Goal: Information Seeking & Learning: Learn about a topic

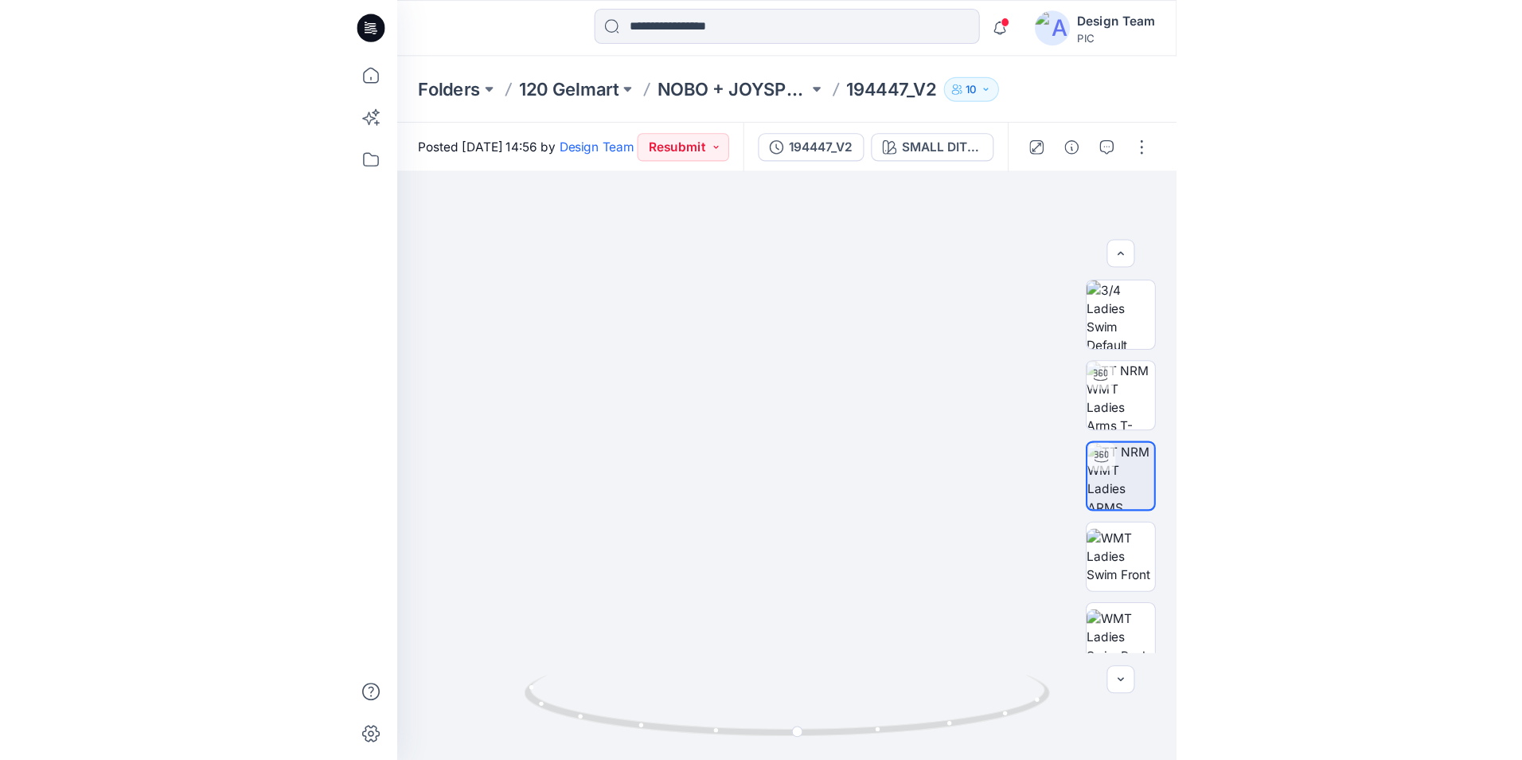
scroll to position [25, 0]
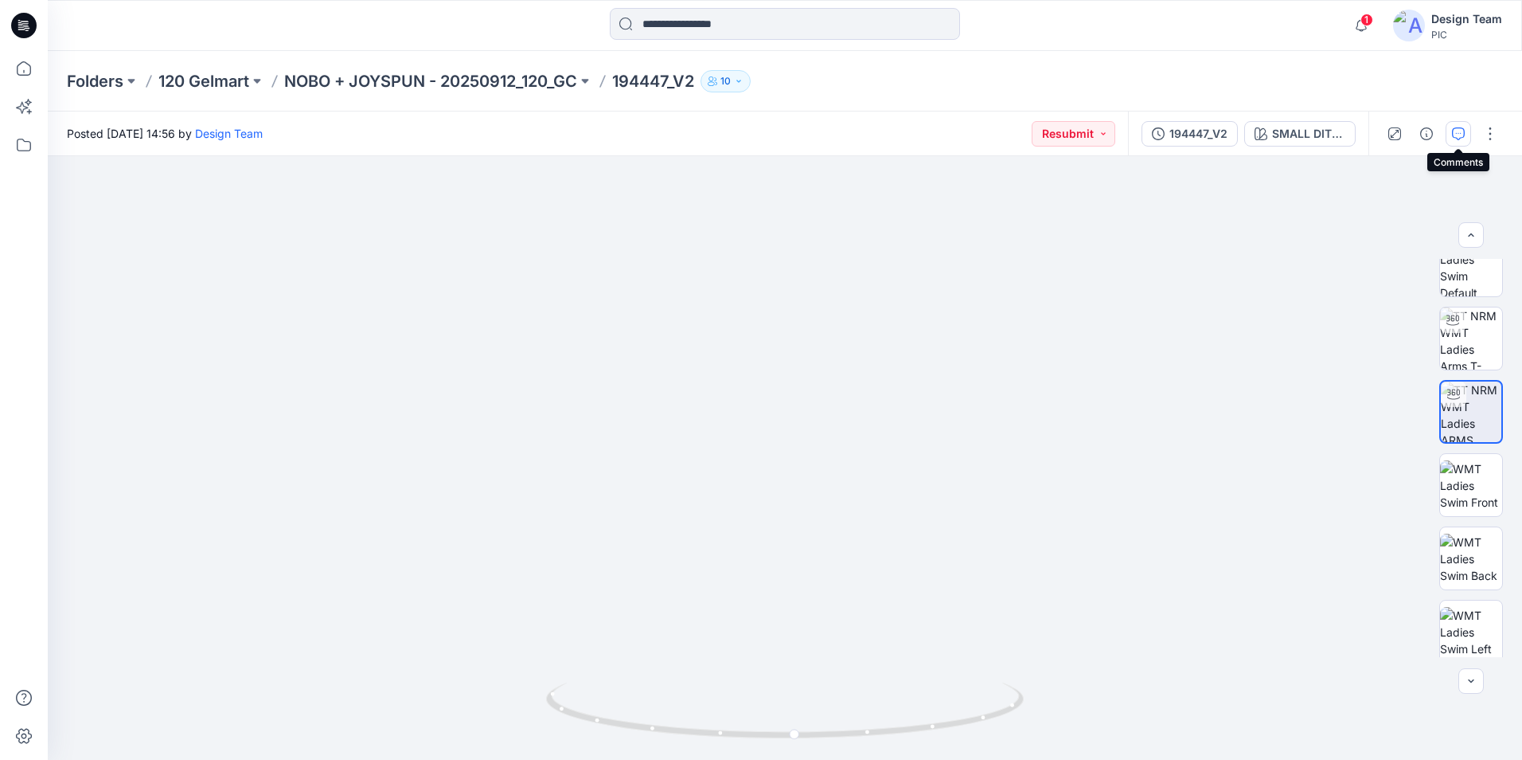
click at [756, 133] on button "button" at bounding box center [1458, 133] width 25 height 25
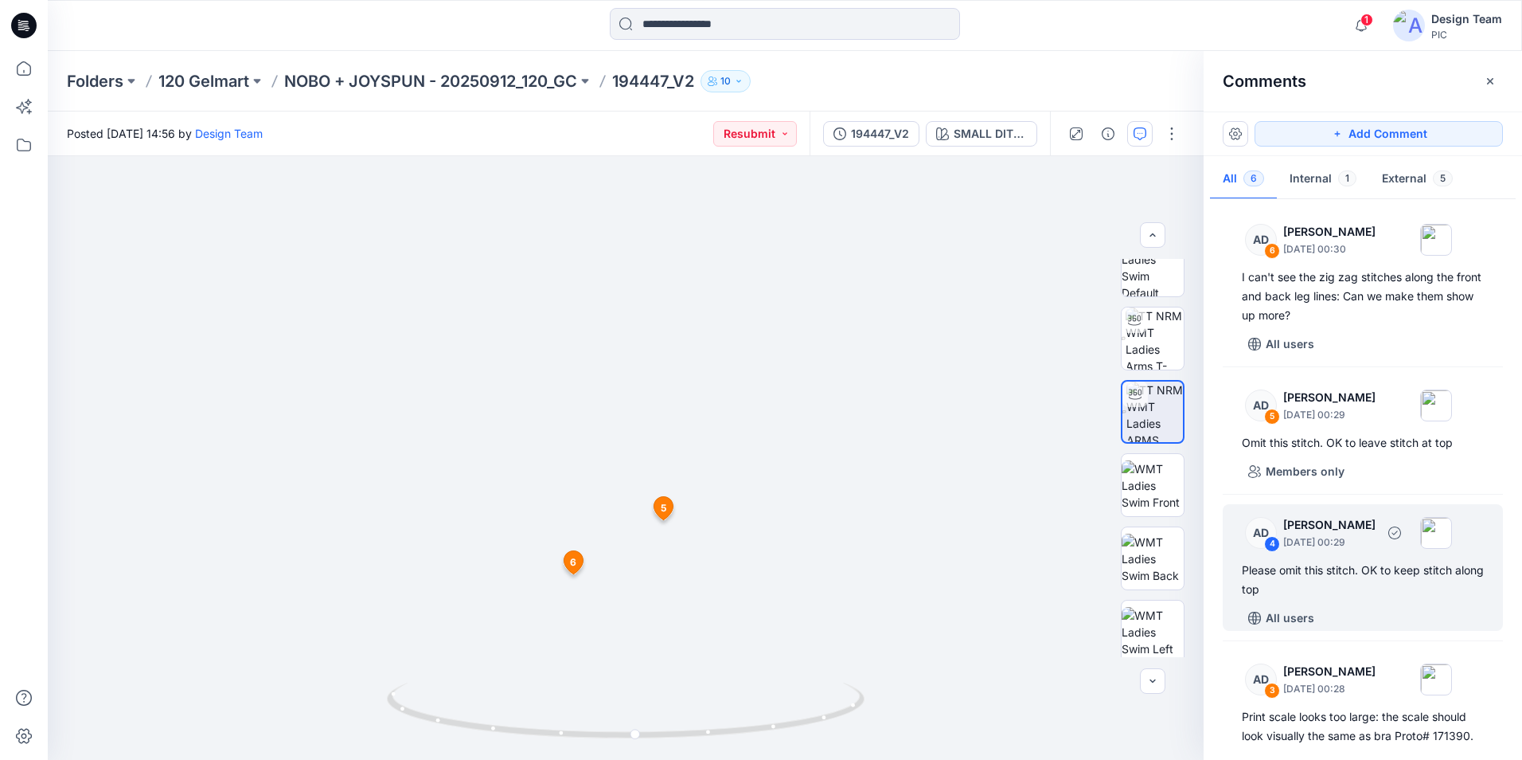
scroll to position [0, 0]
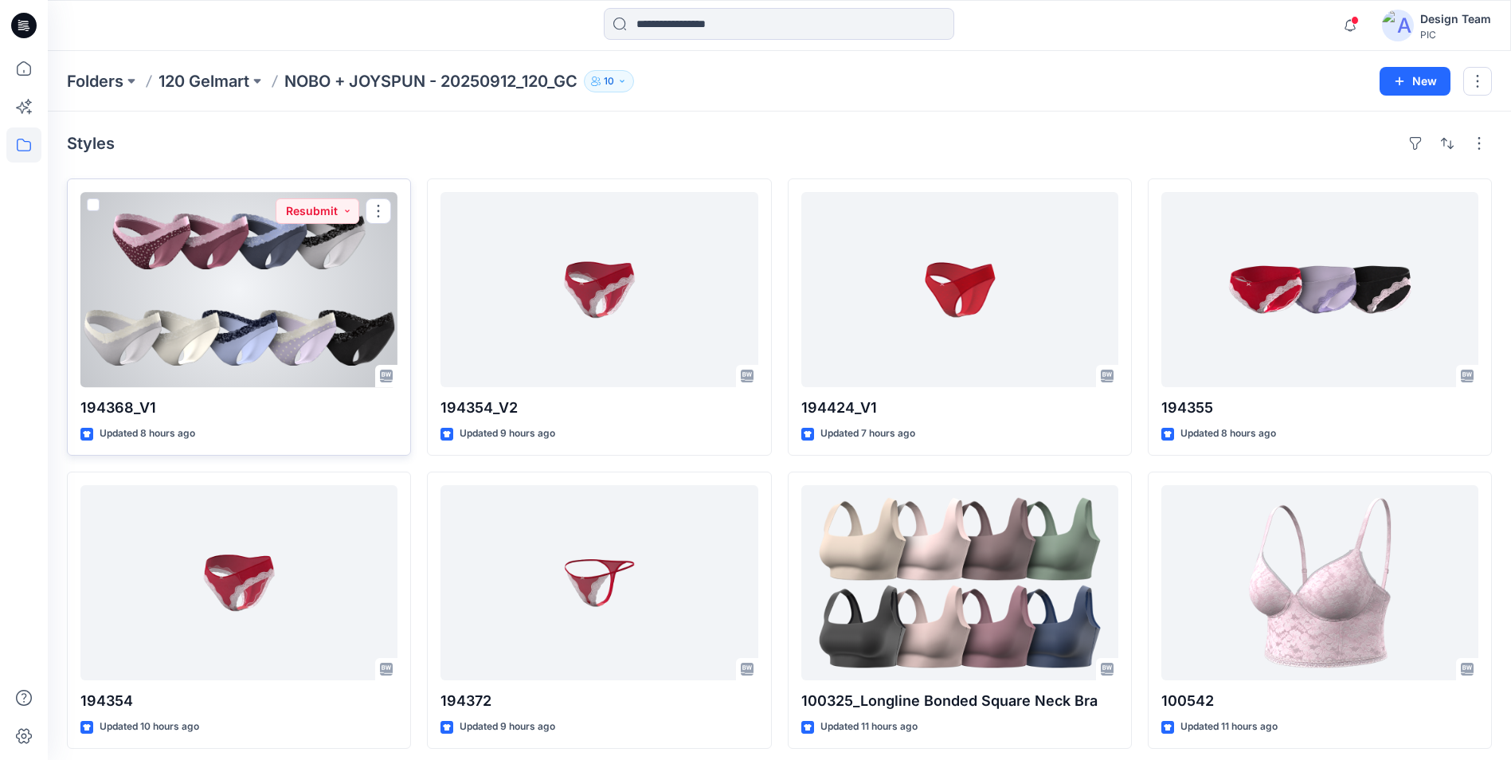
click at [287, 350] on div at bounding box center [238, 289] width 317 height 195
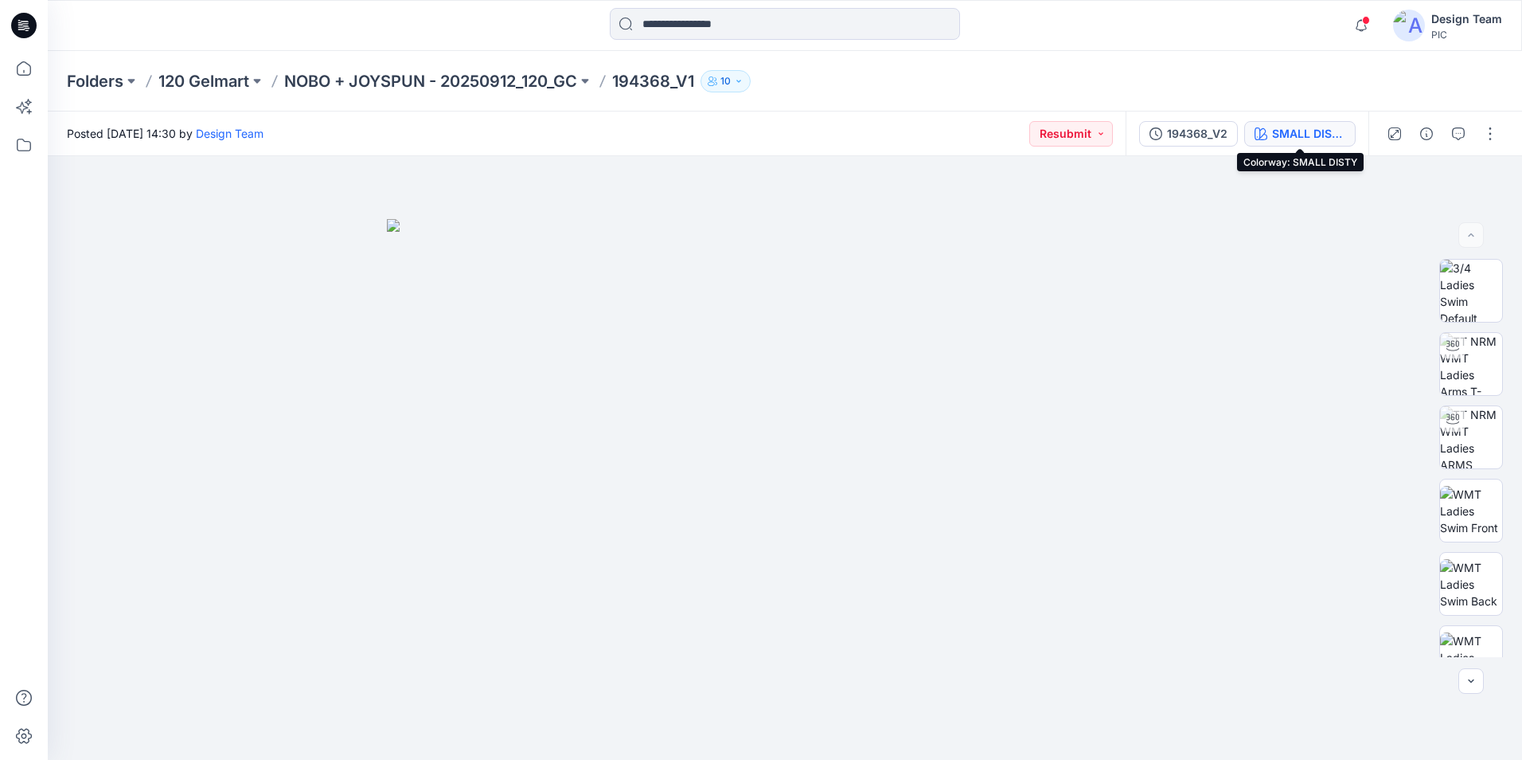
click at [1311, 139] on div "SMALL DISTY" at bounding box center [1308, 134] width 73 height 18
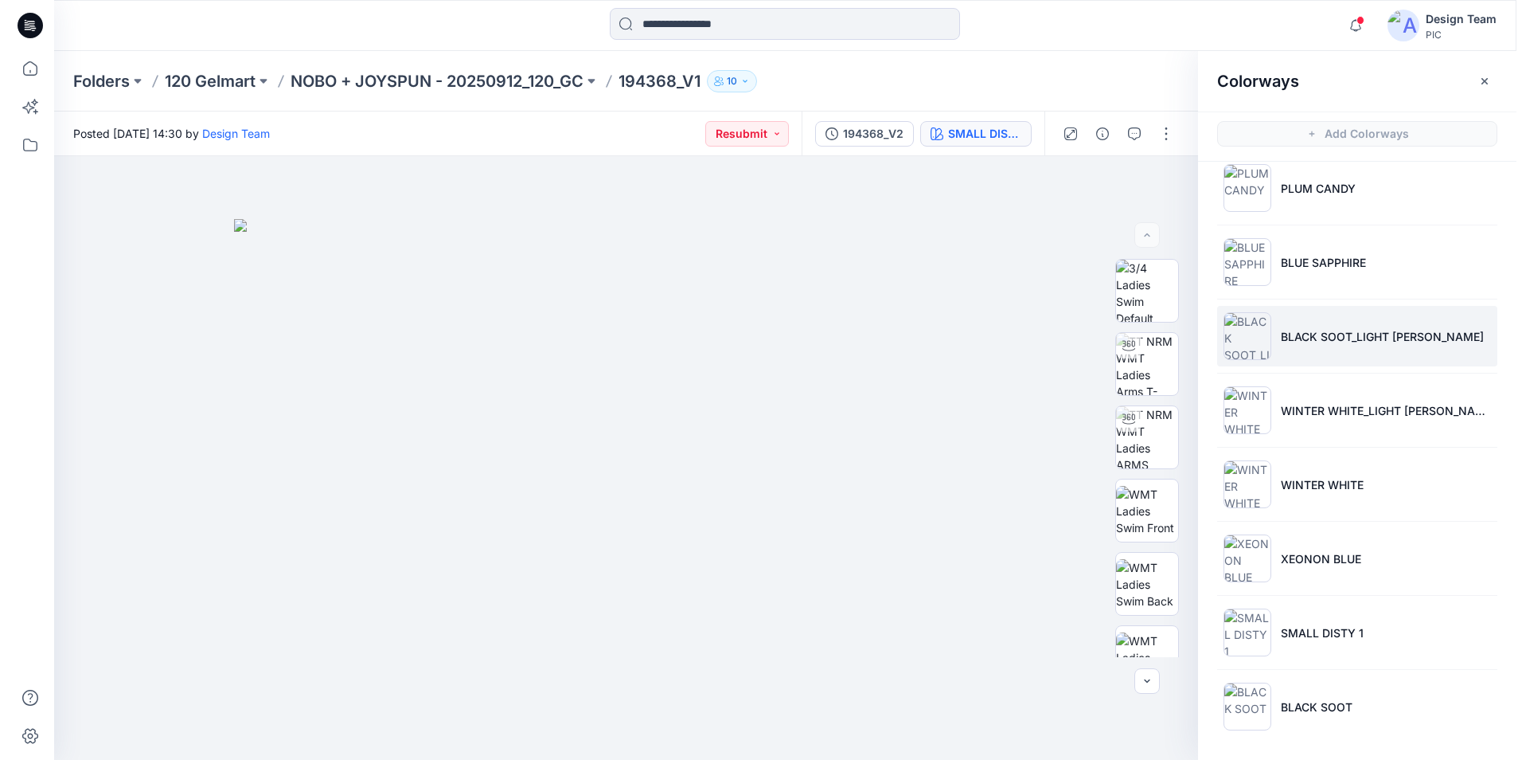
scroll to position [95, 0]
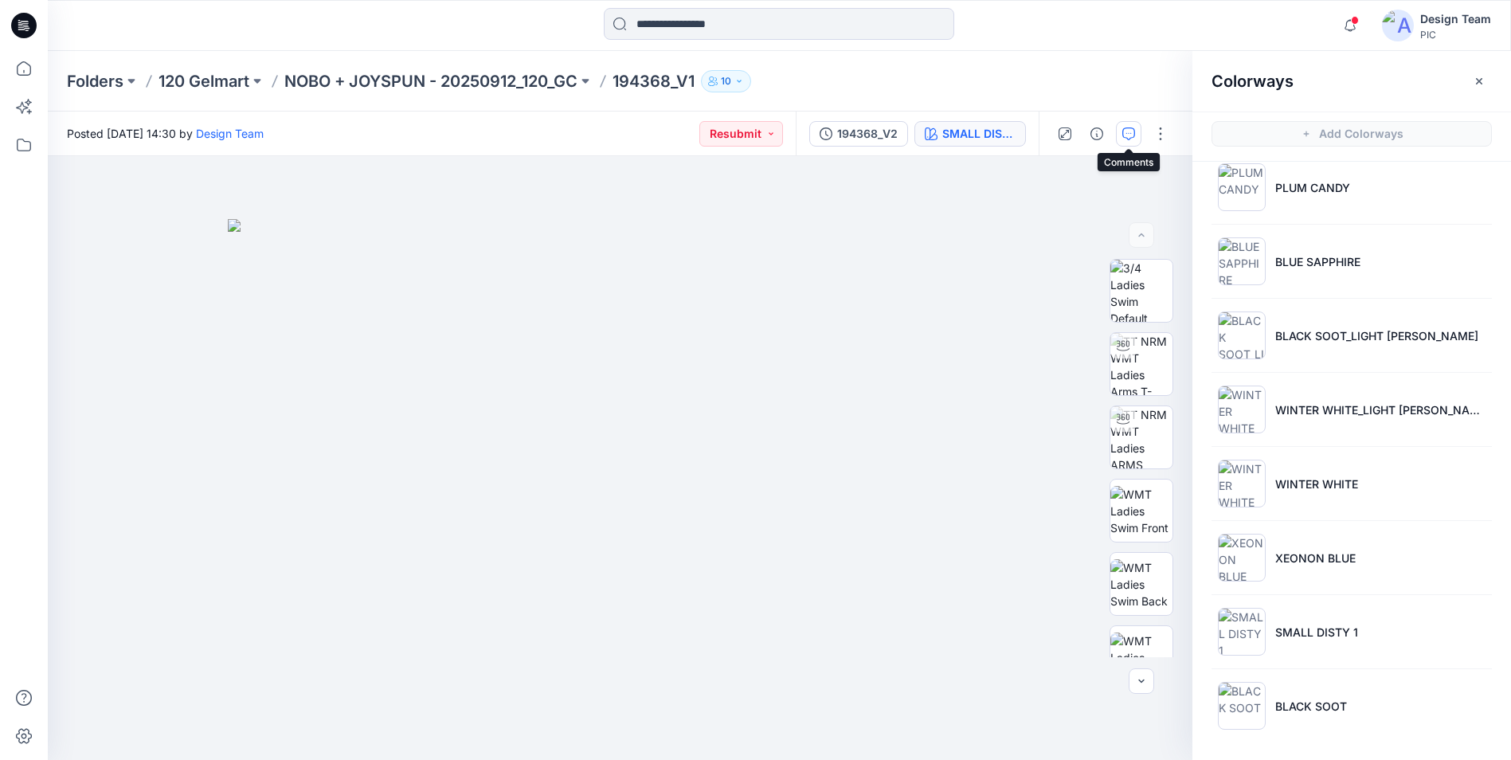
click at [1134, 144] on button "button" at bounding box center [1128, 133] width 25 height 25
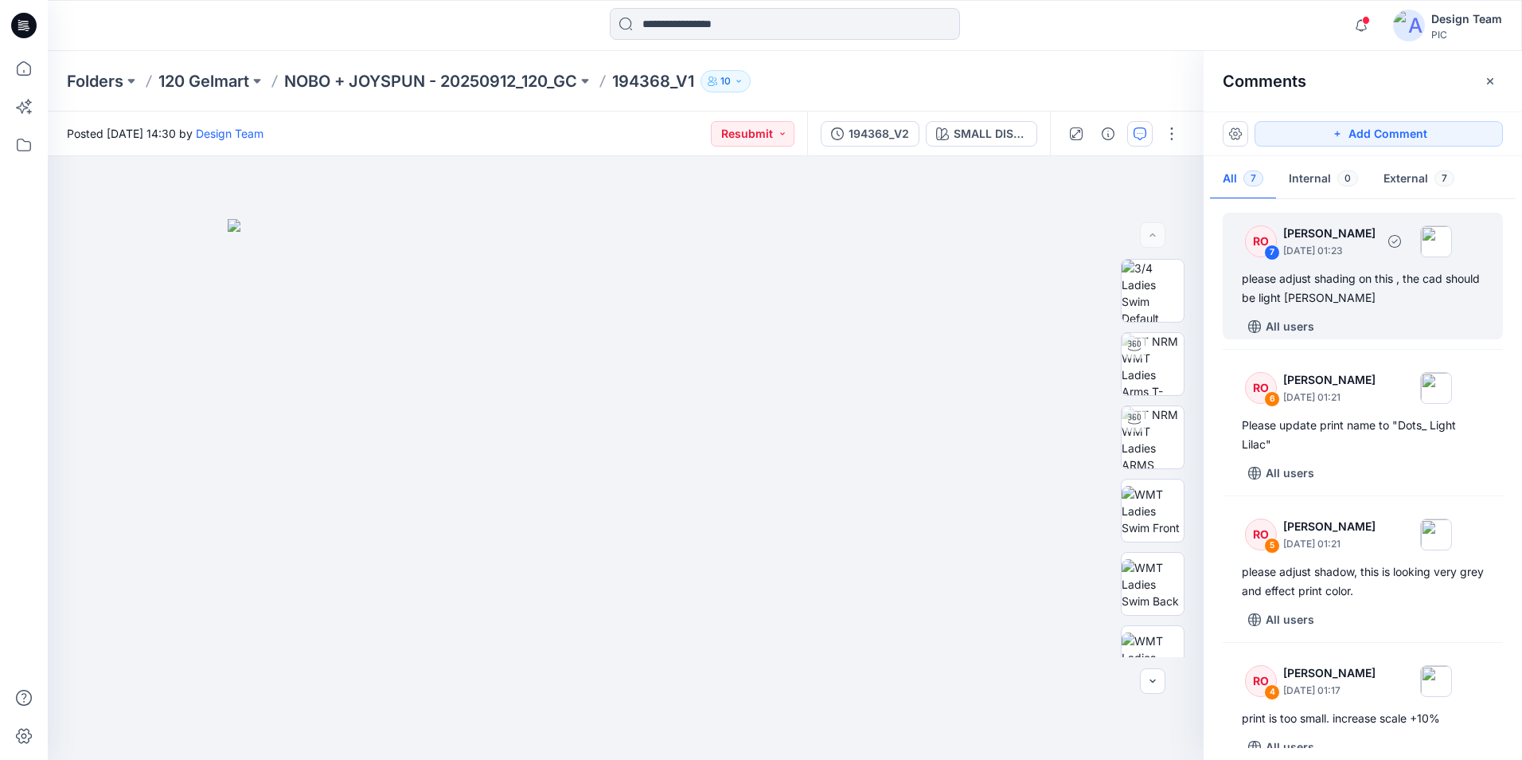
click at [1432, 315] on div "All users" at bounding box center [1372, 326] width 261 height 25
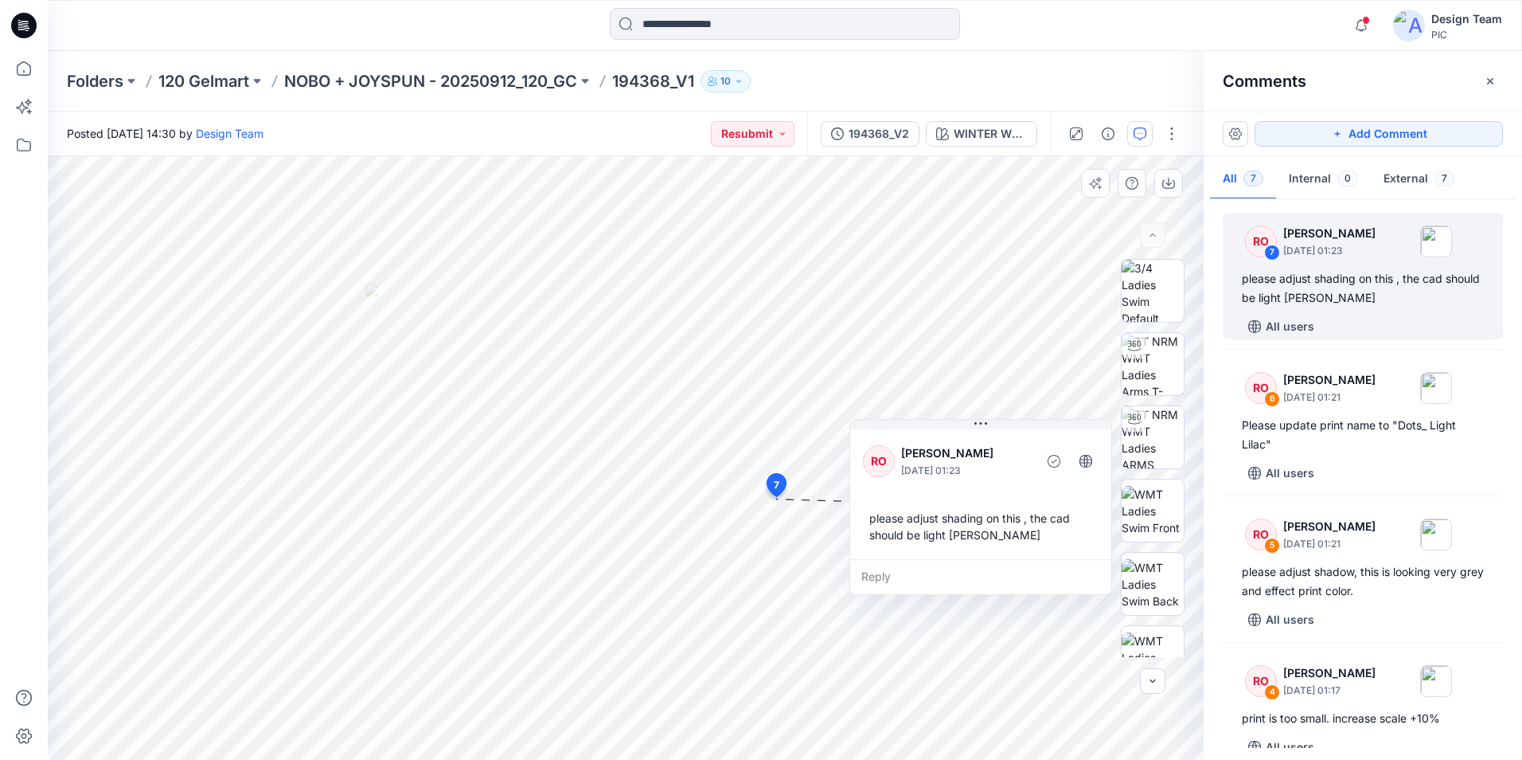
drag, startPoint x: 918, startPoint y: 515, endPoint x: 1016, endPoint y: 429, distance: 130.3
click at [1016, 429] on div "RO [PERSON_NAME] [DATE] 01:23 please adjust shading on this , the cad should be…" at bounding box center [980, 492] width 261 height 133
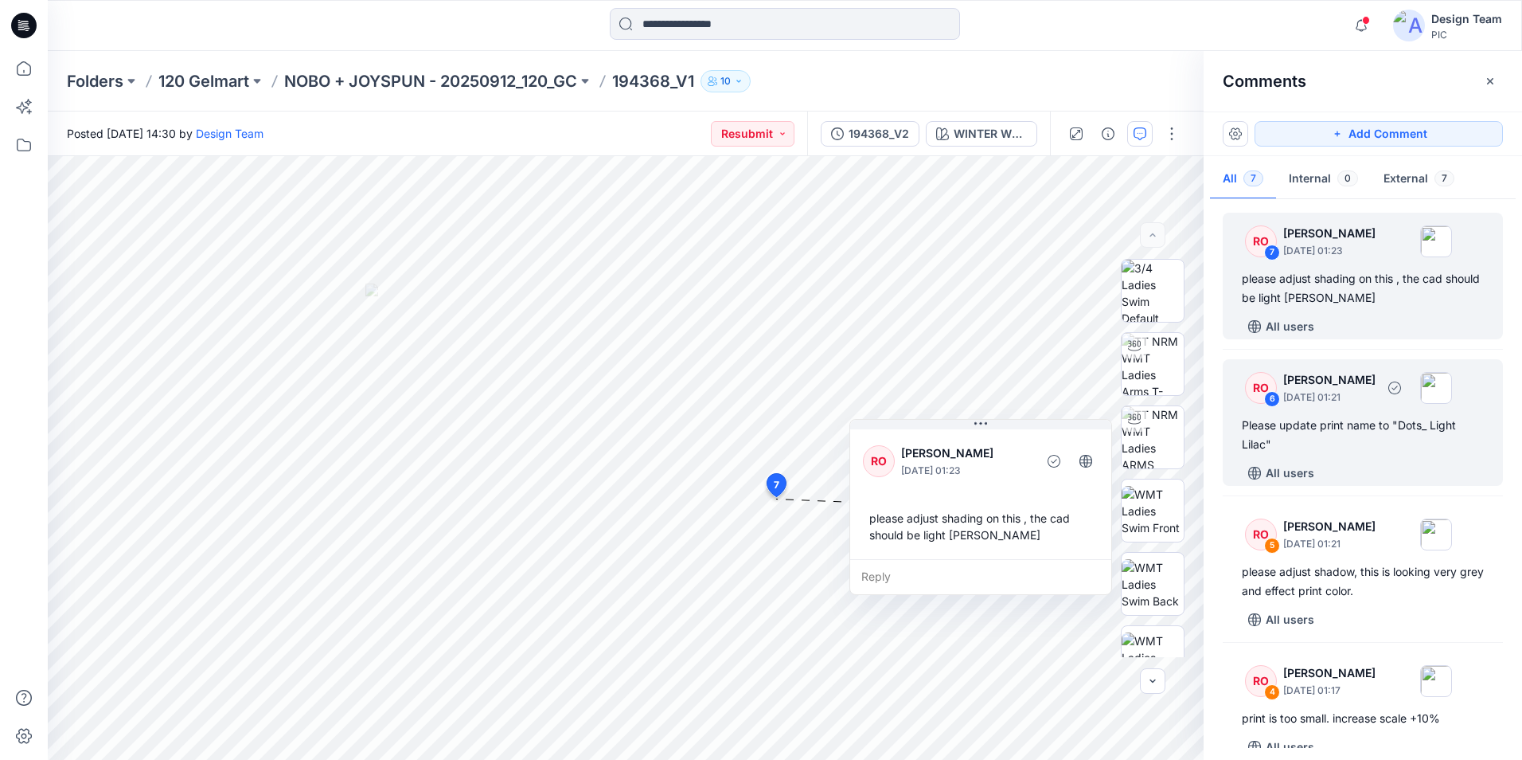
click at [1374, 450] on div "Please update print name to "Dots_ Light Lilac"" at bounding box center [1363, 435] width 242 height 38
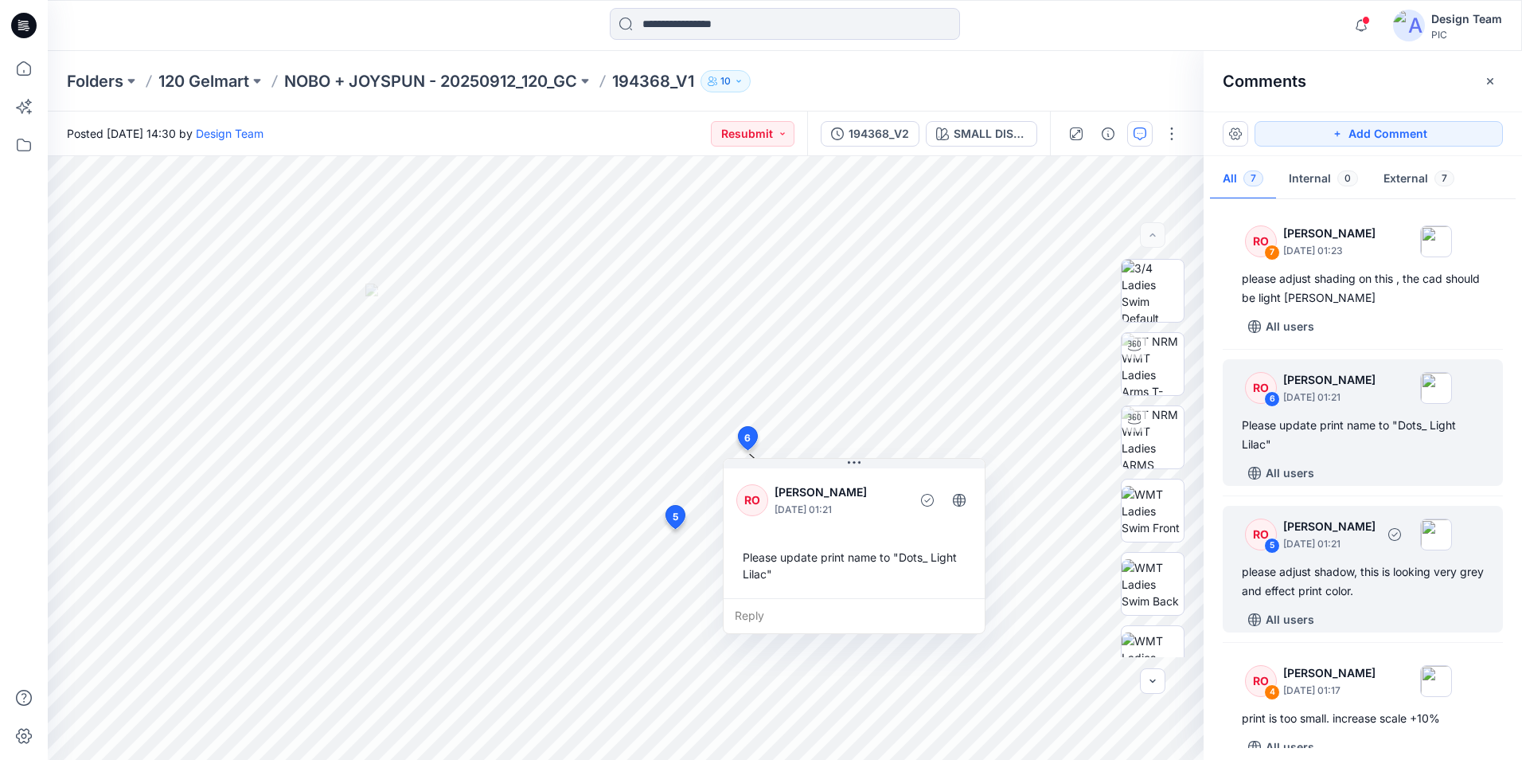
click at [1397, 626] on div "All users" at bounding box center [1372, 619] width 261 height 25
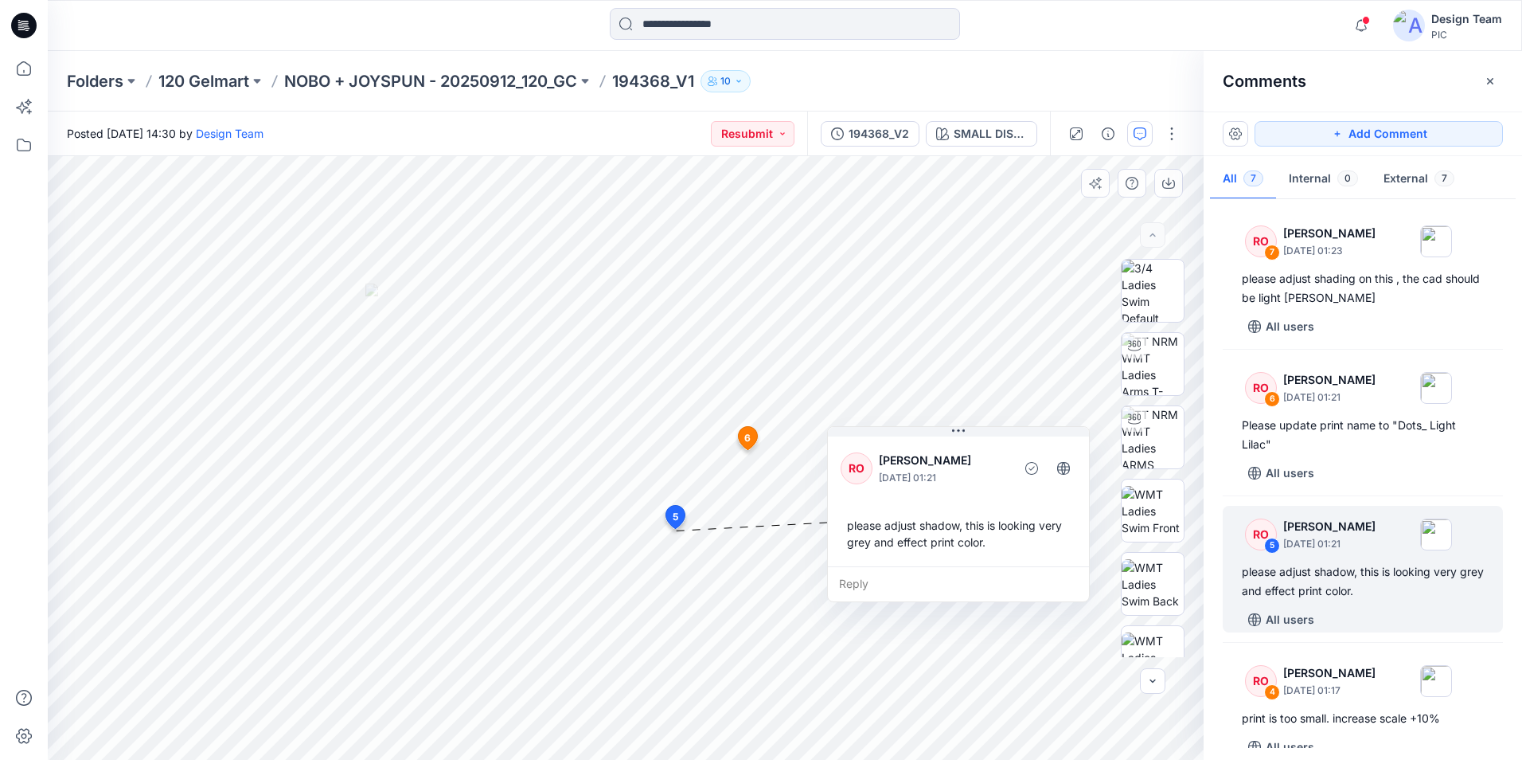
drag, startPoint x: 838, startPoint y: 550, endPoint x: 978, endPoint y: 438, distance: 179.6
click at [978, 438] on div "RO [PERSON_NAME] [DATE] 01:21 please adjust shadow, this is looking very grey a…" at bounding box center [958, 499] width 261 height 133
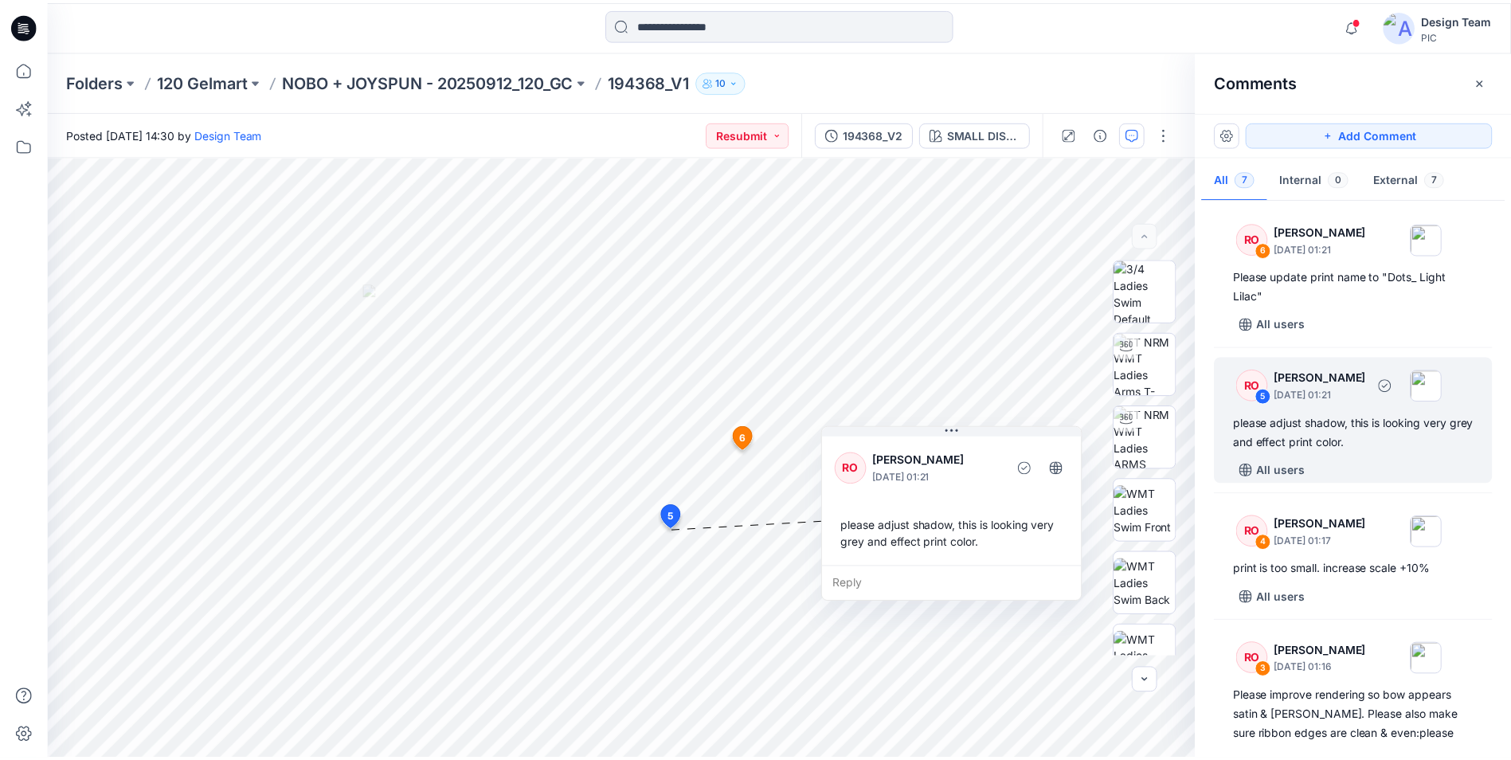
scroll to position [159, 0]
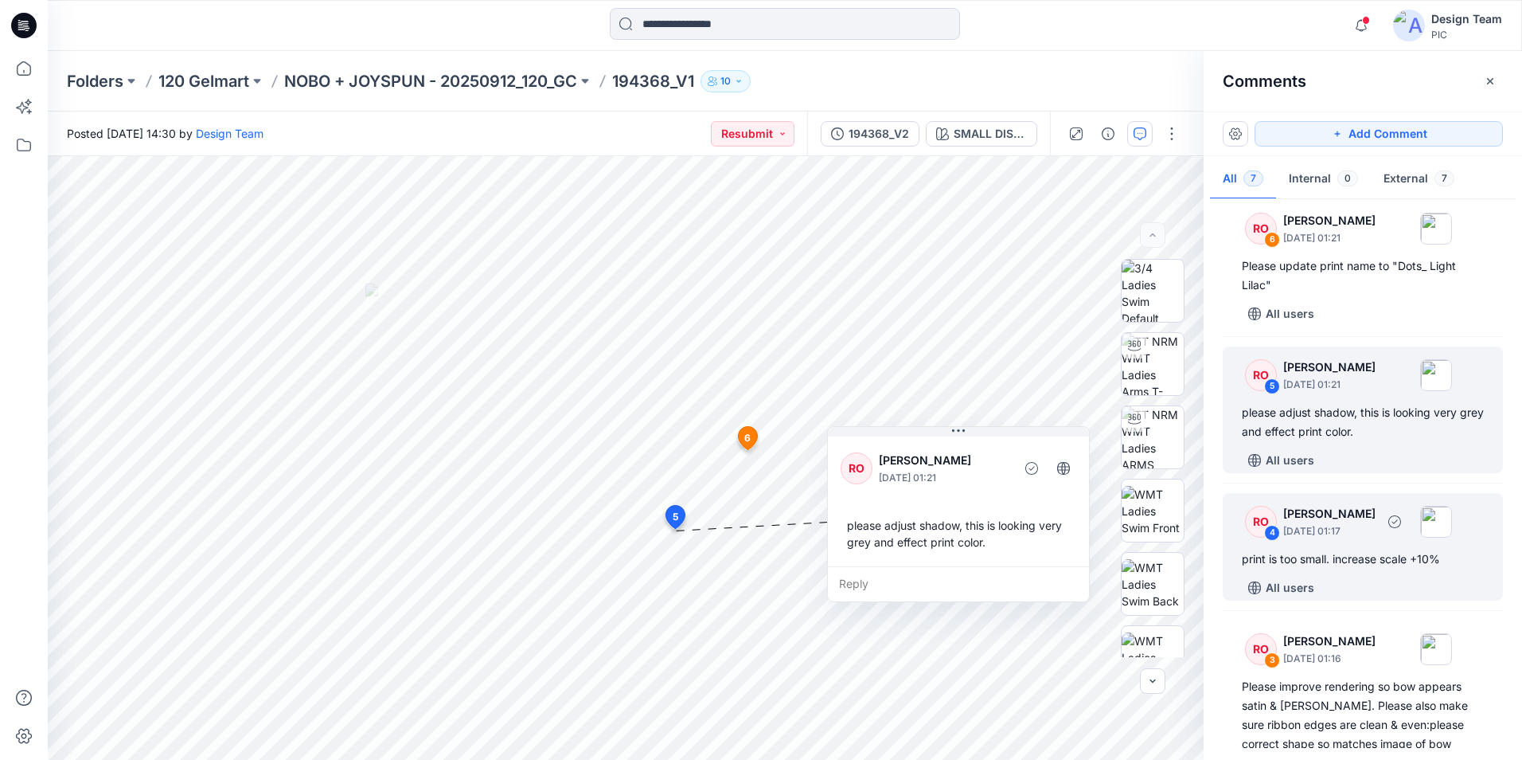
click at [1380, 592] on div "All users" at bounding box center [1372, 587] width 261 height 25
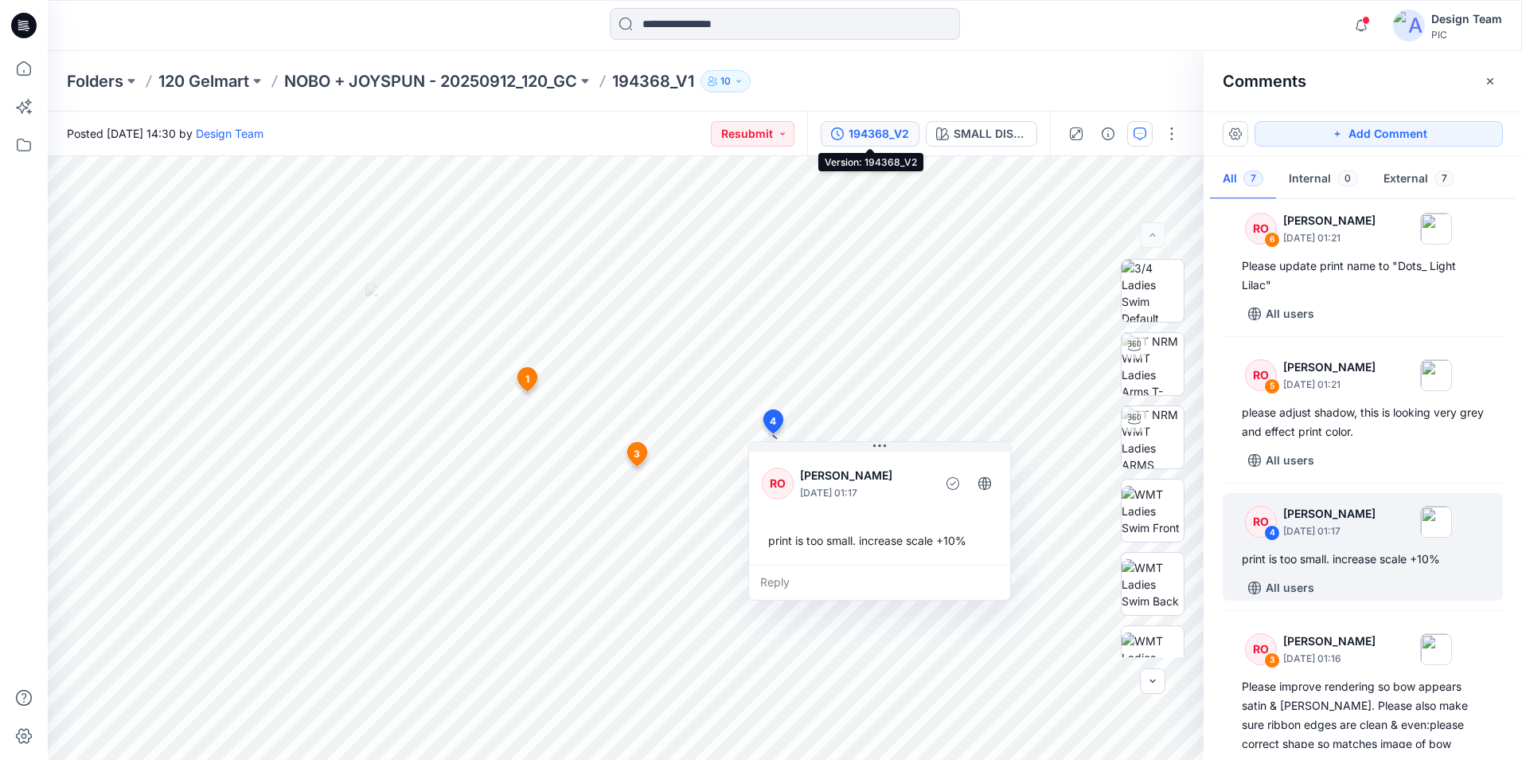
click at [900, 135] on div "194368_V2" at bounding box center [879, 134] width 61 height 18
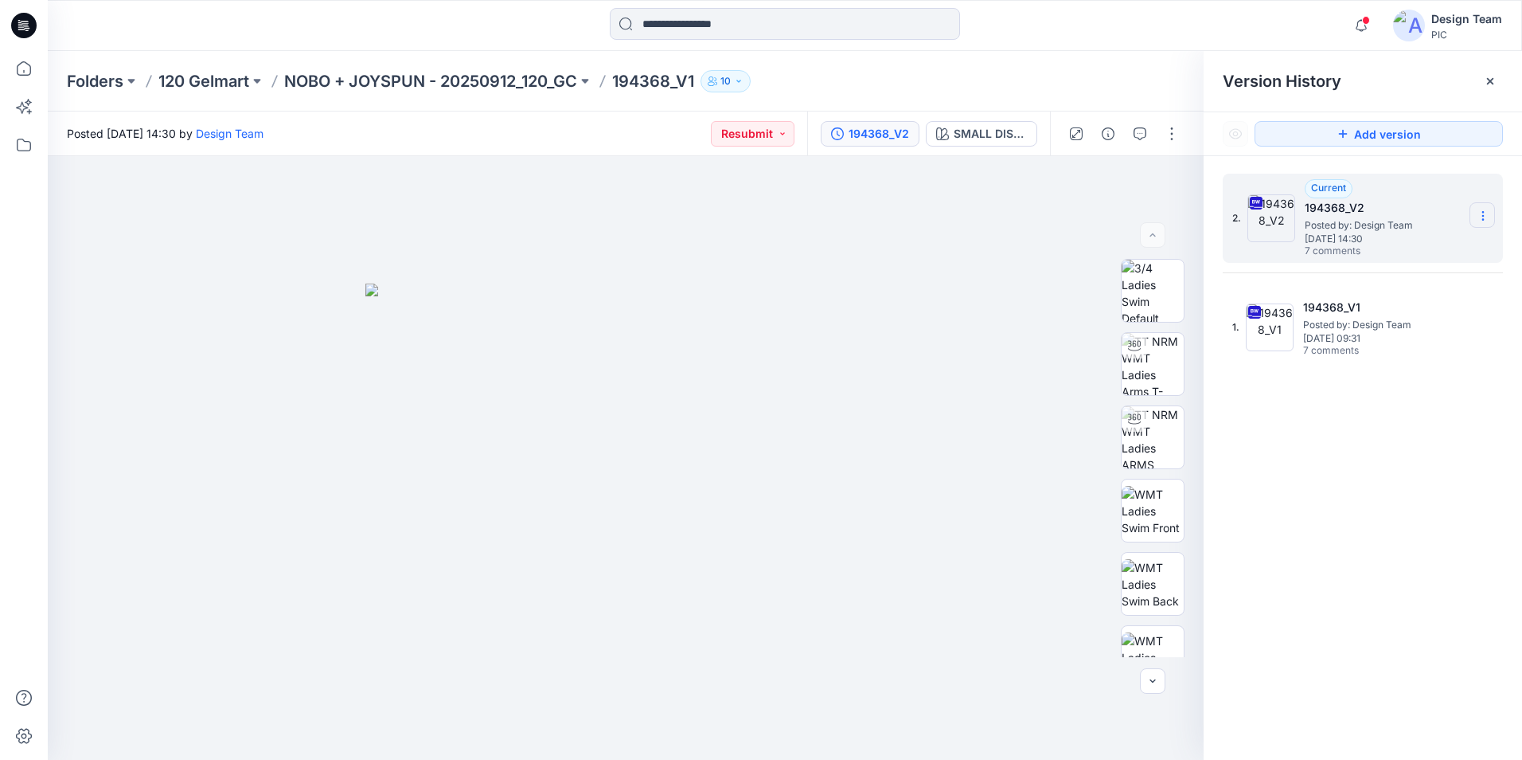
click at [1486, 217] on icon at bounding box center [1483, 215] width 13 height 13
click at [1444, 252] on span "Download Source BW File" at bounding box center [1403, 246] width 134 height 19
click at [1482, 222] on icon at bounding box center [1483, 215] width 13 height 13
click at [1433, 249] on span "Download Source BW File" at bounding box center [1403, 246] width 134 height 19
click at [506, 84] on p "NOBO + JOYSPUN - 20250912_120_GC" at bounding box center [430, 81] width 293 height 22
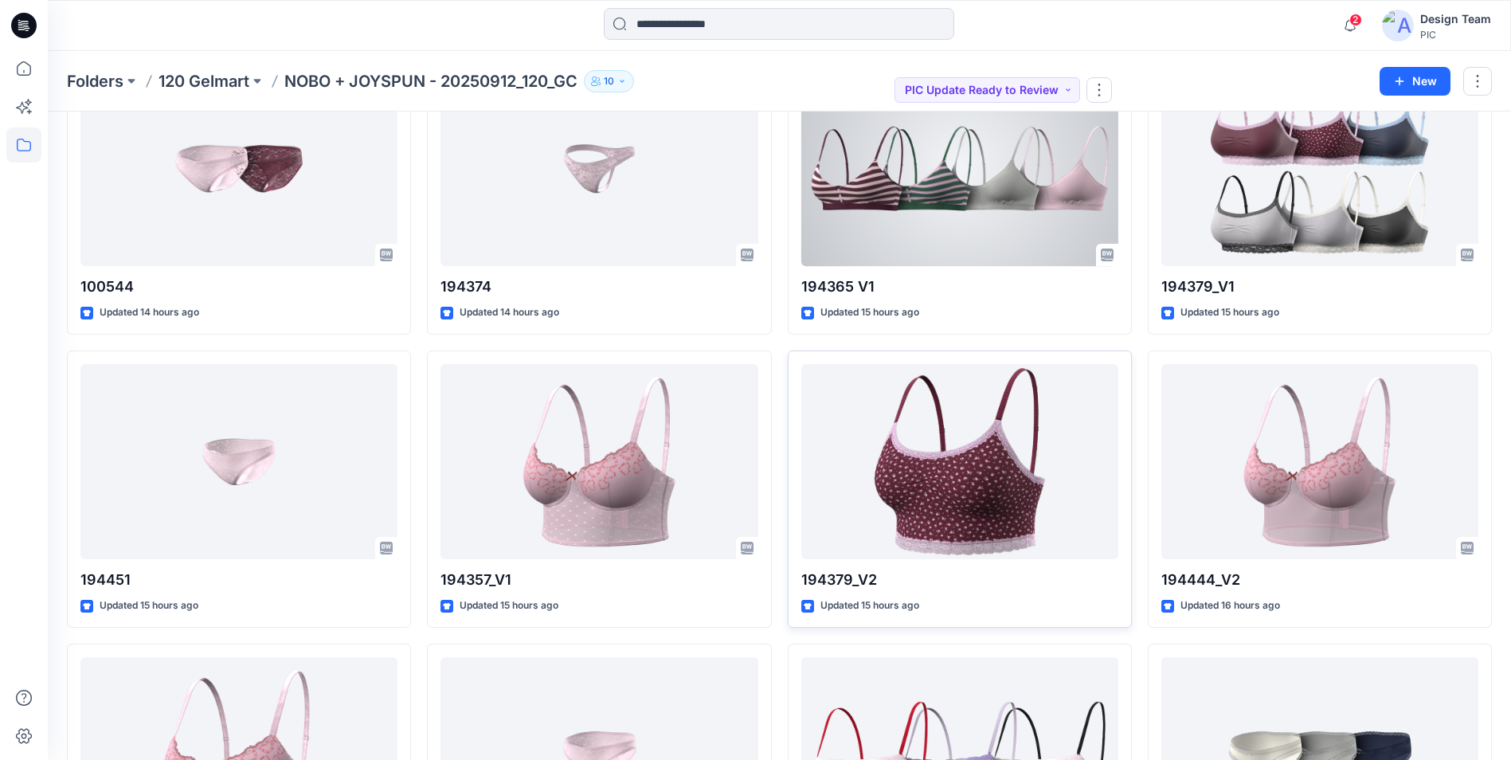
scroll to position [1035, 0]
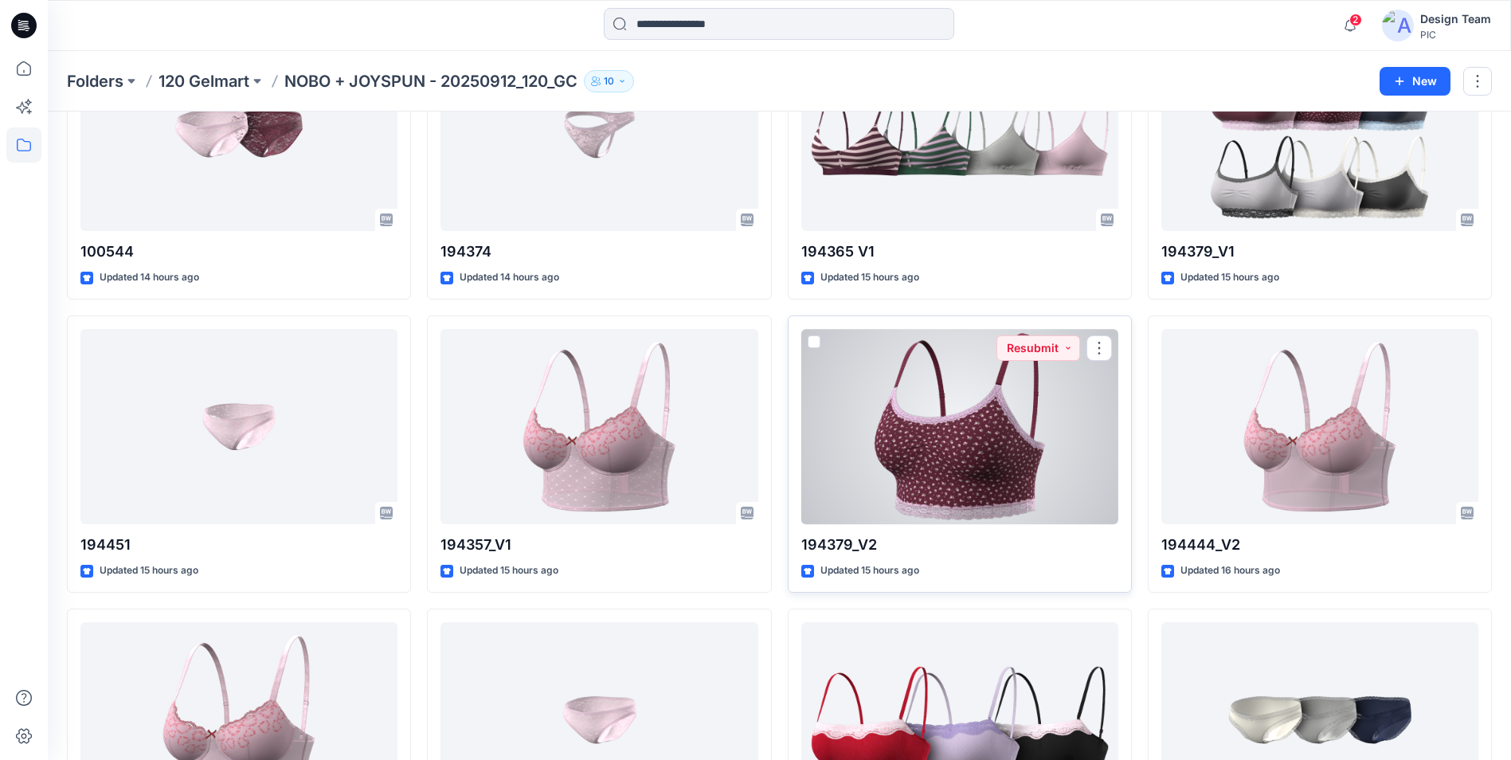
click at [1020, 479] on div at bounding box center [959, 426] width 317 height 195
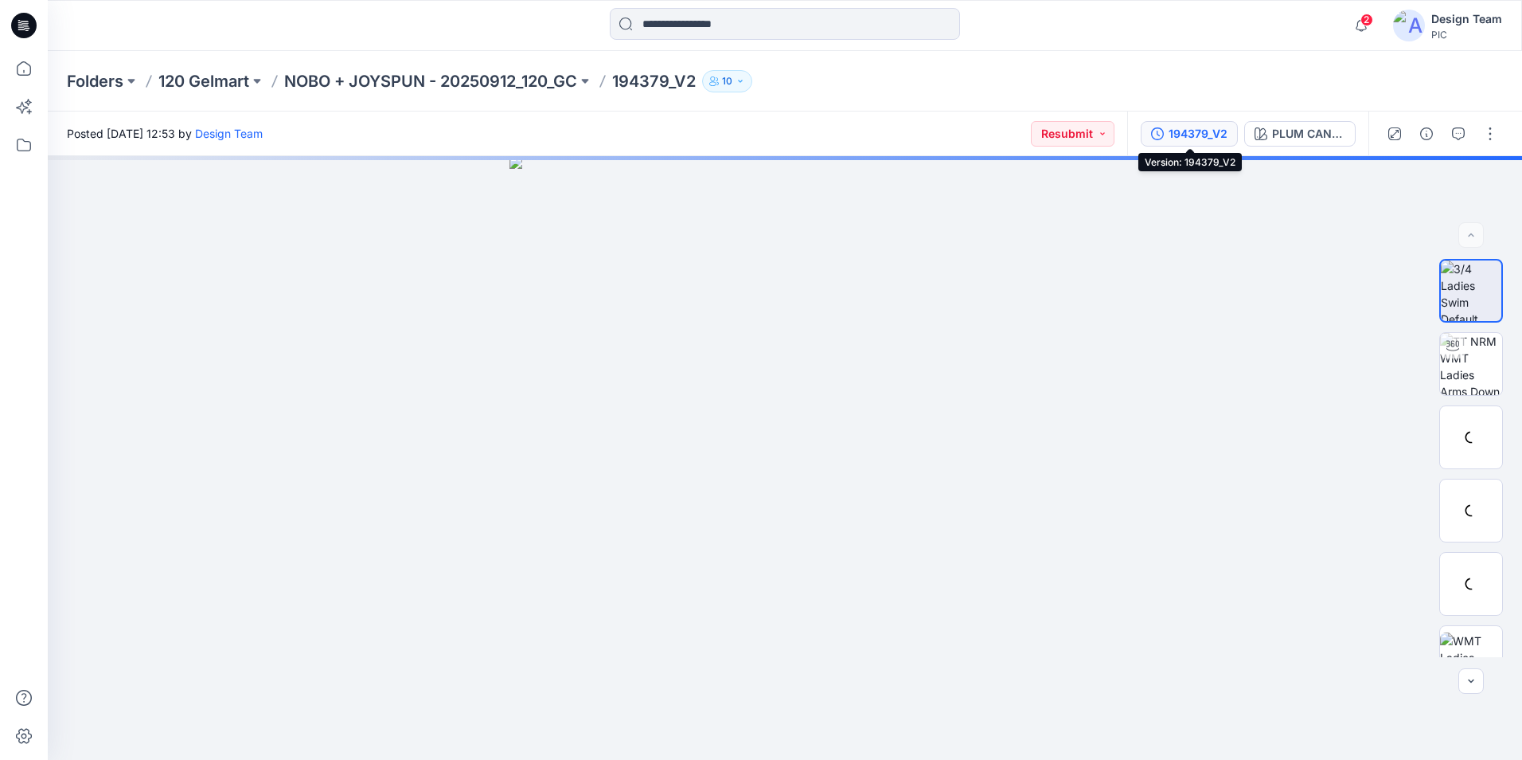
click at [1202, 138] on div "194379_V2" at bounding box center [1198, 134] width 59 height 18
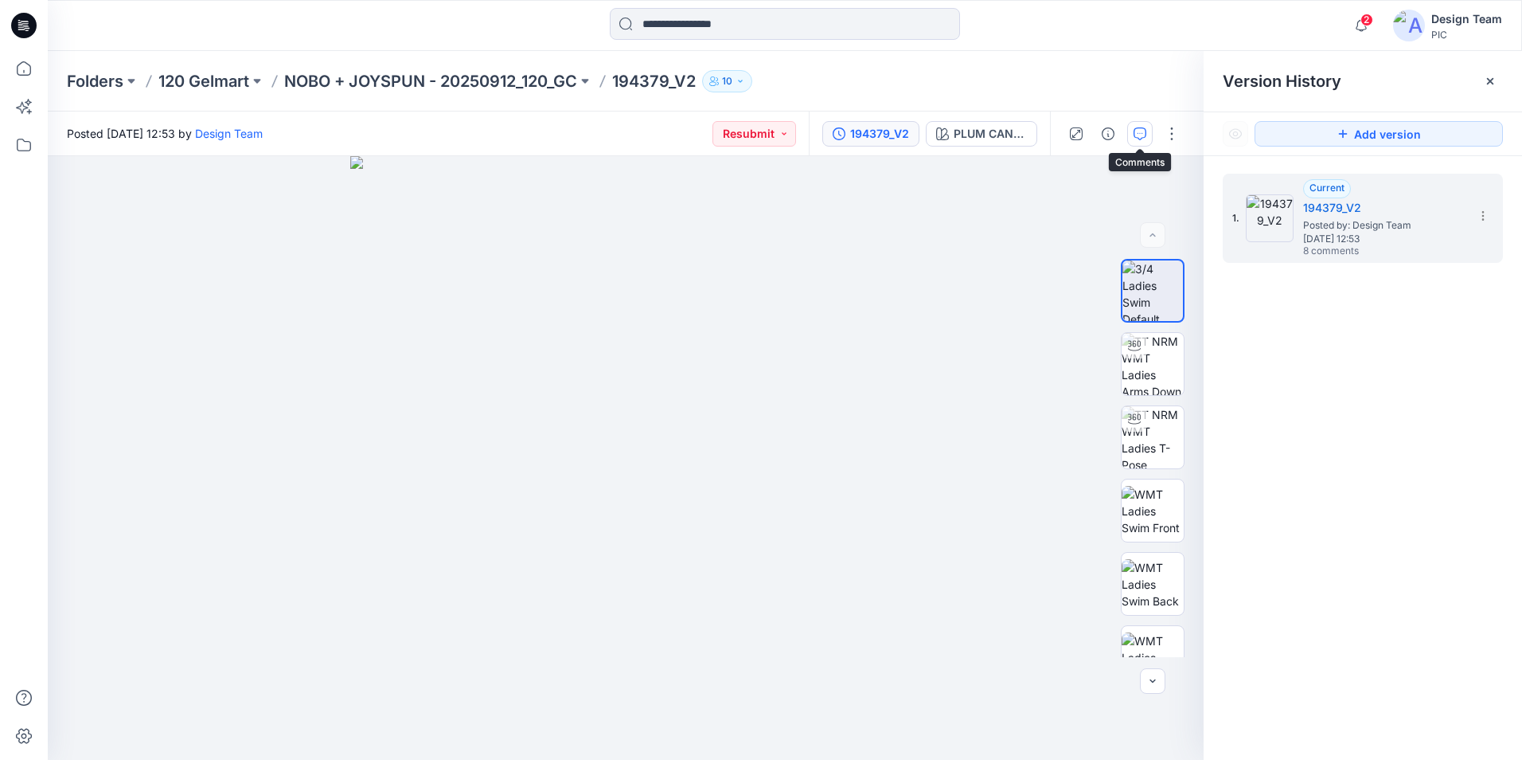
click at [1134, 126] on button "button" at bounding box center [1140, 133] width 25 height 25
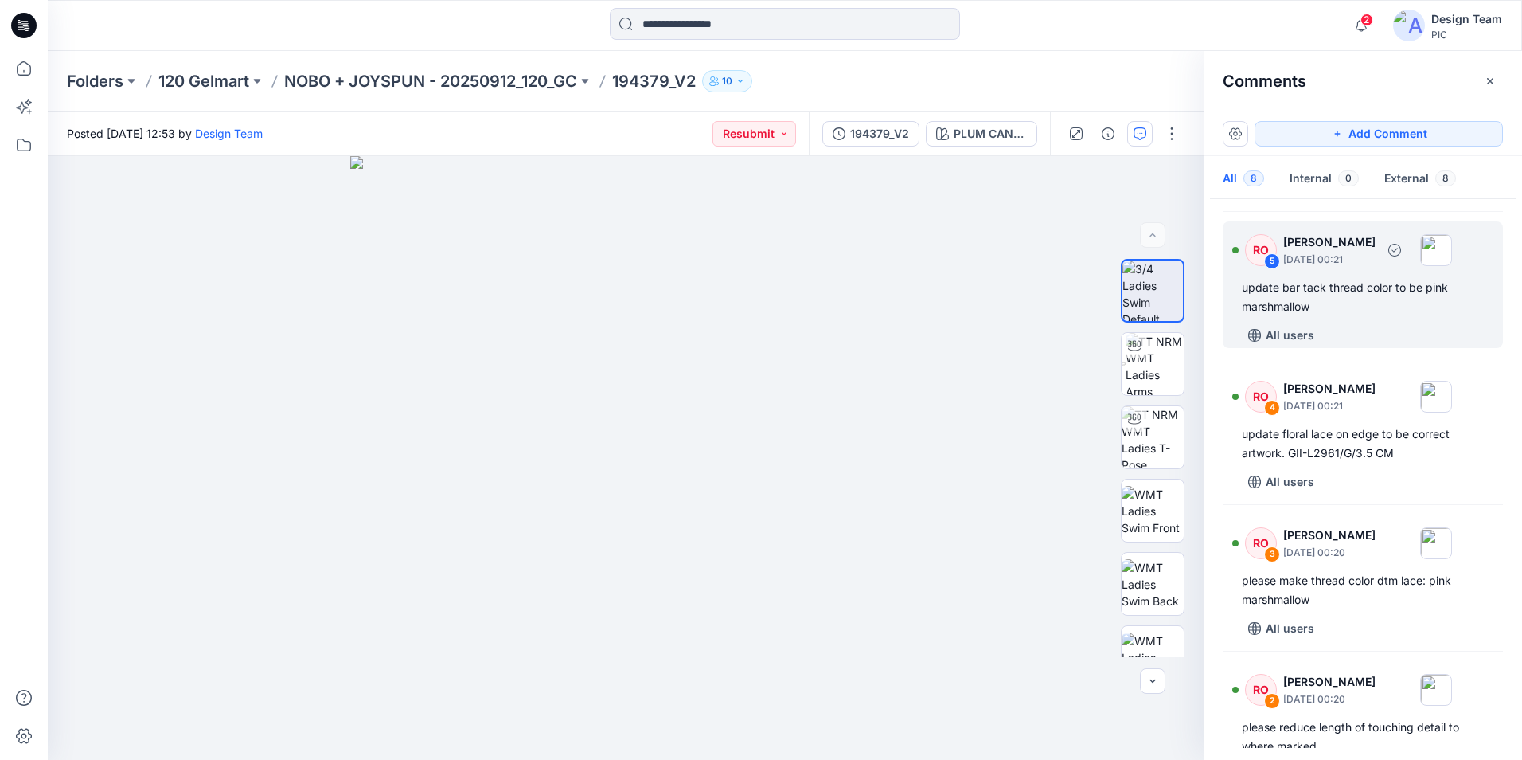
scroll to position [398, 0]
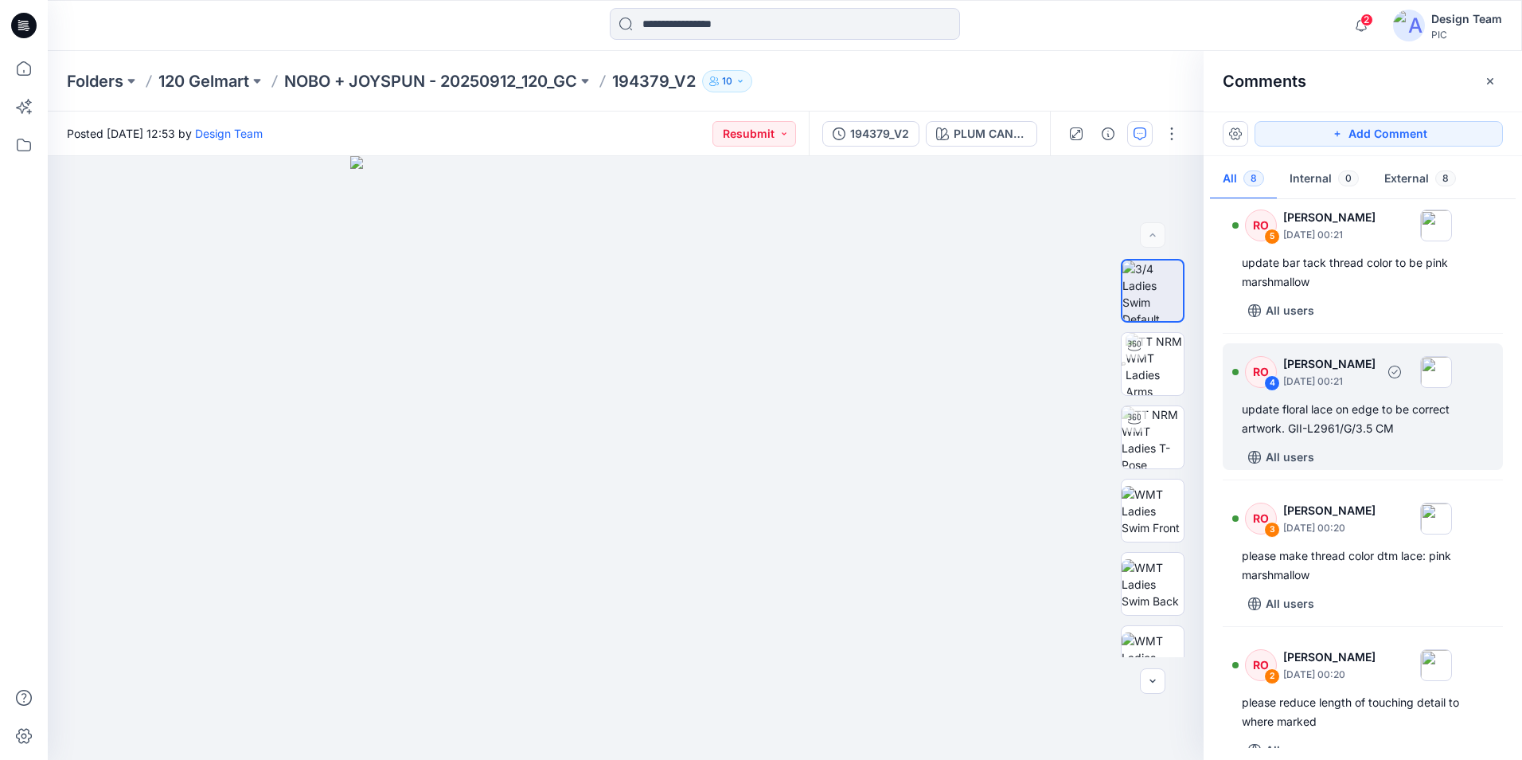
click at [1404, 452] on div "All users" at bounding box center [1372, 456] width 261 height 25
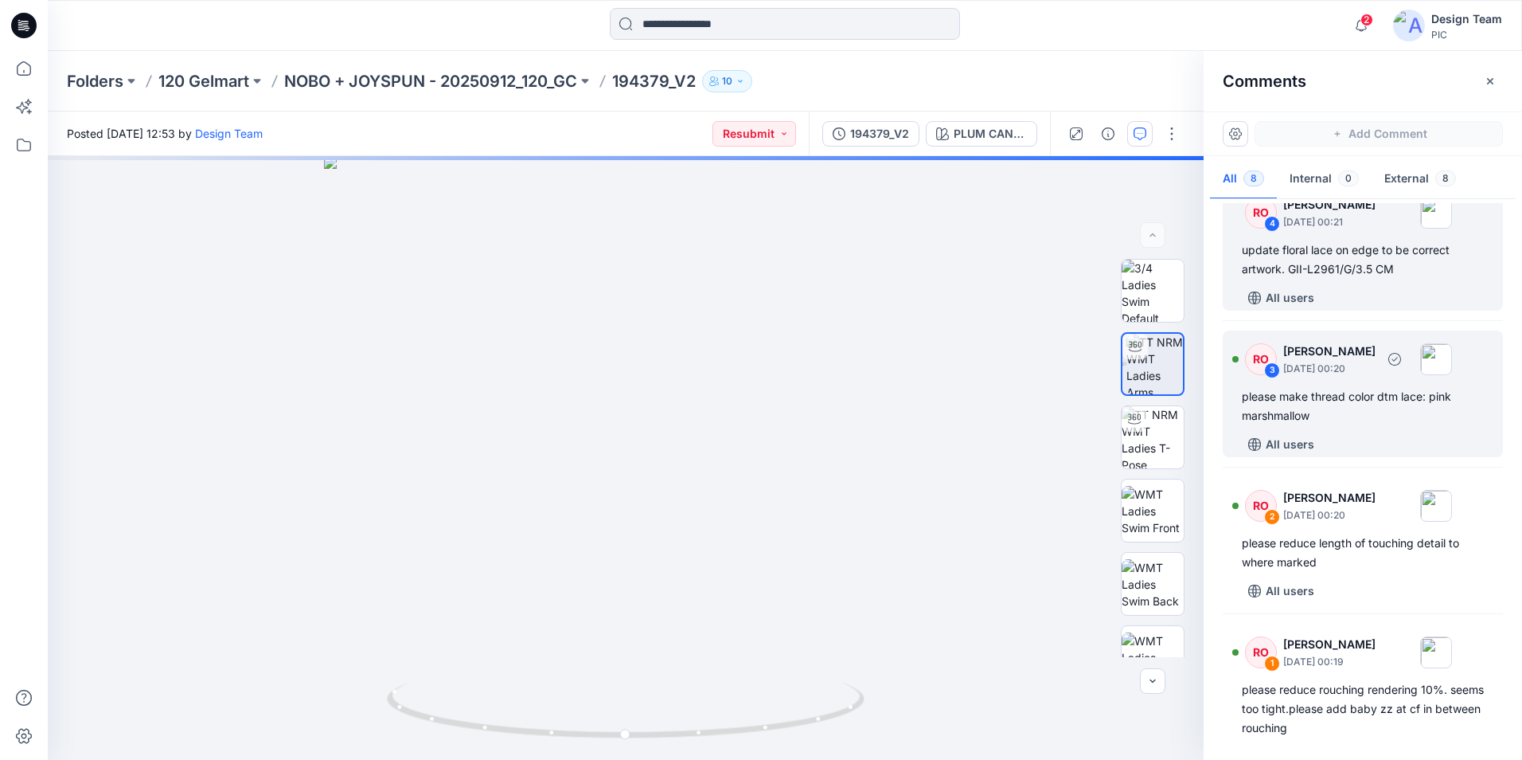
scroll to position [588, 0]
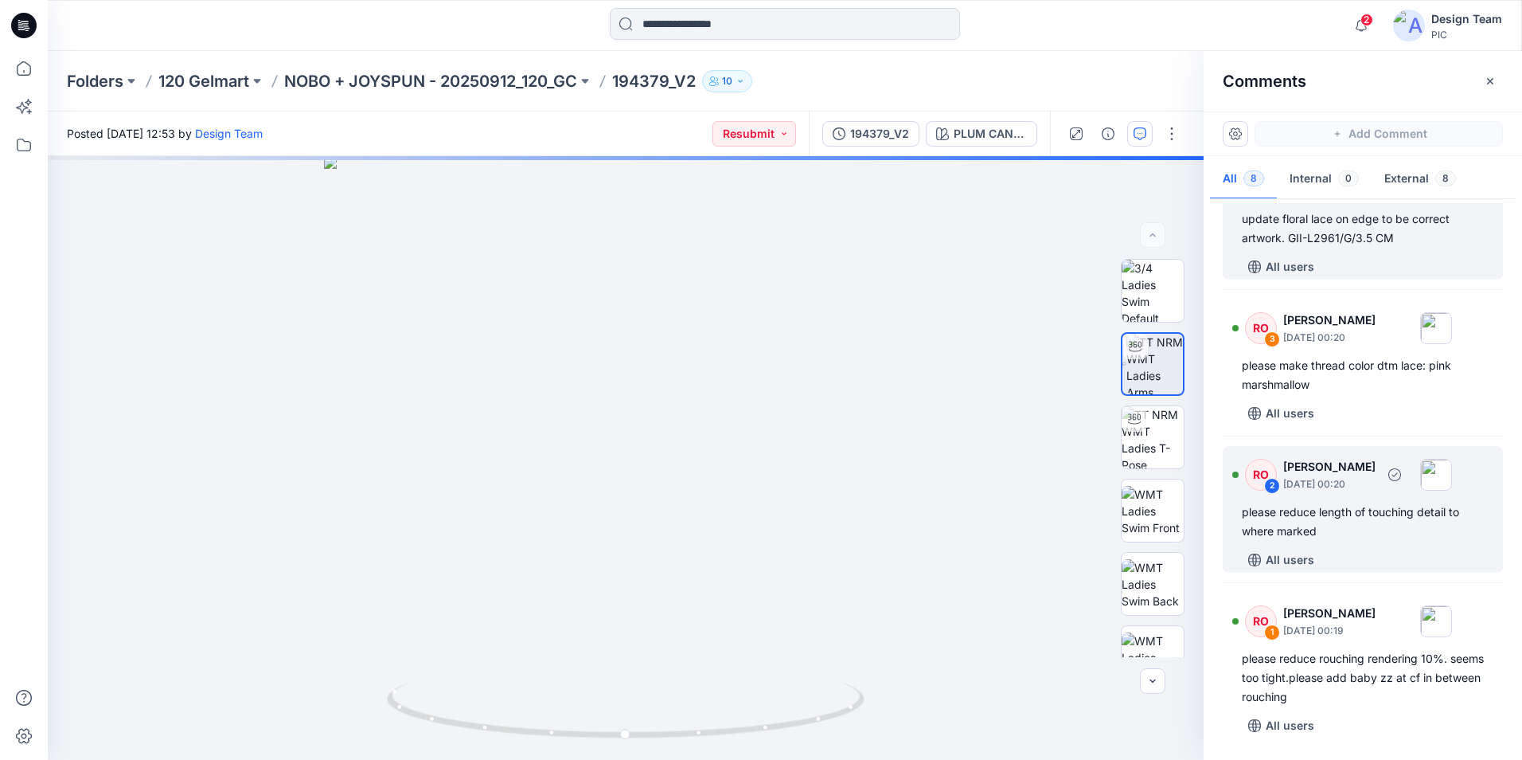
click at [1370, 546] on div "RO 2 [PERSON_NAME] [DATE] 00:20 please reduce length of touching detail to wher…" at bounding box center [1363, 509] width 280 height 127
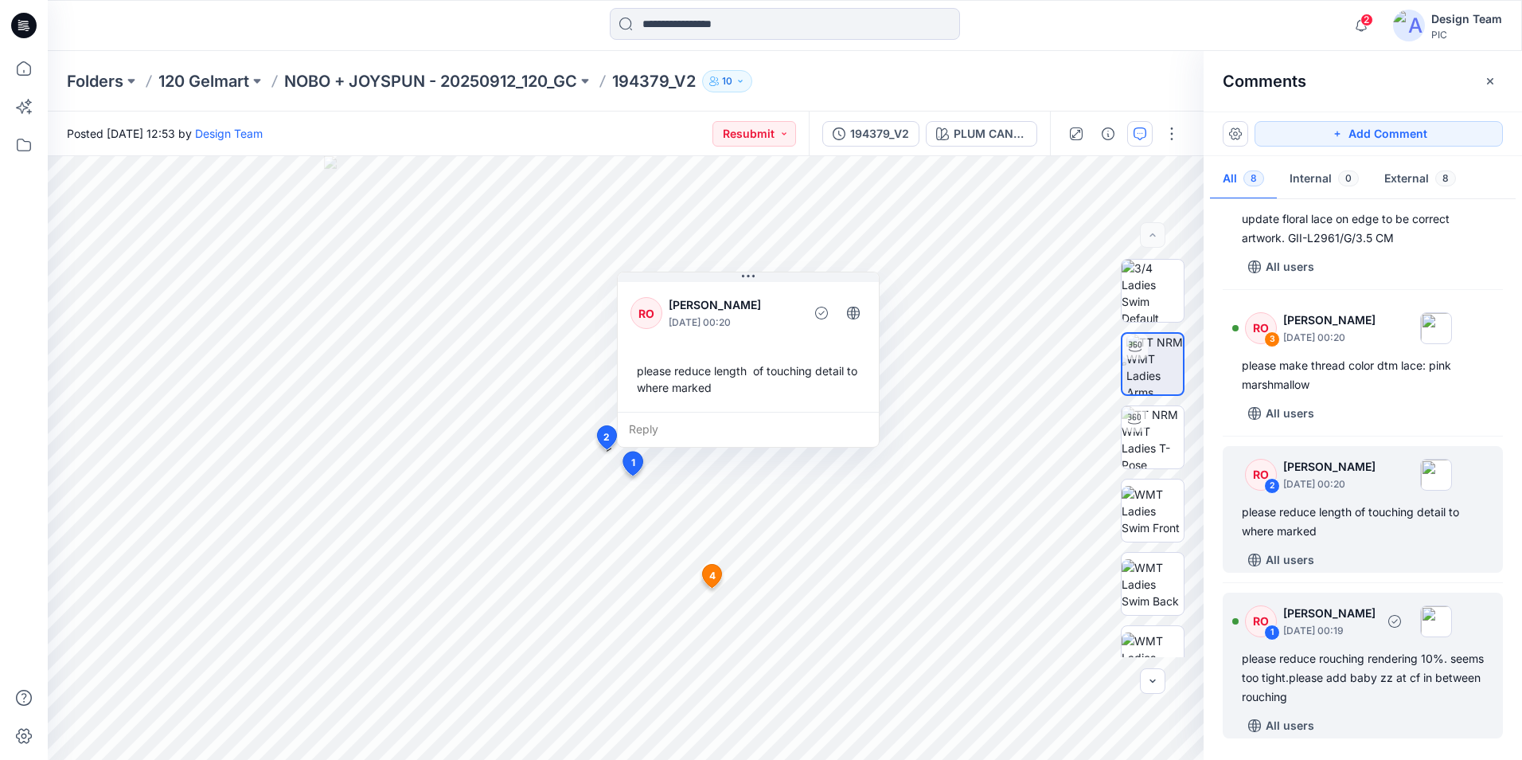
click at [1397, 716] on div "All users" at bounding box center [1372, 725] width 261 height 25
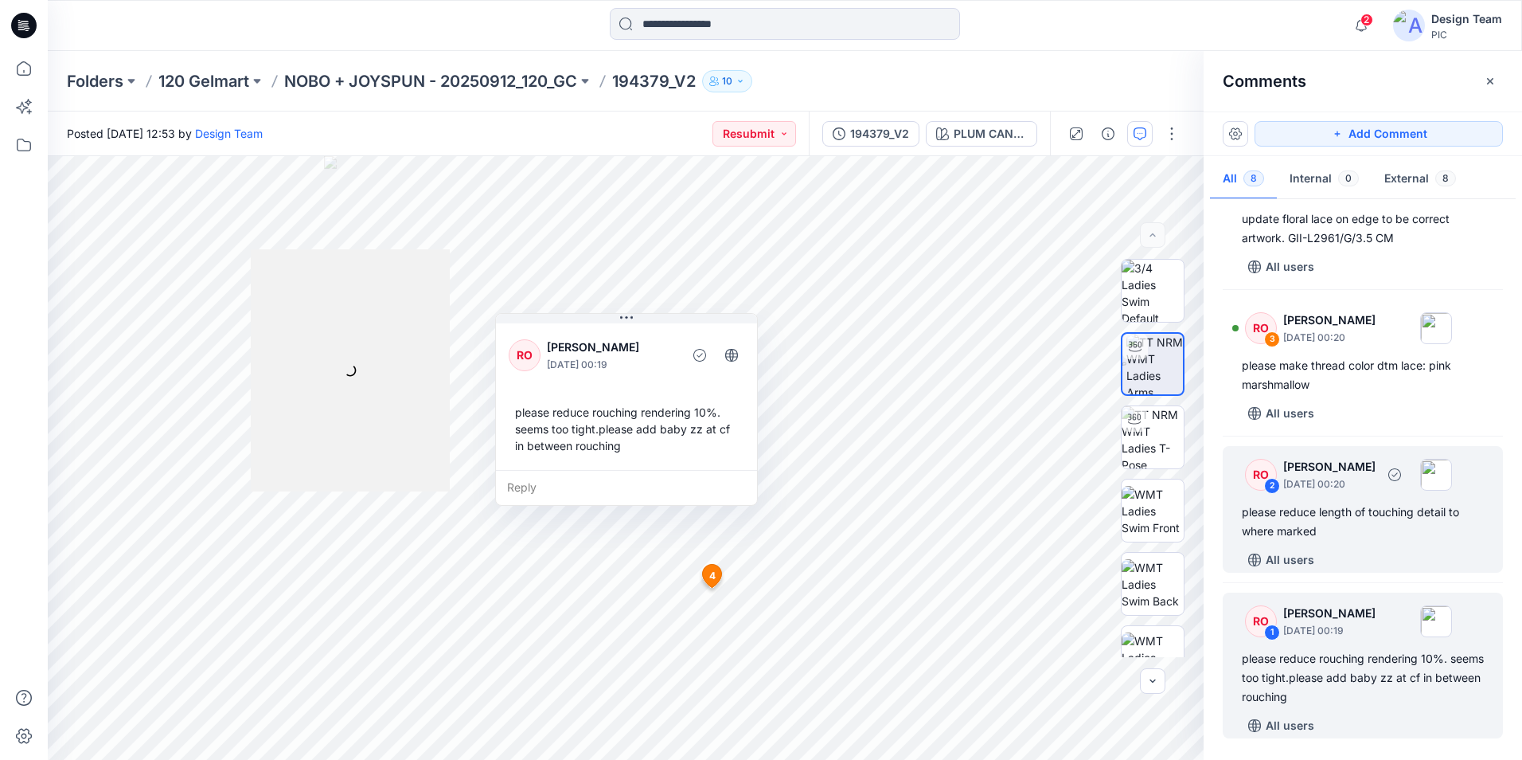
click at [1386, 556] on div "All users" at bounding box center [1372, 559] width 261 height 25
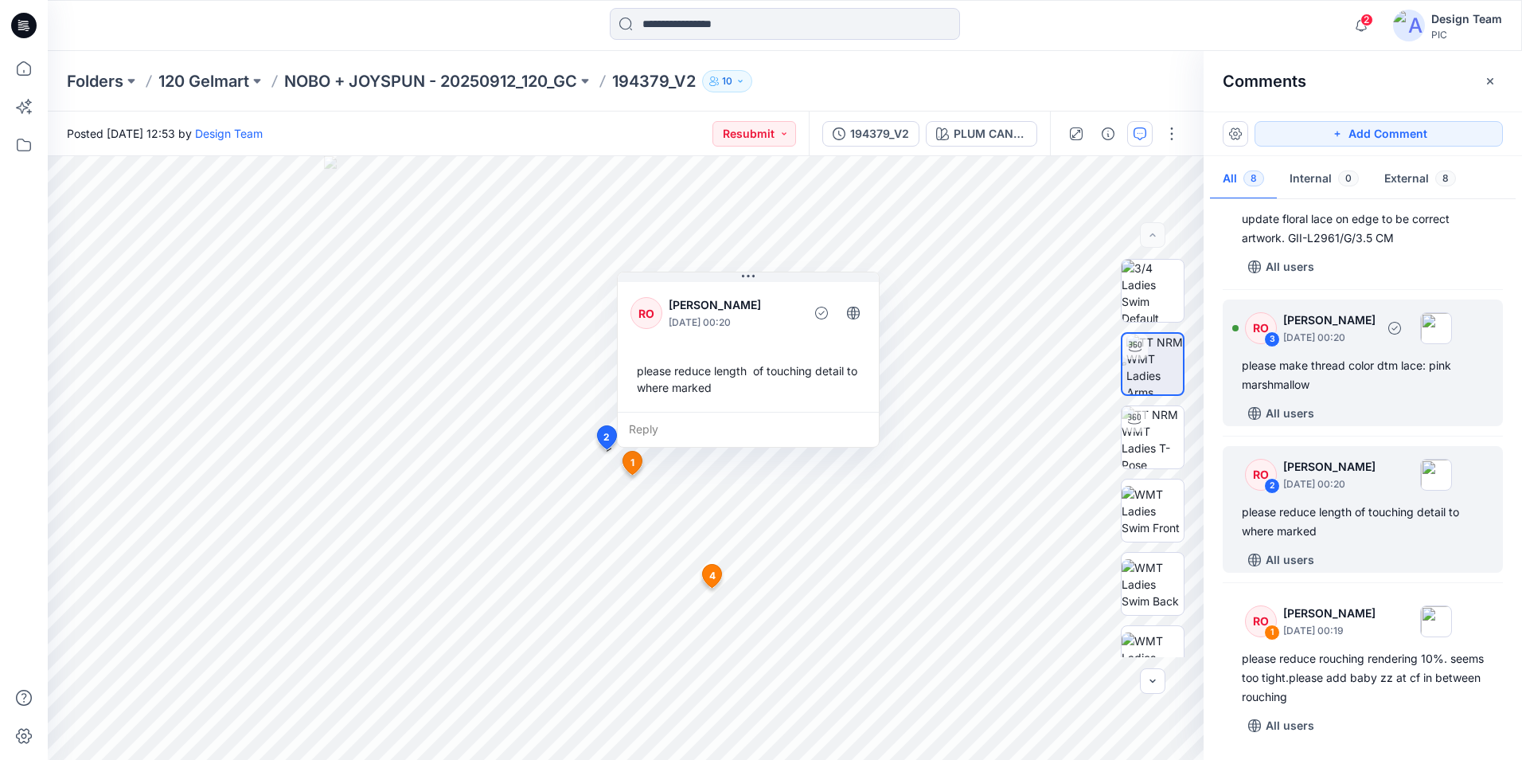
click at [1351, 420] on div "All users" at bounding box center [1372, 413] width 261 height 25
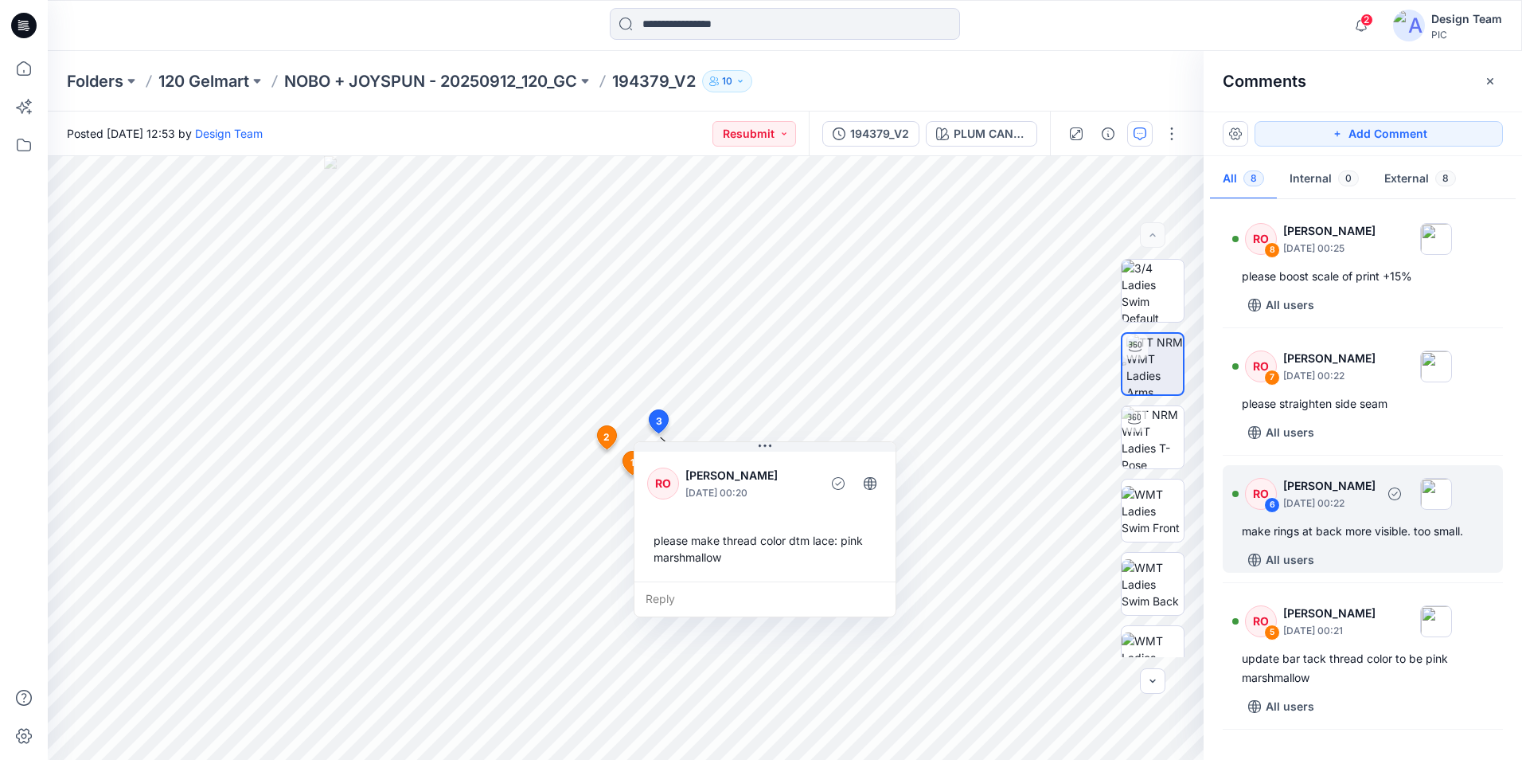
scroll to position [0, 0]
click at [1351, 427] on div "All users" at bounding box center [1372, 434] width 261 height 25
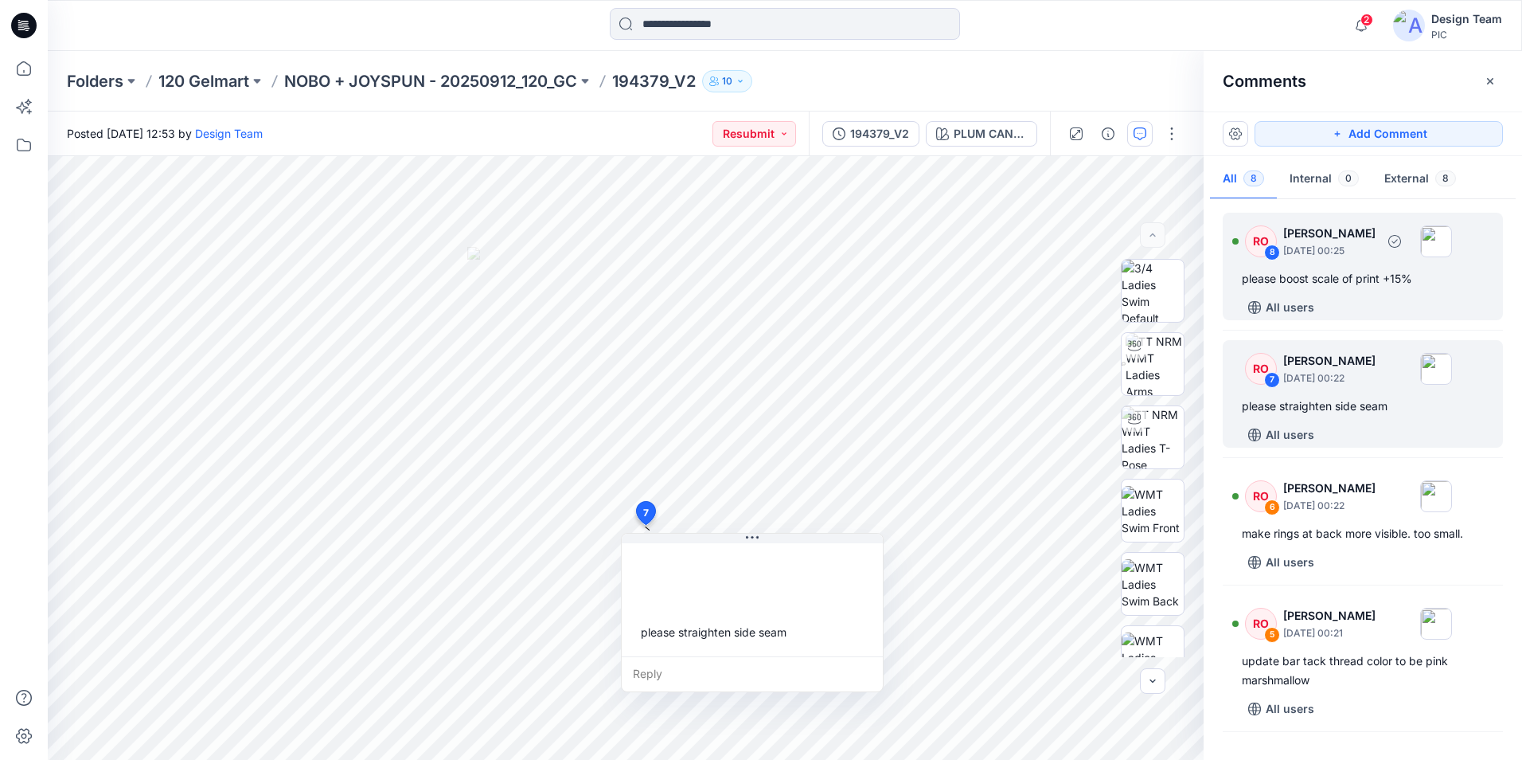
click at [1352, 290] on div "RO 8 [PERSON_NAME] [DATE] 00:25 please boost scale of print +15% All users" at bounding box center [1363, 266] width 280 height 107
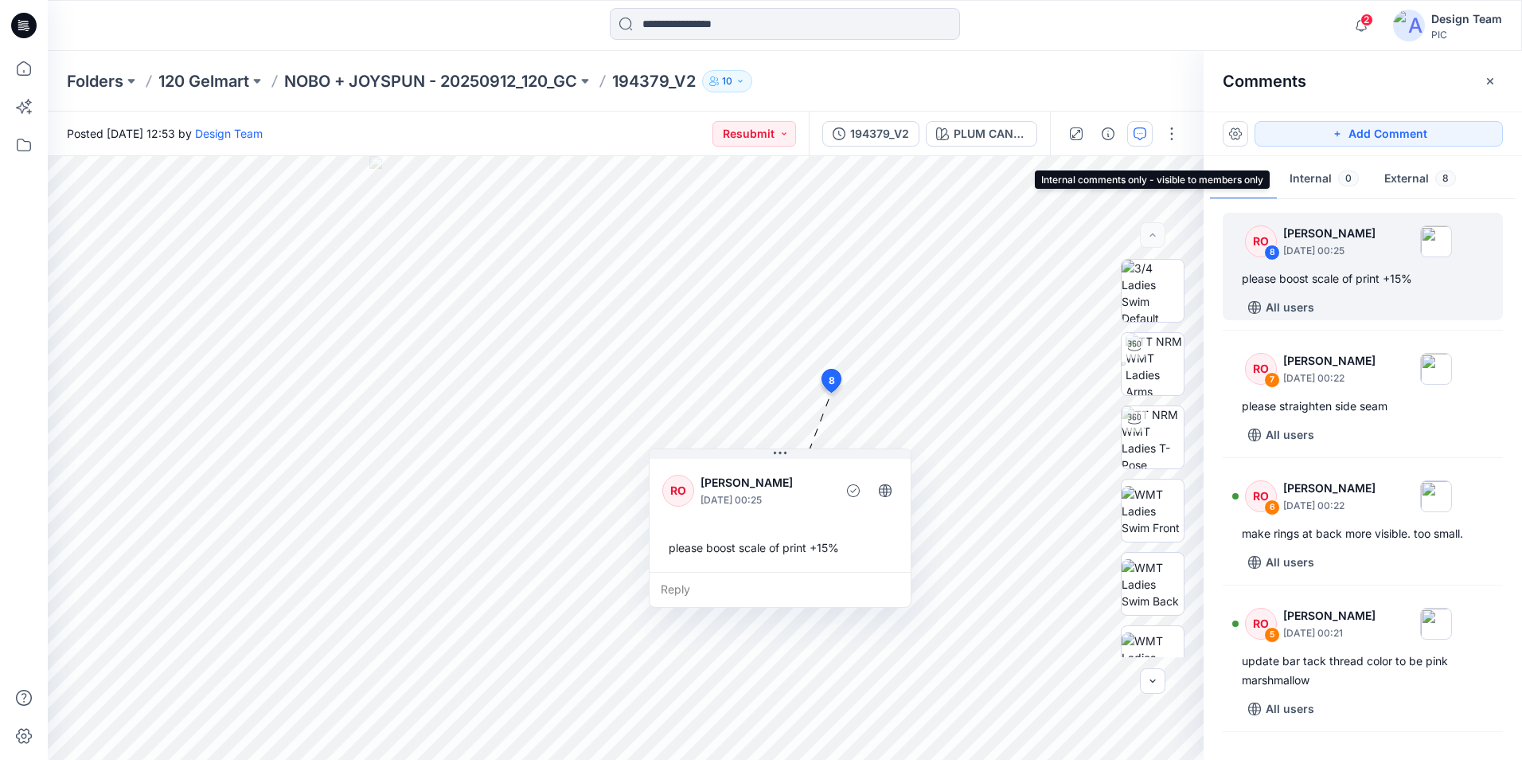
click at [1302, 186] on button "Internal 0" at bounding box center [1324, 179] width 95 height 41
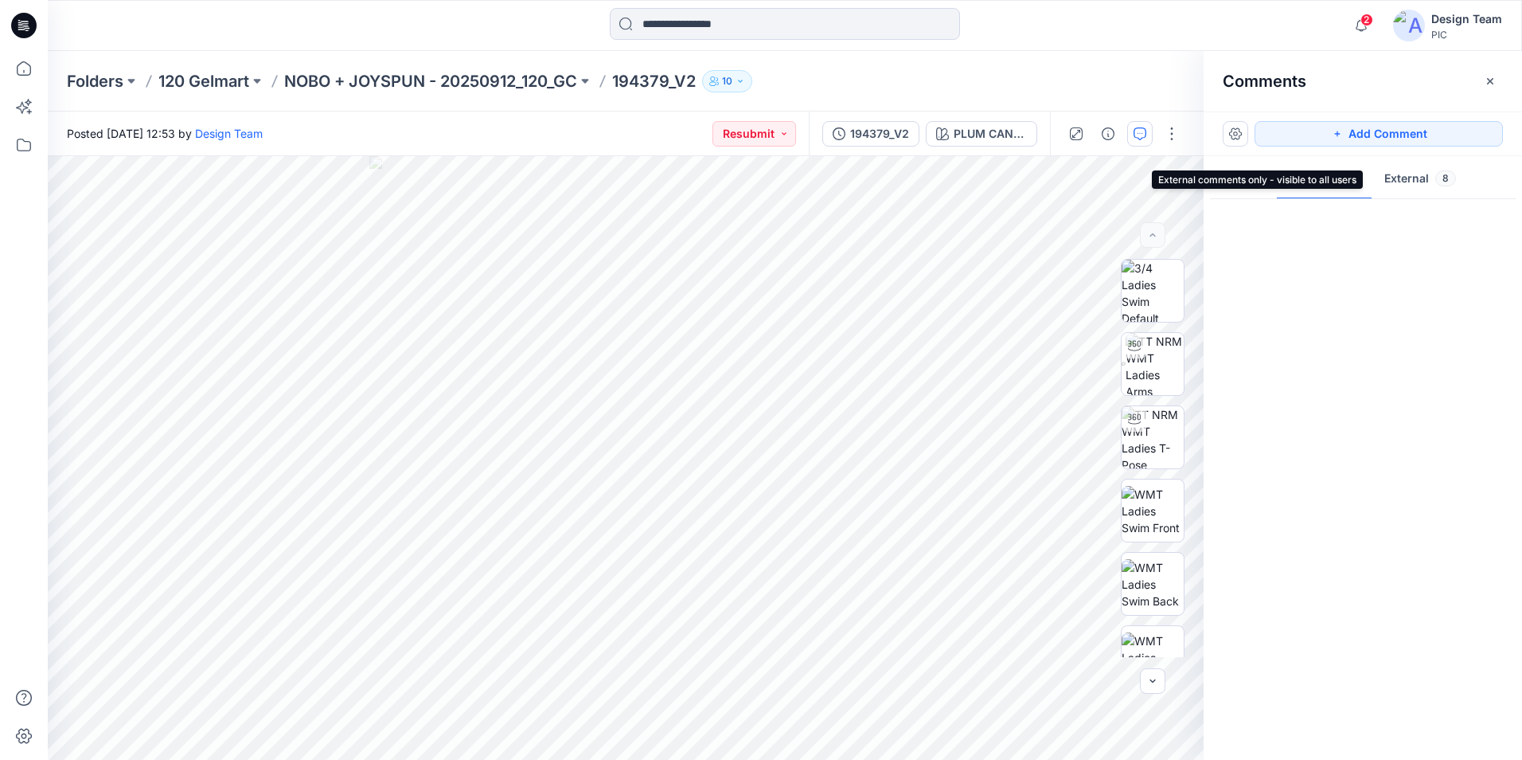
click at [1423, 184] on button "External 8" at bounding box center [1420, 179] width 97 height 41
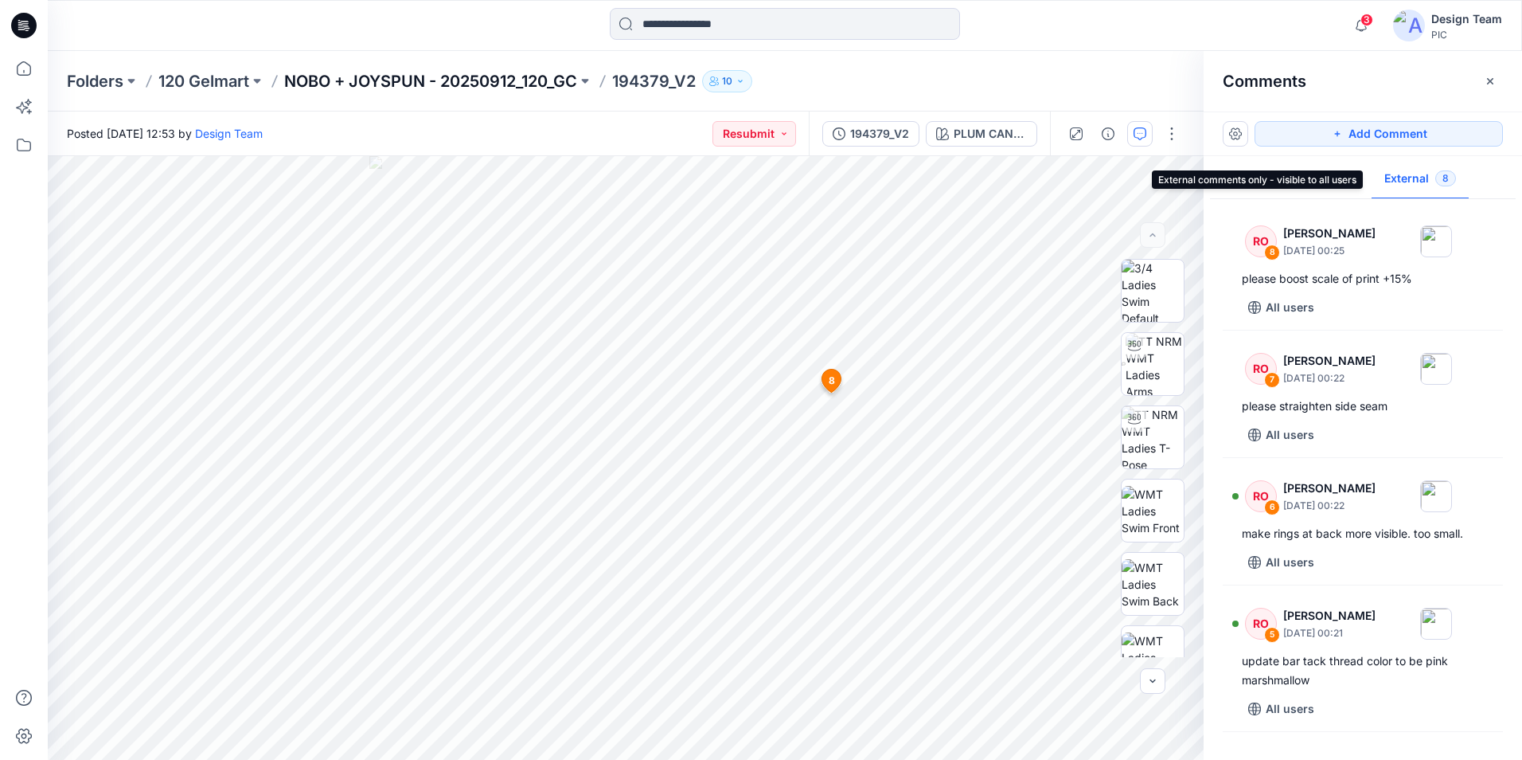
click at [369, 78] on p "NOBO + JOYSPUN - 20250912_120_GC" at bounding box center [430, 81] width 293 height 22
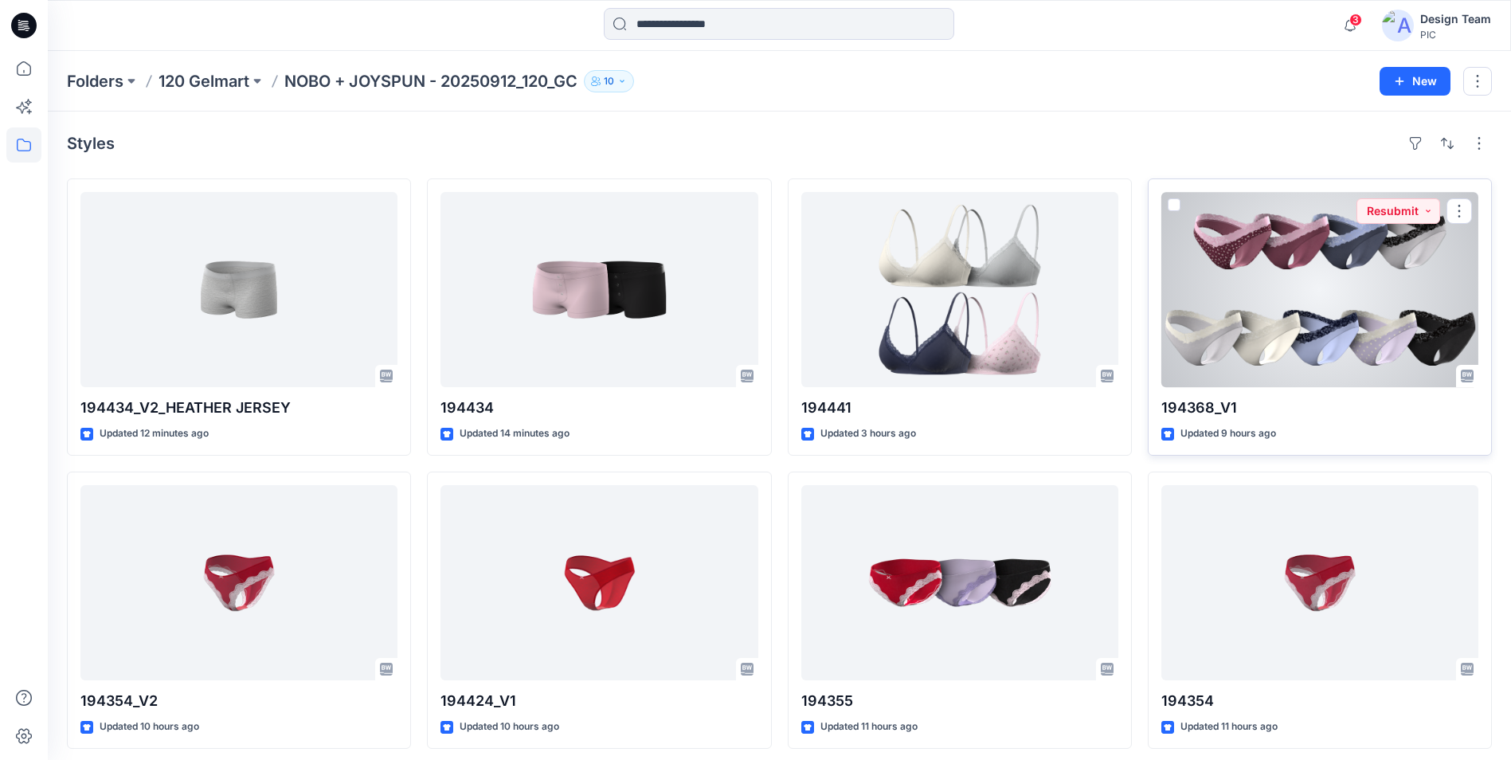
click at [1406, 342] on div at bounding box center [1319, 289] width 317 height 195
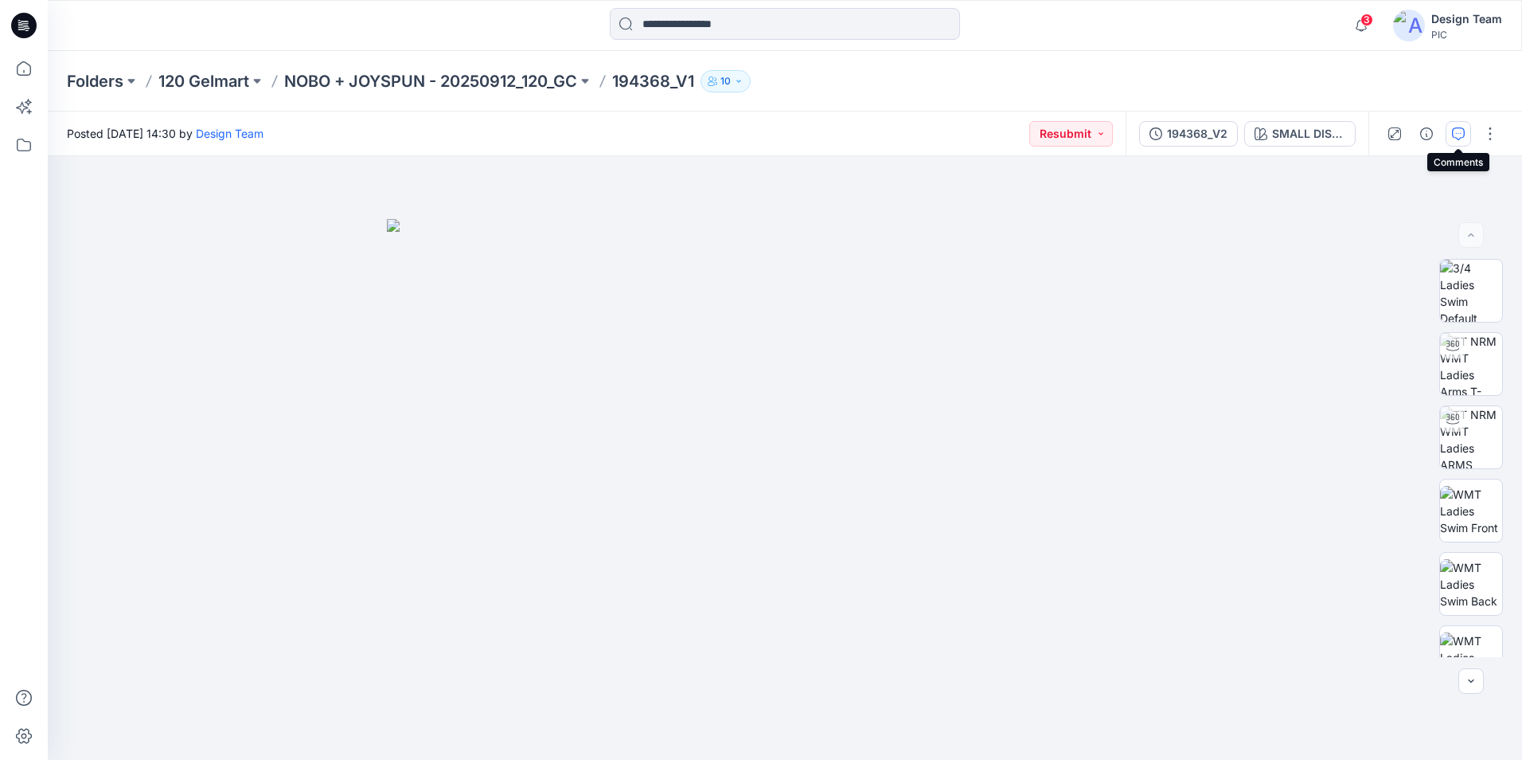
click at [1459, 141] on button "button" at bounding box center [1458, 133] width 25 height 25
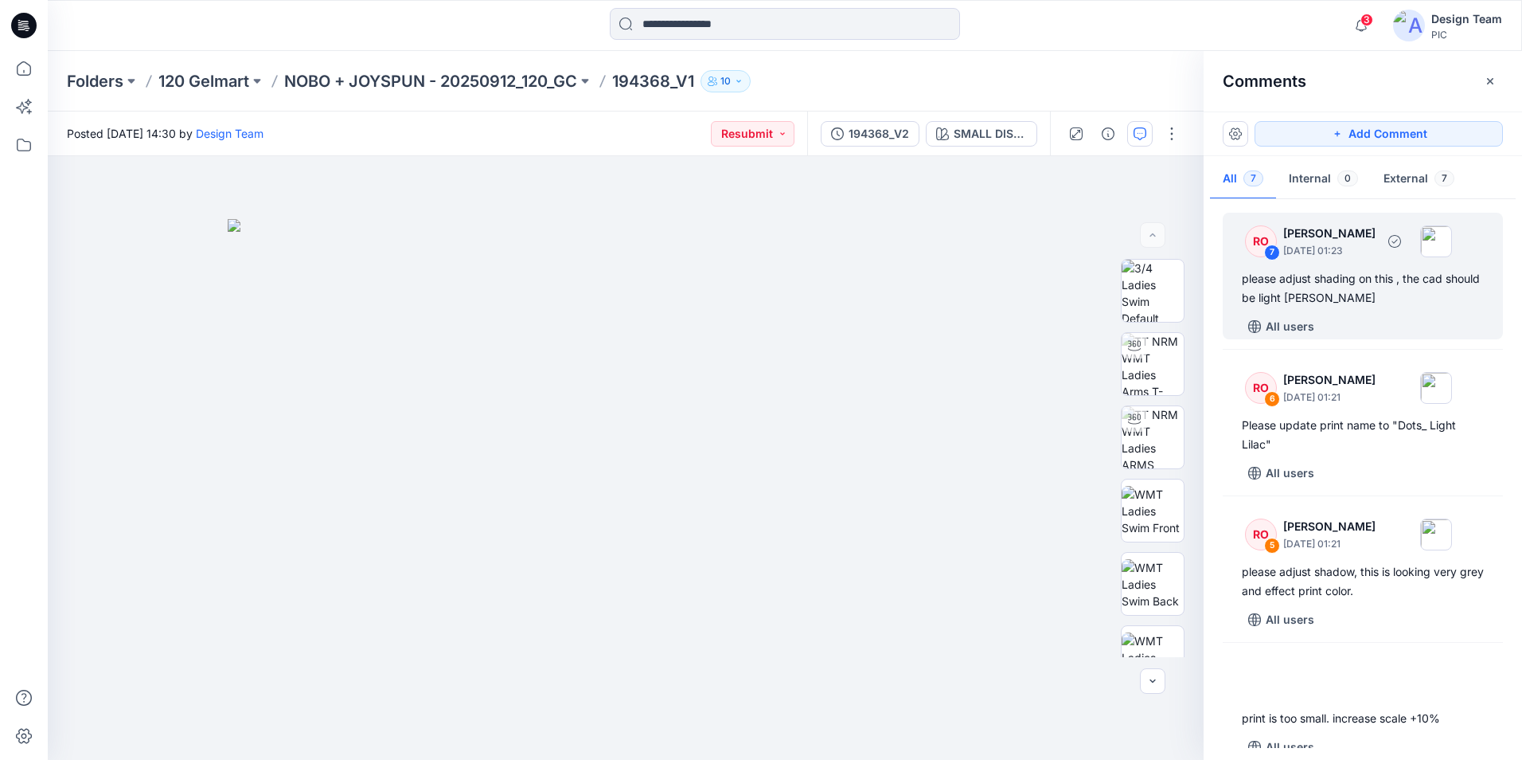
click at [1346, 319] on div "All users" at bounding box center [1372, 326] width 261 height 25
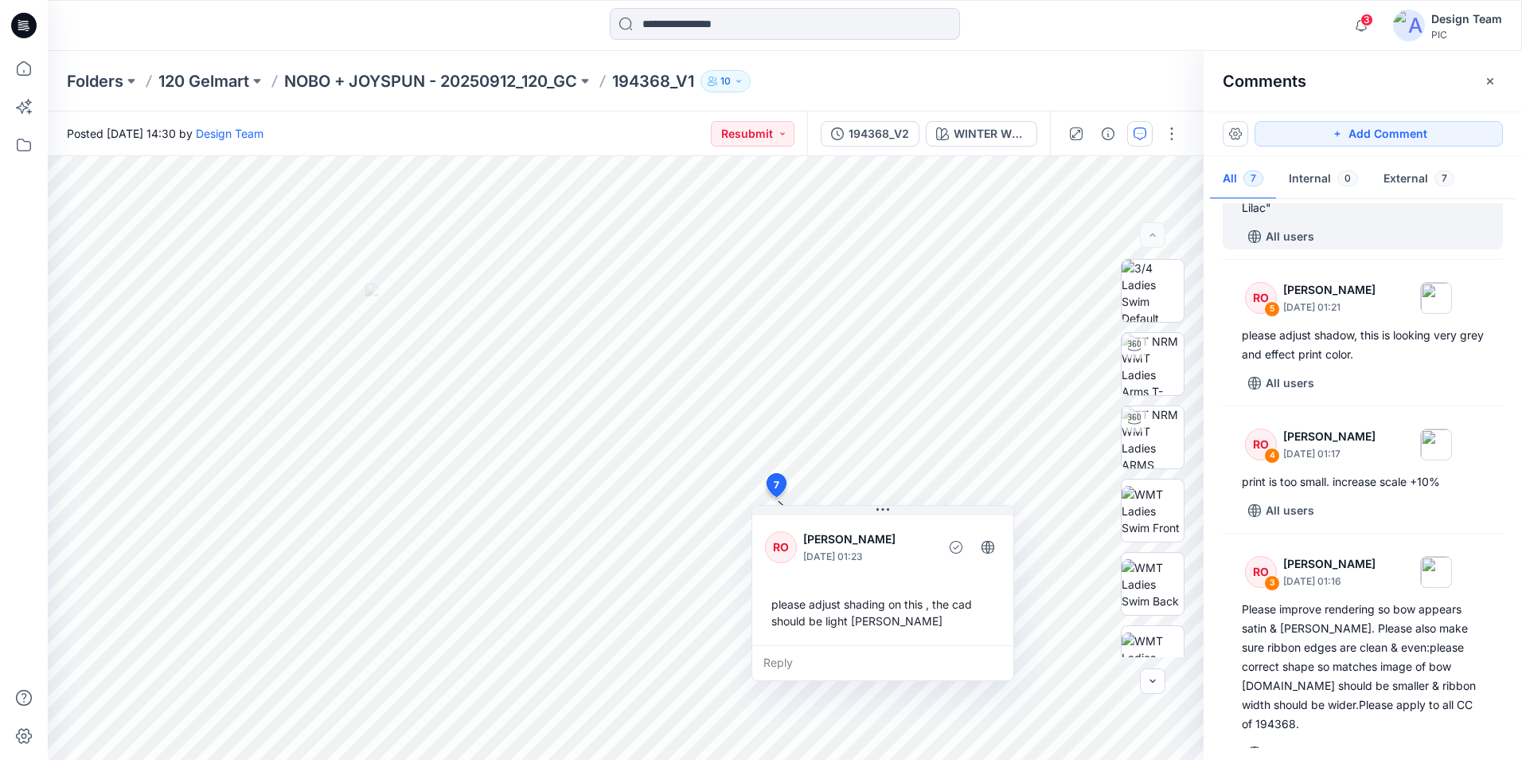
scroll to position [239, 0]
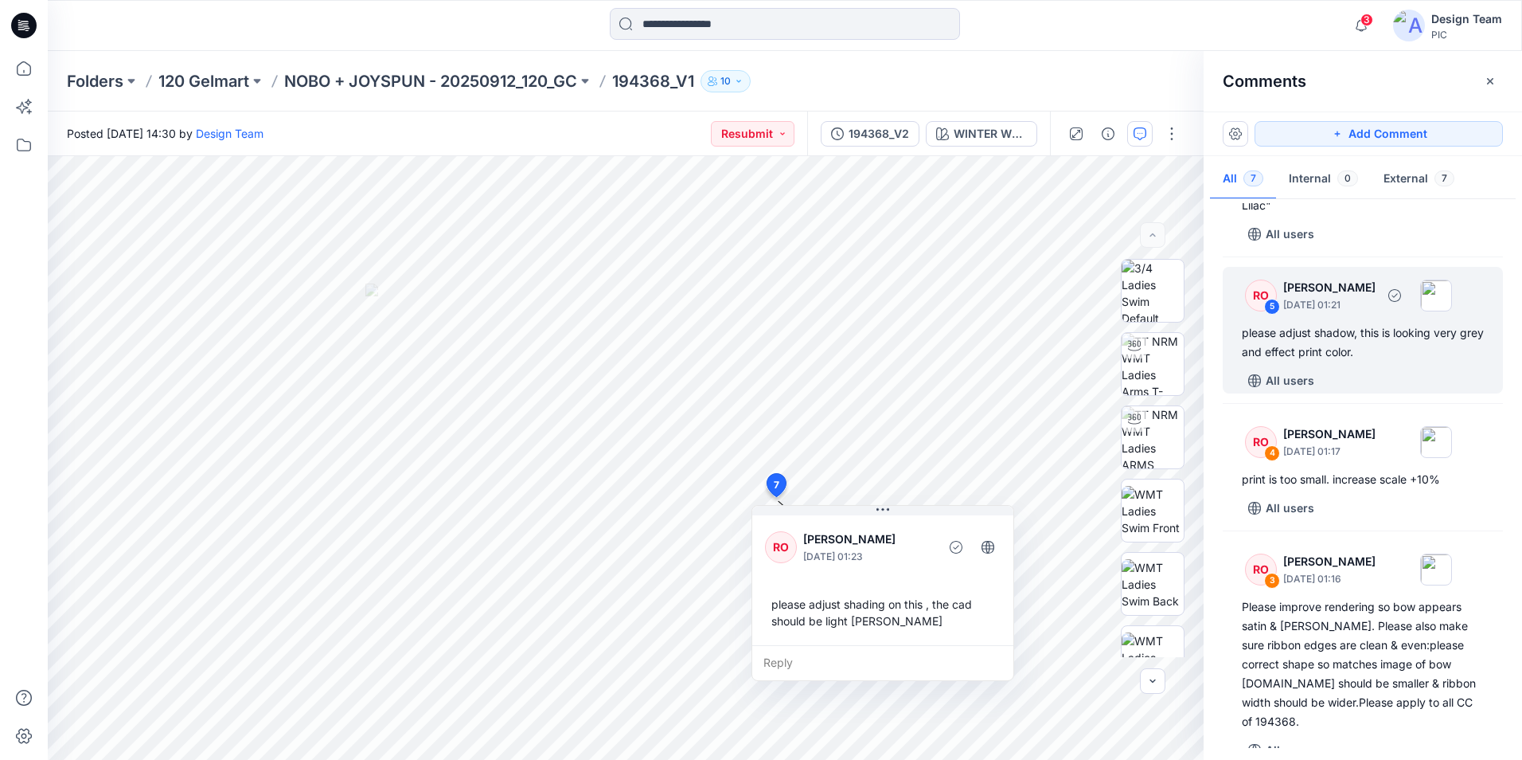
click at [1409, 365] on div "RO 5 [PERSON_NAME] [DATE] 01:21 please adjust shadow, this is looking very grey…" at bounding box center [1363, 330] width 280 height 127
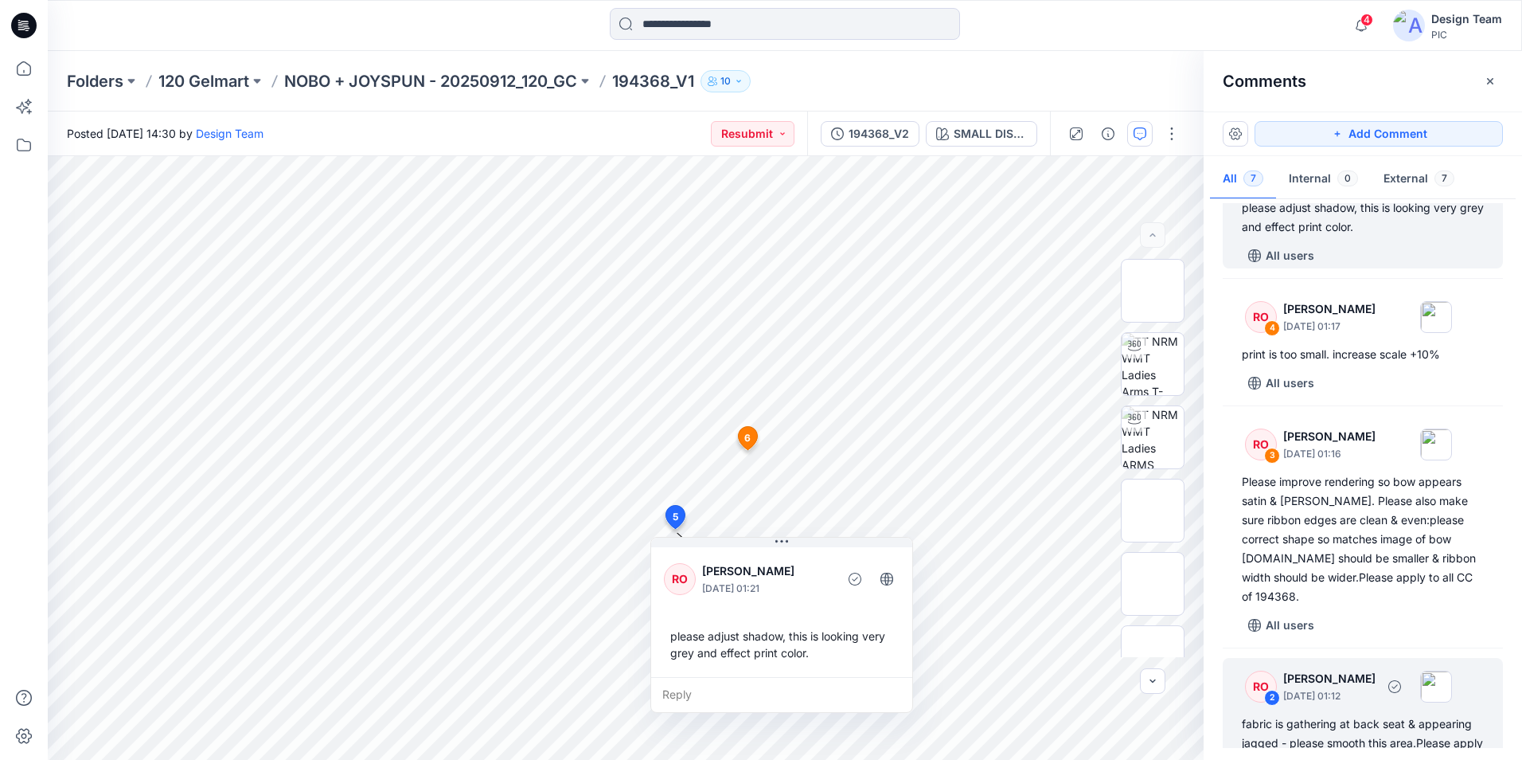
scroll to position [315, 0]
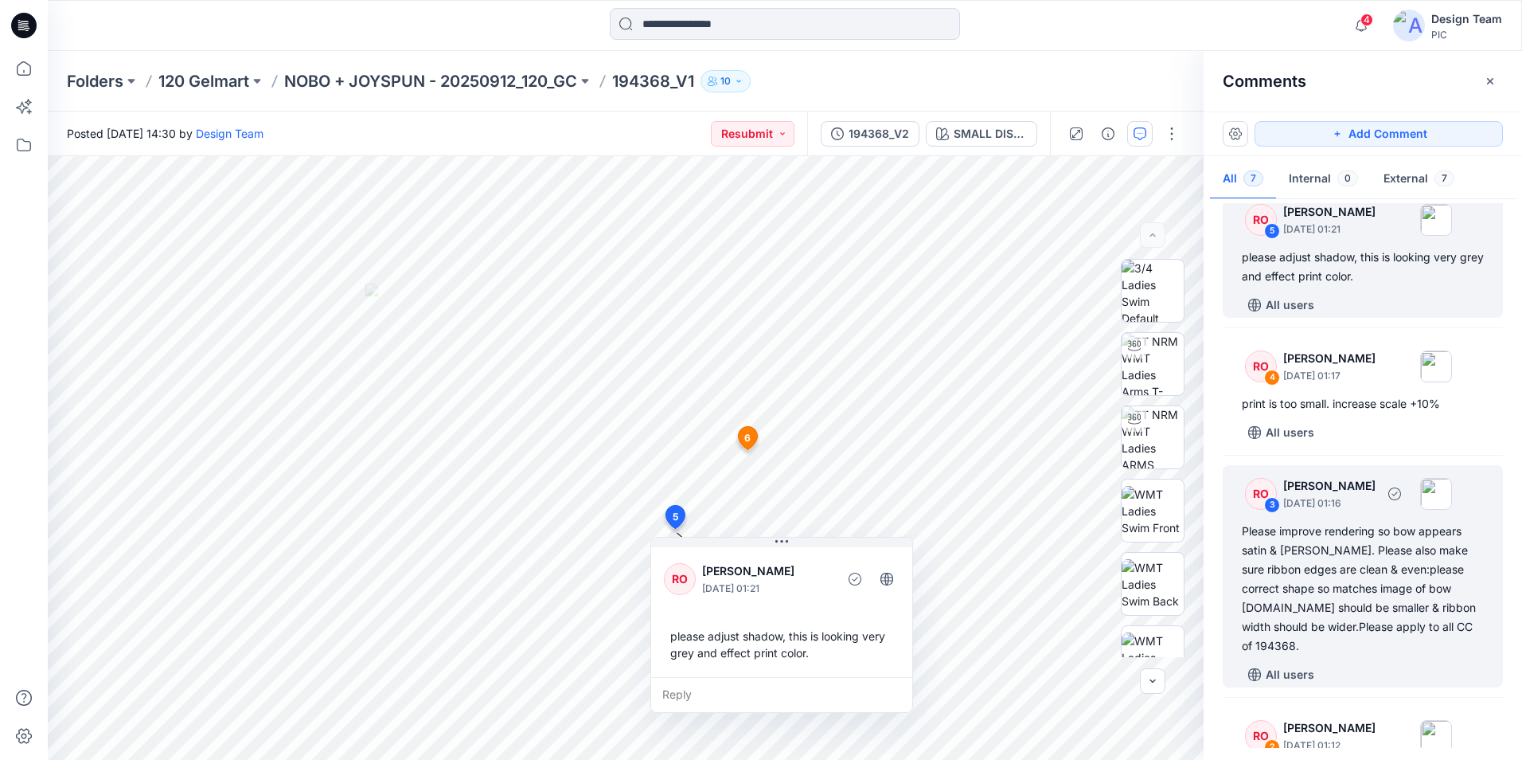
click at [1332, 621] on div "Please improve rendering so bow appears satin & [PERSON_NAME]. Please also make…" at bounding box center [1363, 589] width 242 height 134
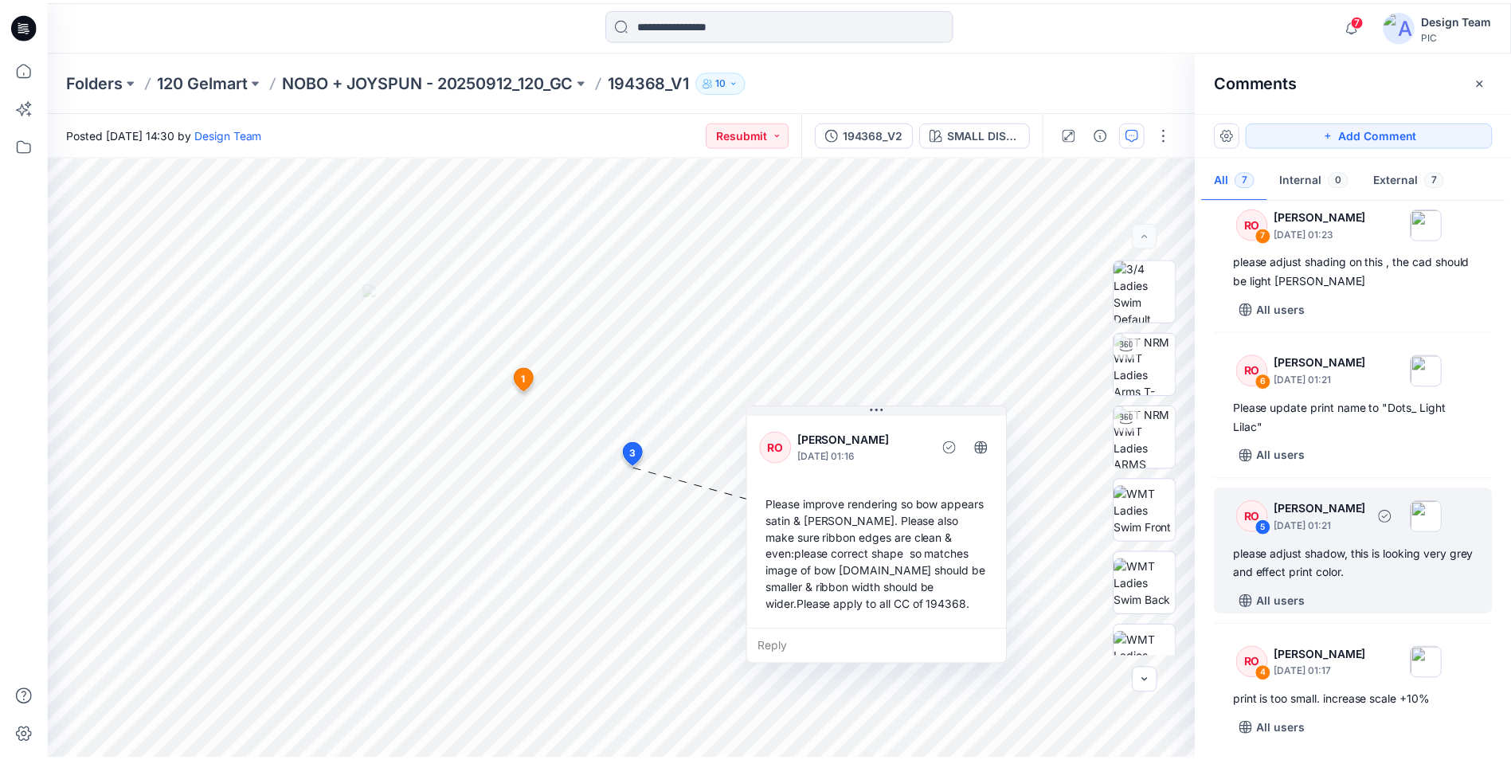
scroll to position [0, 0]
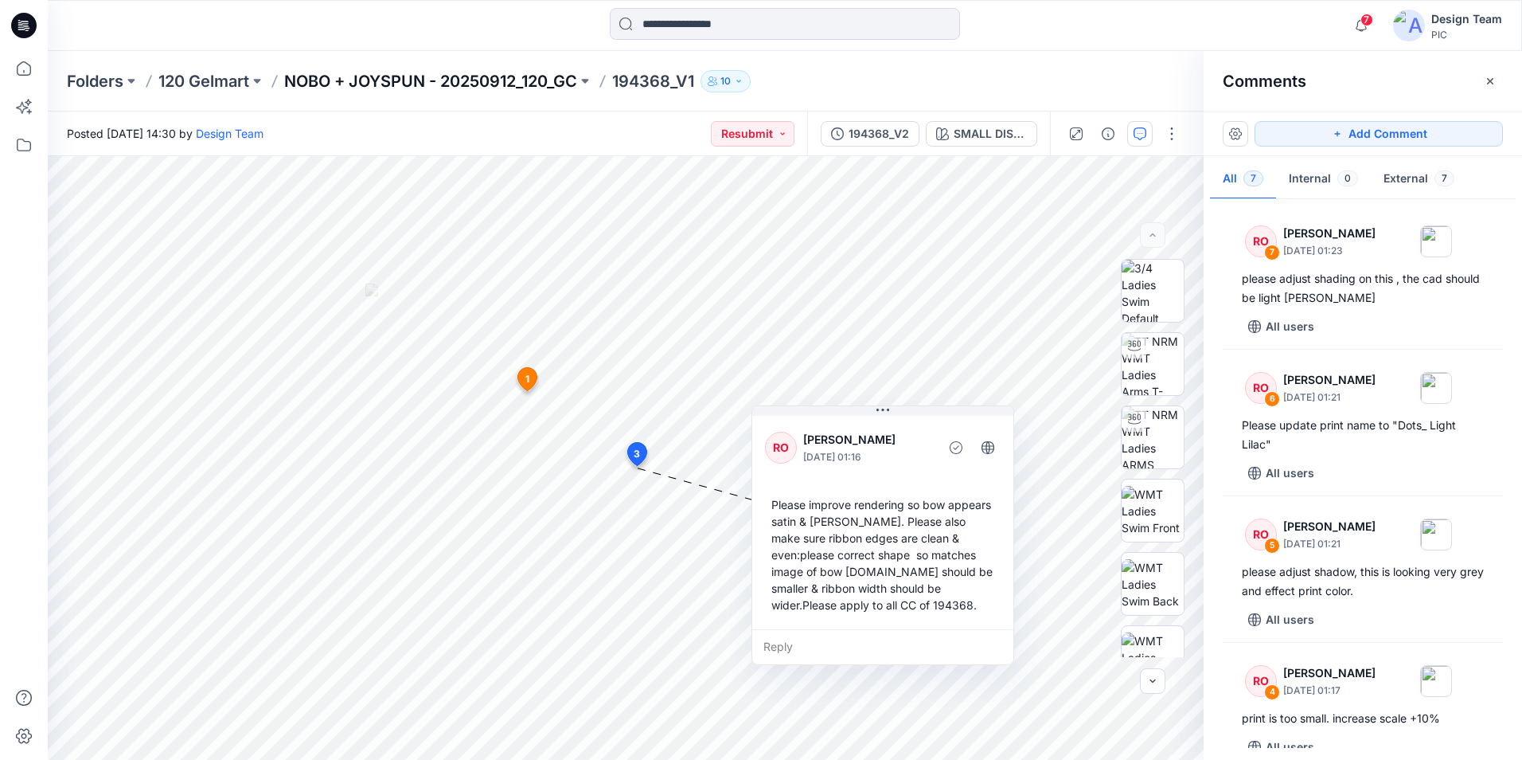
click at [516, 79] on p "NOBO + JOYSPUN - 20250912_120_GC" at bounding box center [430, 81] width 293 height 22
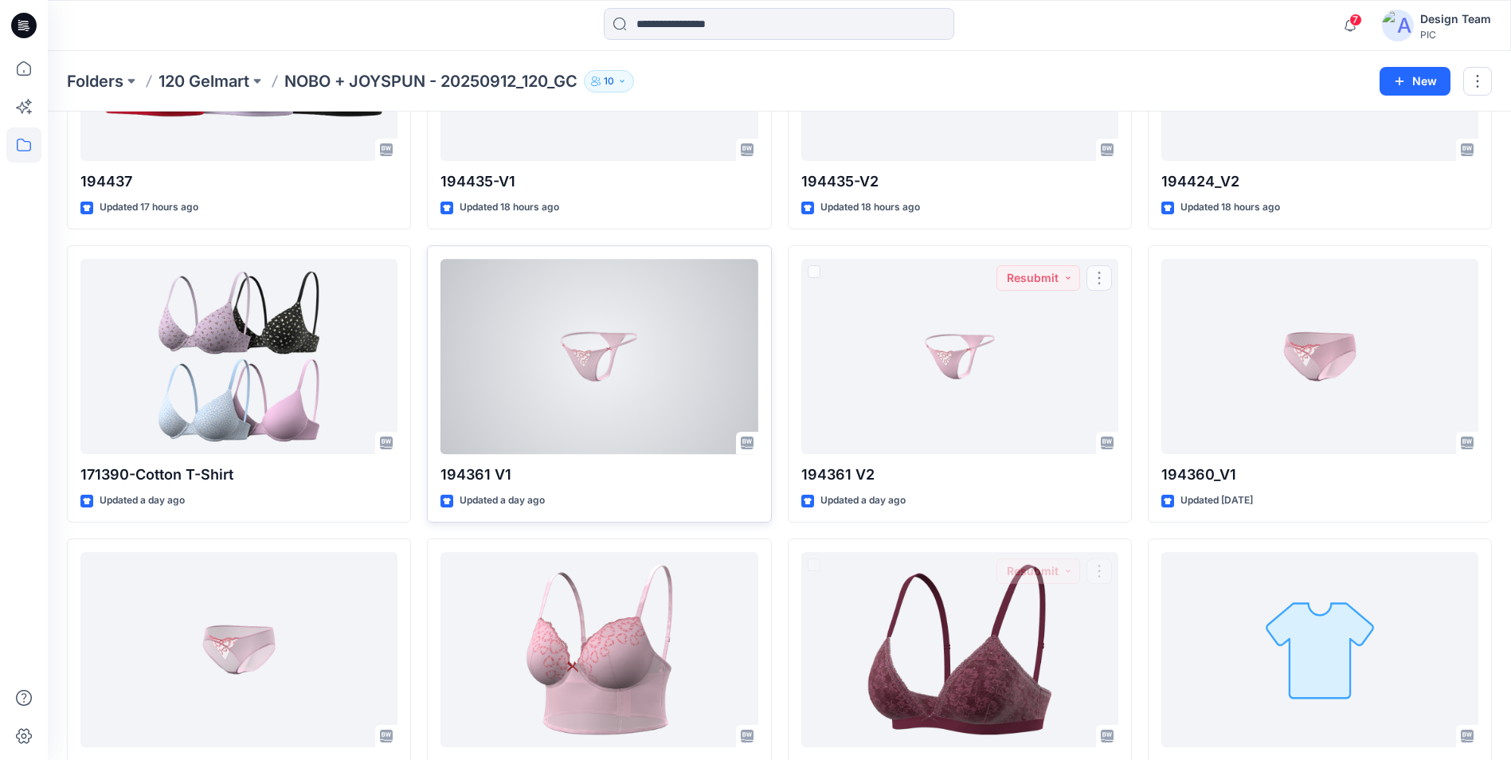
scroll to position [1954, 0]
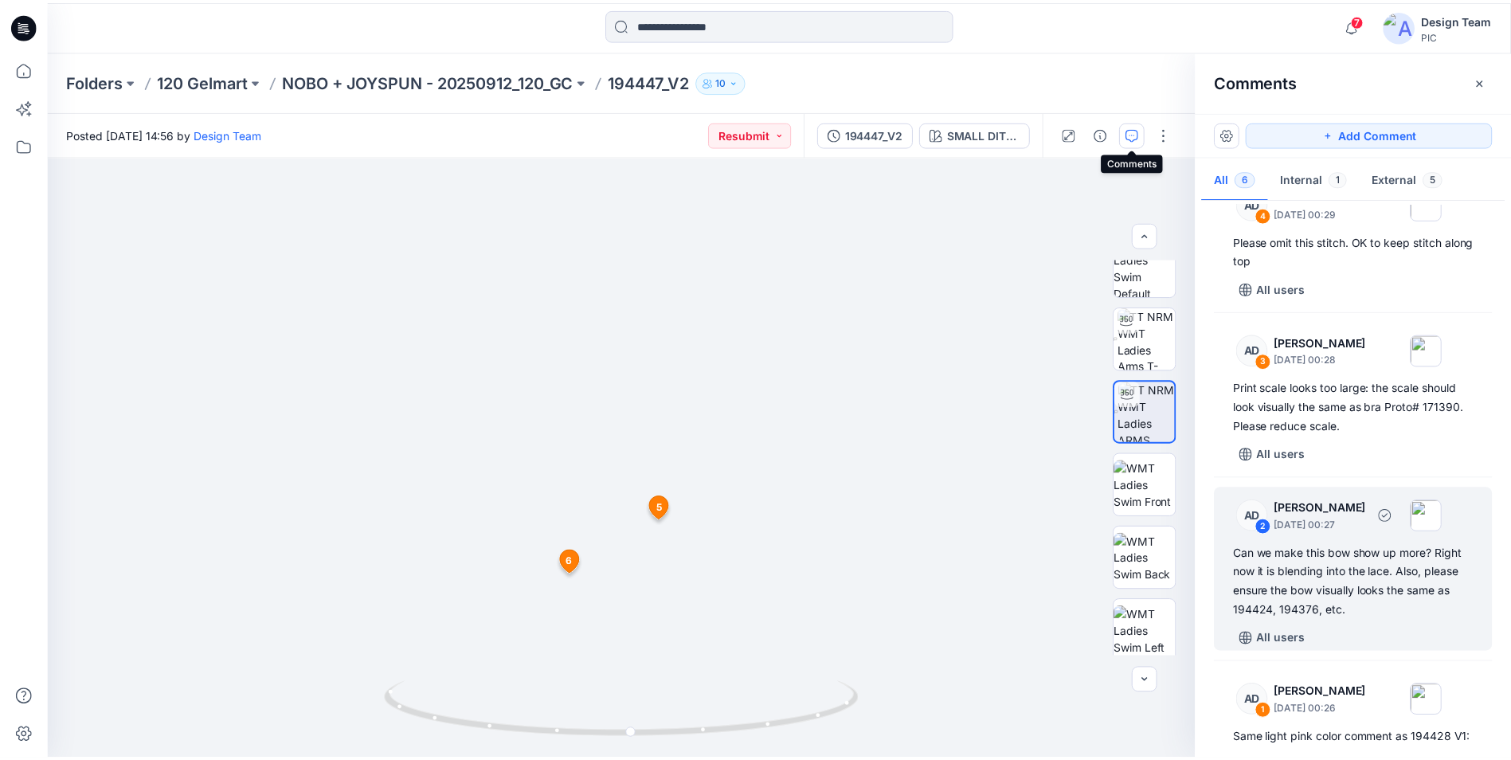
scroll to position [410, 0]
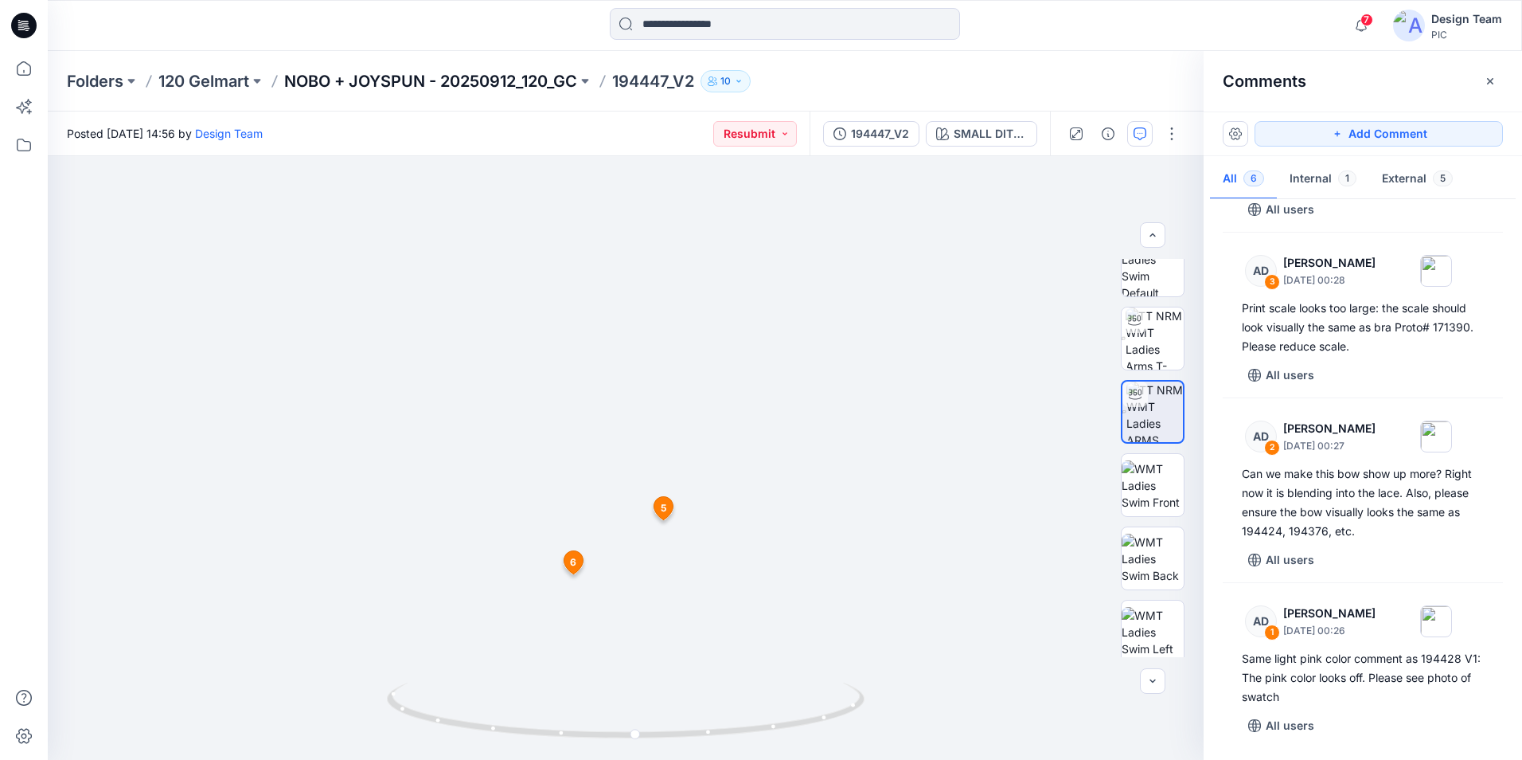
click at [494, 80] on p "NOBO + JOYSPUN - 20250912_120_GC" at bounding box center [430, 81] width 293 height 22
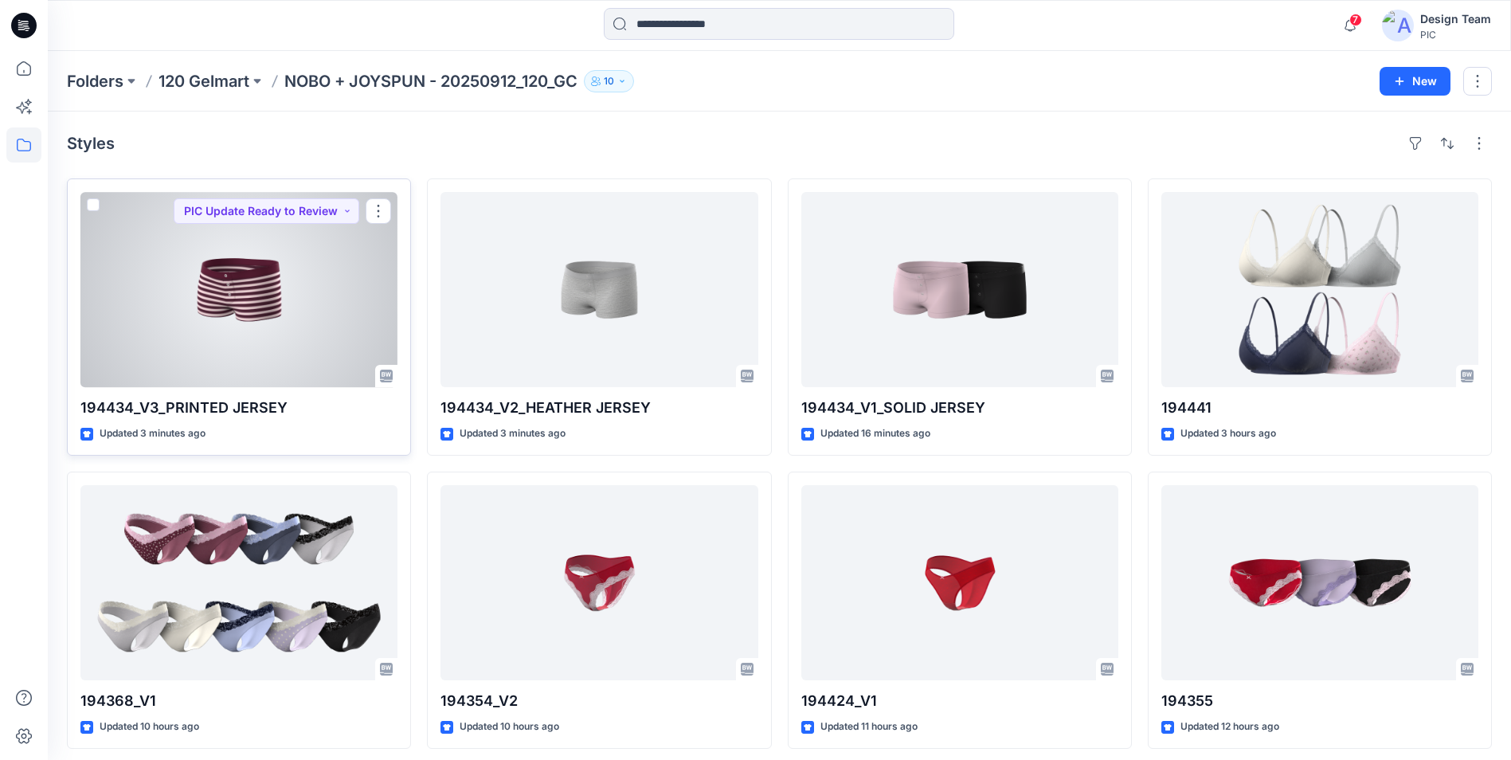
click at [342, 267] on div at bounding box center [238, 289] width 317 height 195
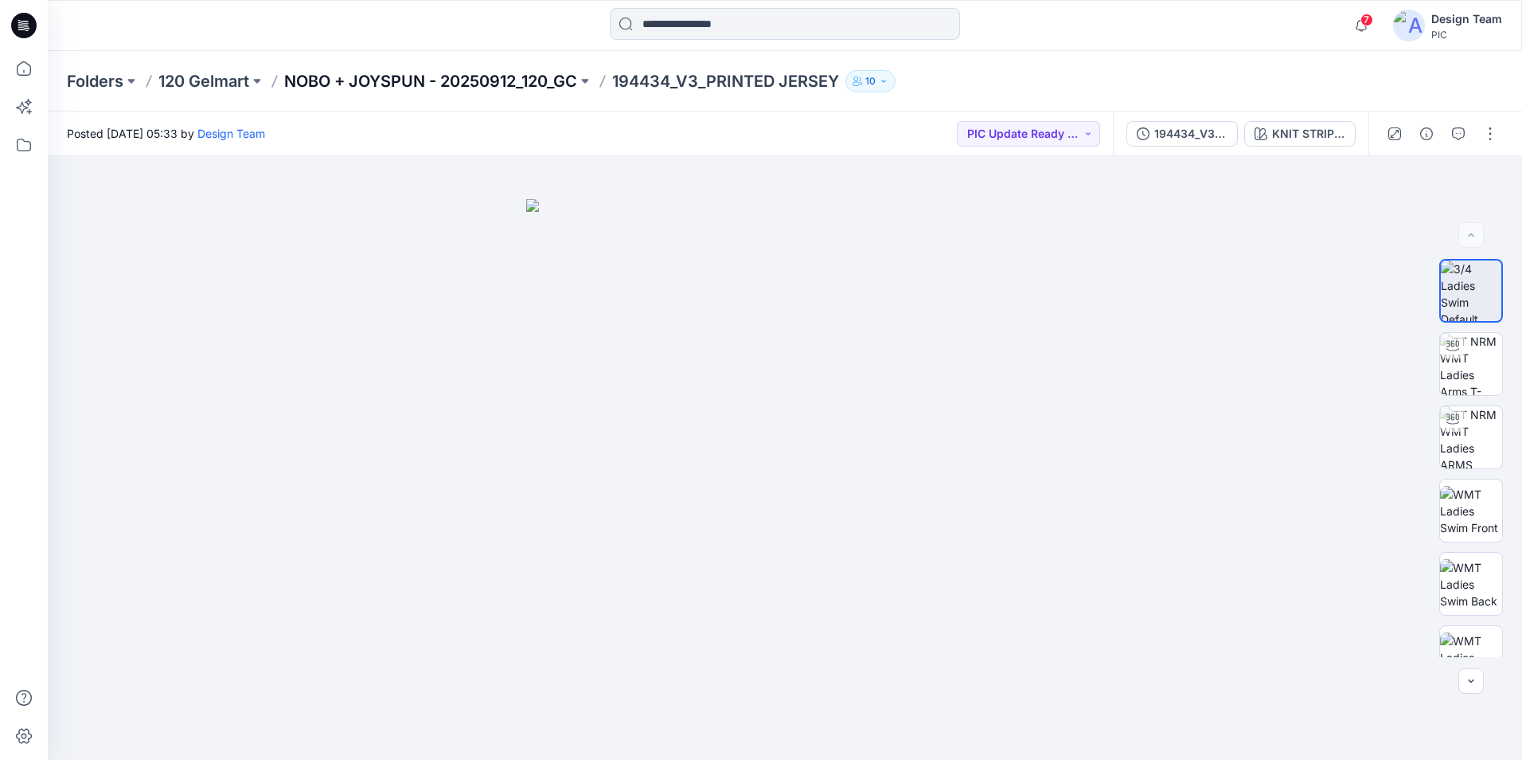
click at [471, 80] on p "NOBO + JOYSPUN - 20250912_120_GC" at bounding box center [430, 81] width 293 height 22
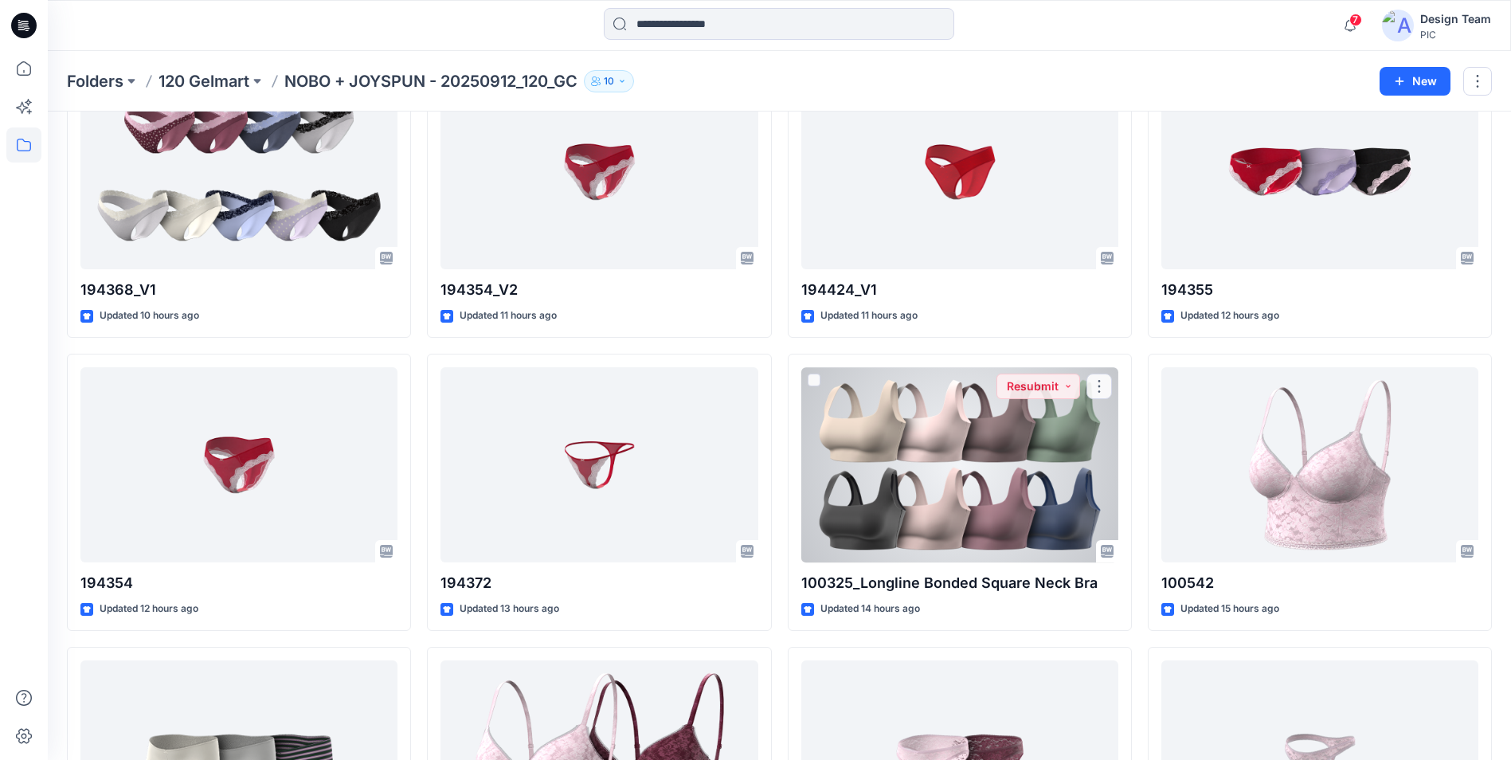
scroll to position [158, 0]
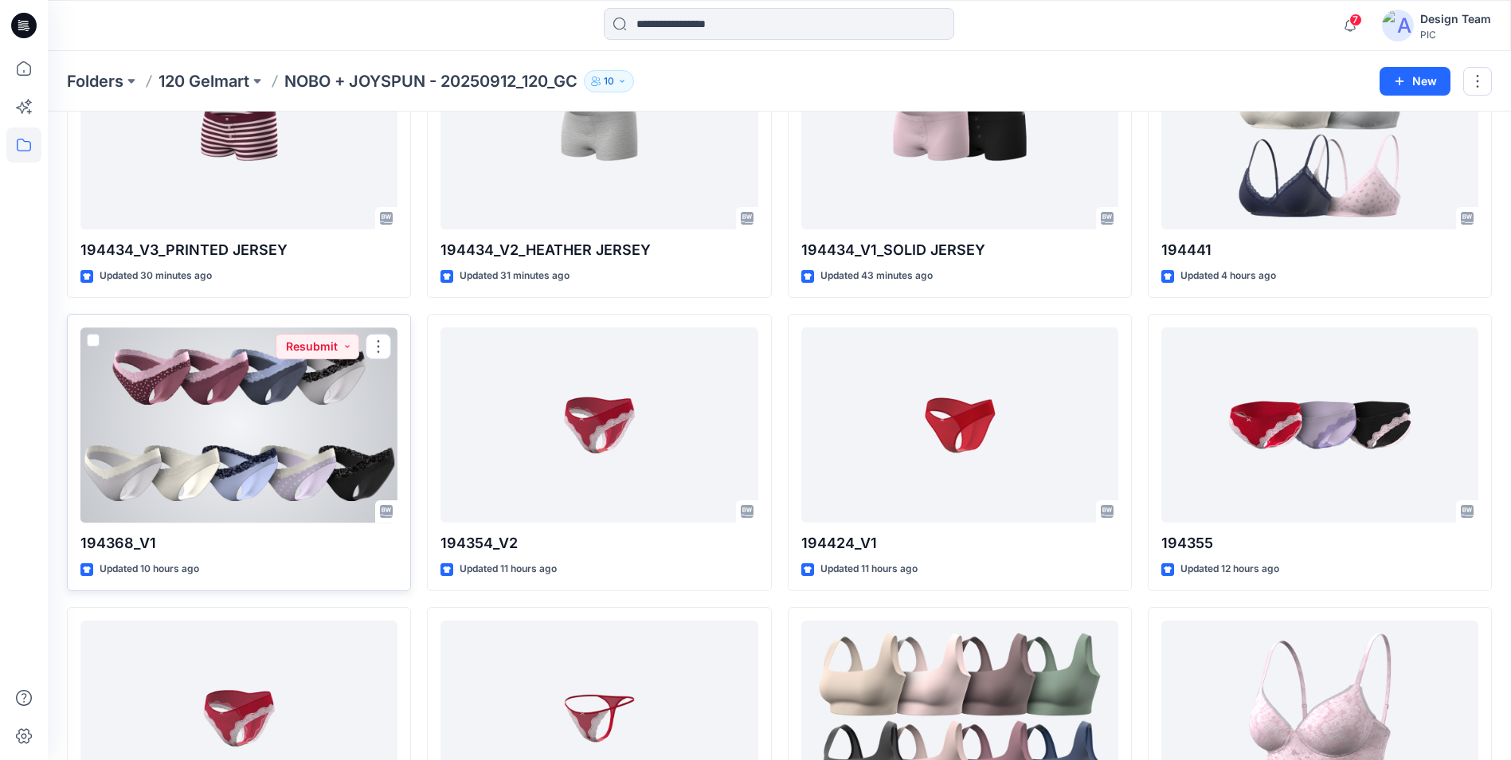
click at [294, 466] on div at bounding box center [238, 424] width 317 height 195
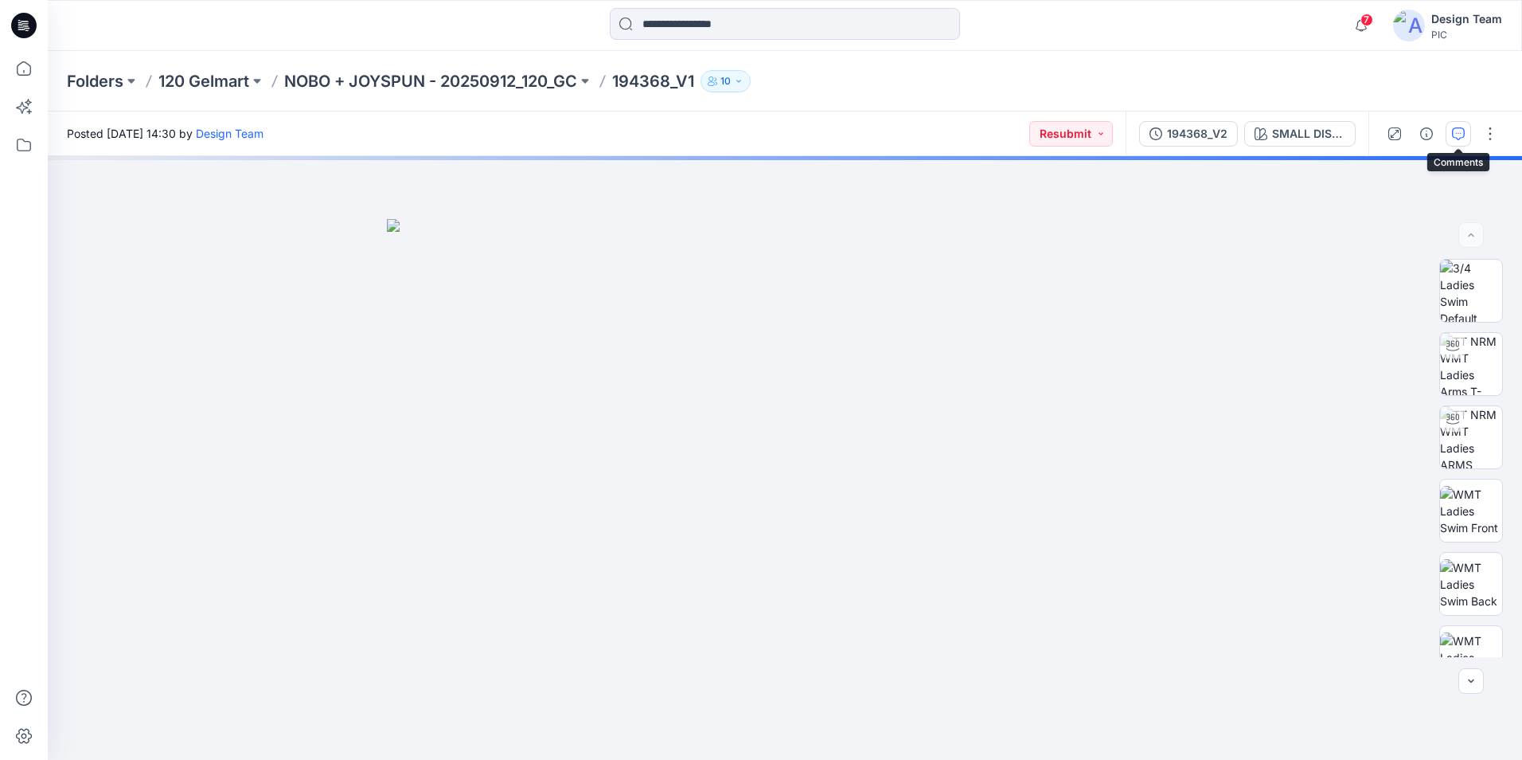
click at [1464, 136] on icon "button" at bounding box center [1458, 133] width 13 height 13
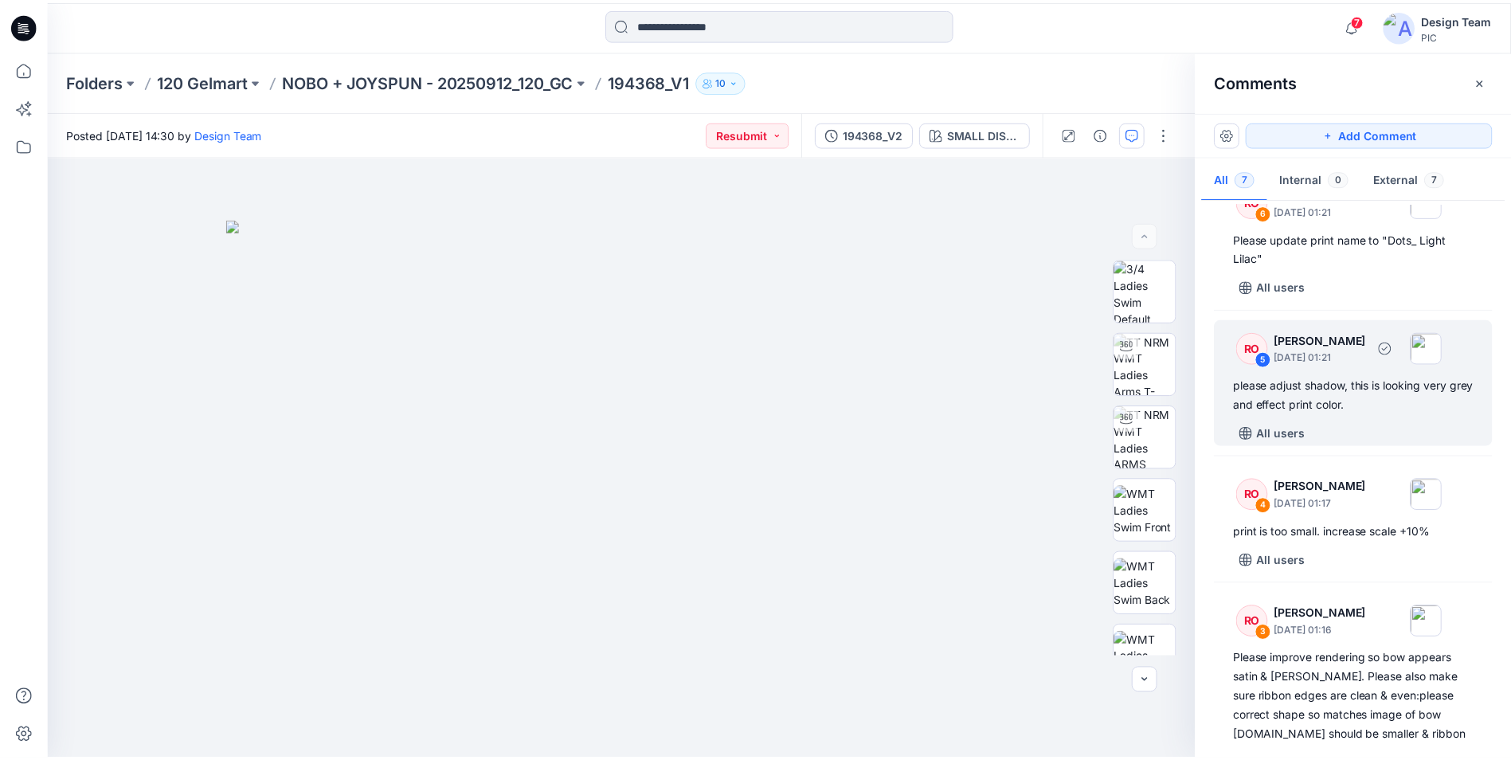
scroll to position [239, 0]
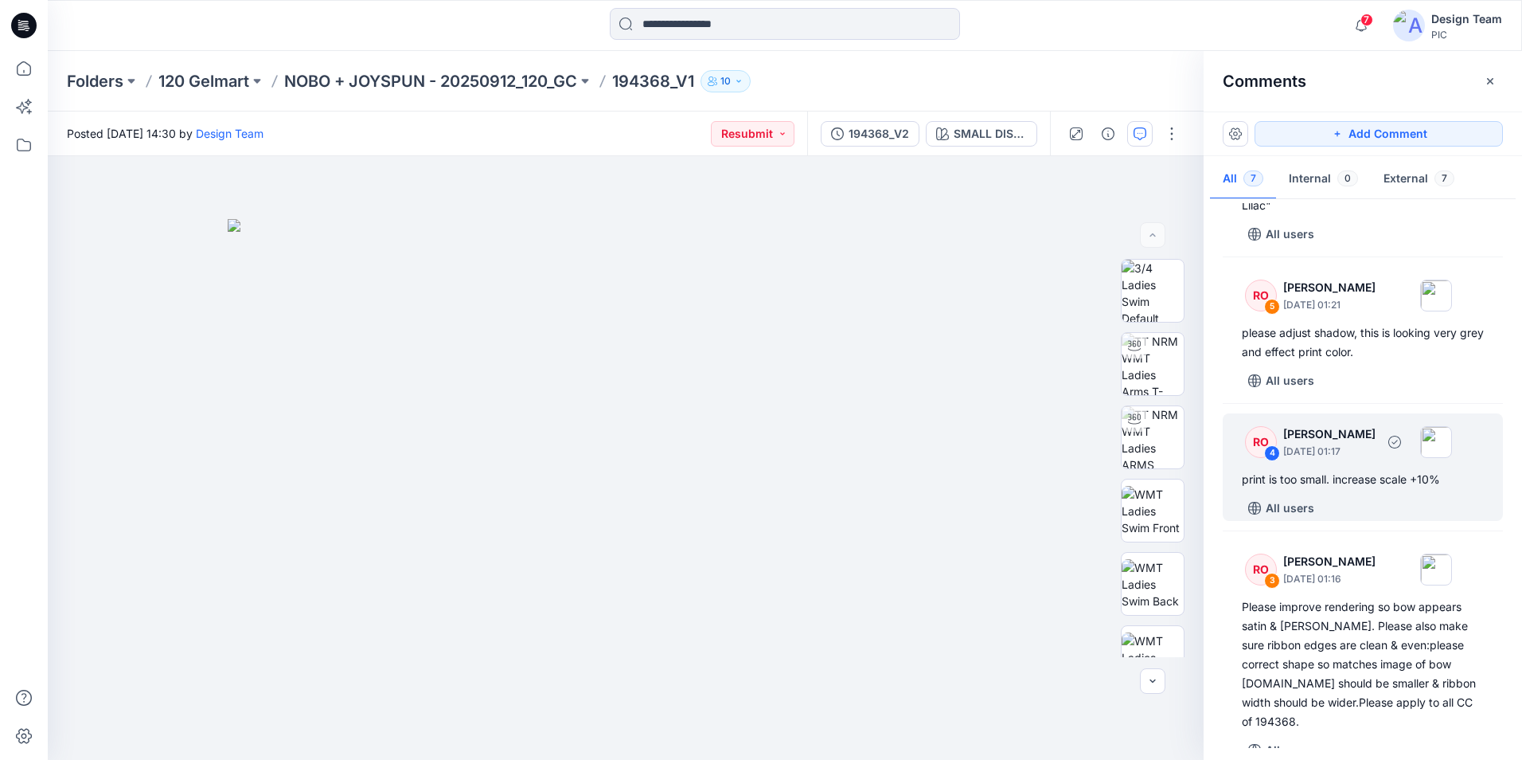
click at [1385, 501] on div "All users" at bounding box center [1372, 507] width 261 height 25
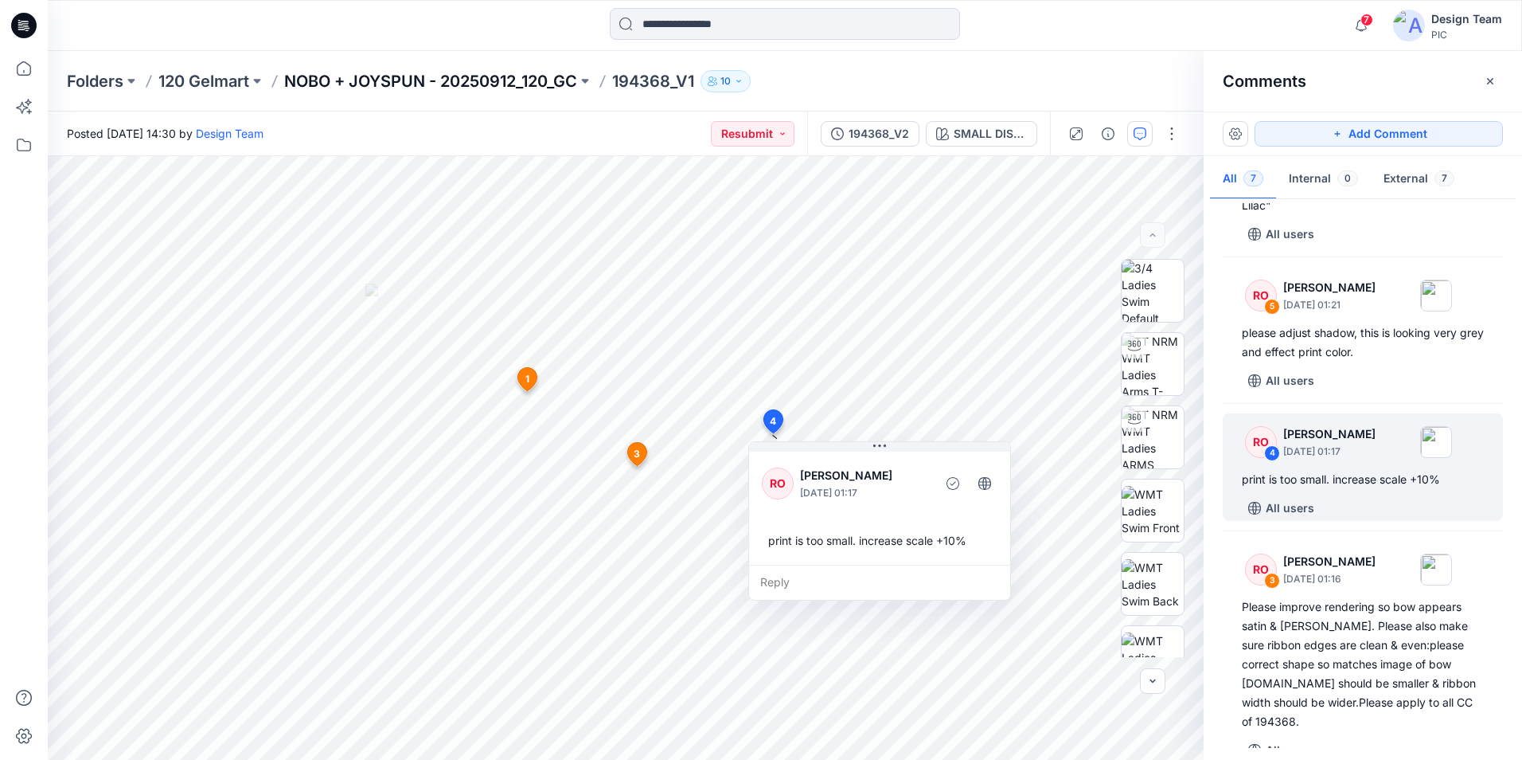
click at [412, 84] on p "NOBO + JOYSPUN - 20250912_120_GC" at bounding box center [430, 81] width 293 height 22
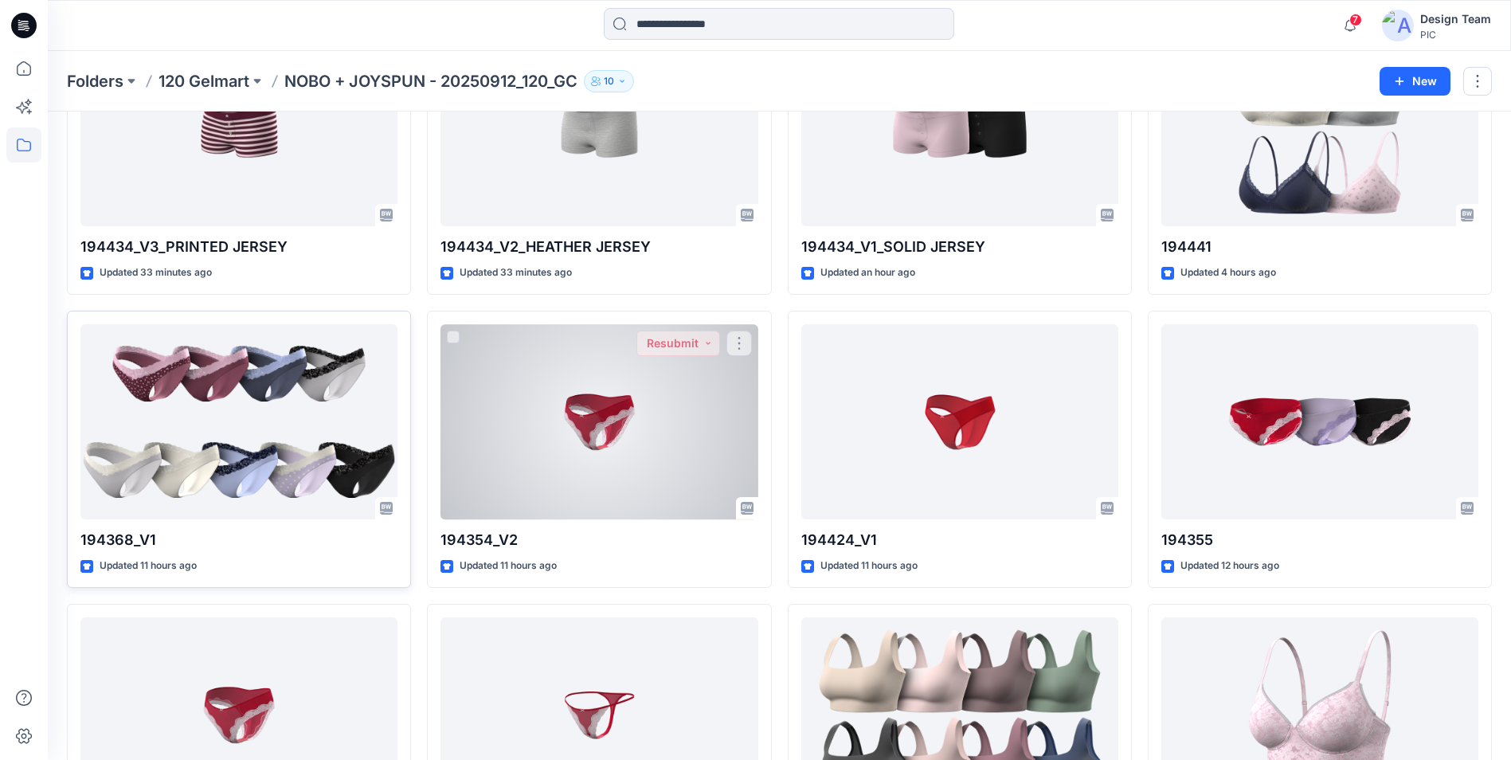
scroll to position [159, 0]
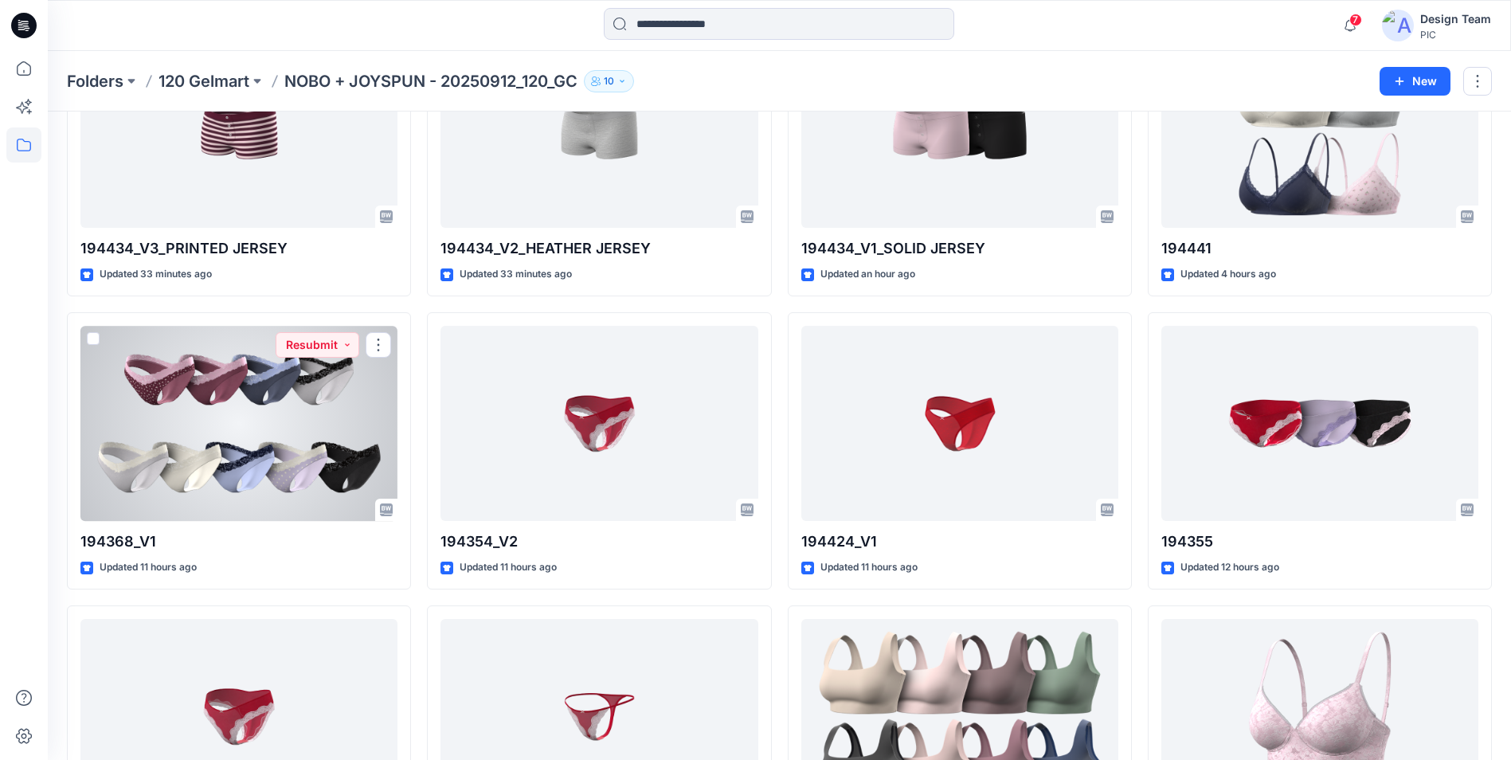
click at [318, 392] on div at bounding box center [238, 423] width 317 height 195
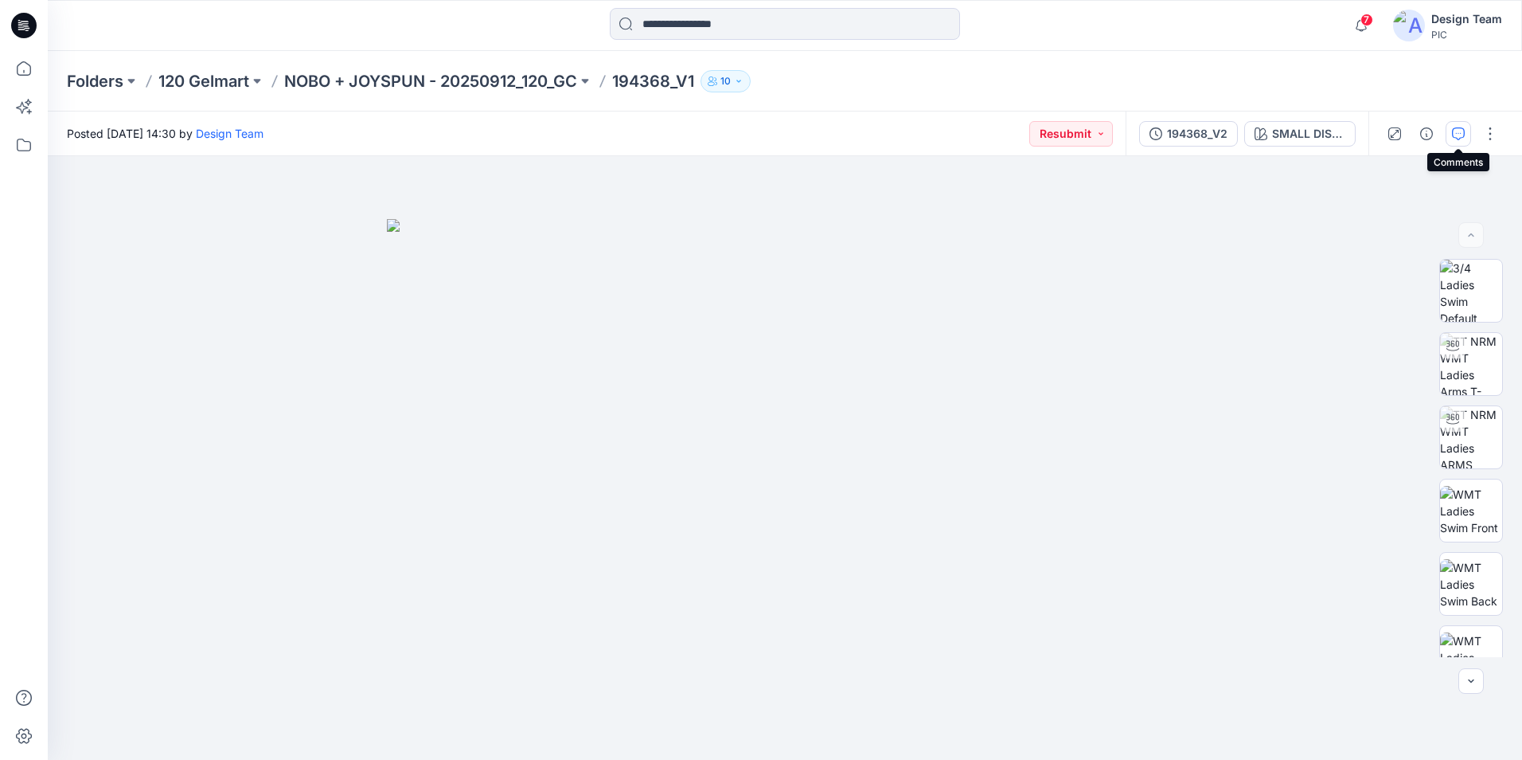
click at [1461, 134] on icon "button" at bounding box center [1458, 133] width 13 height 13
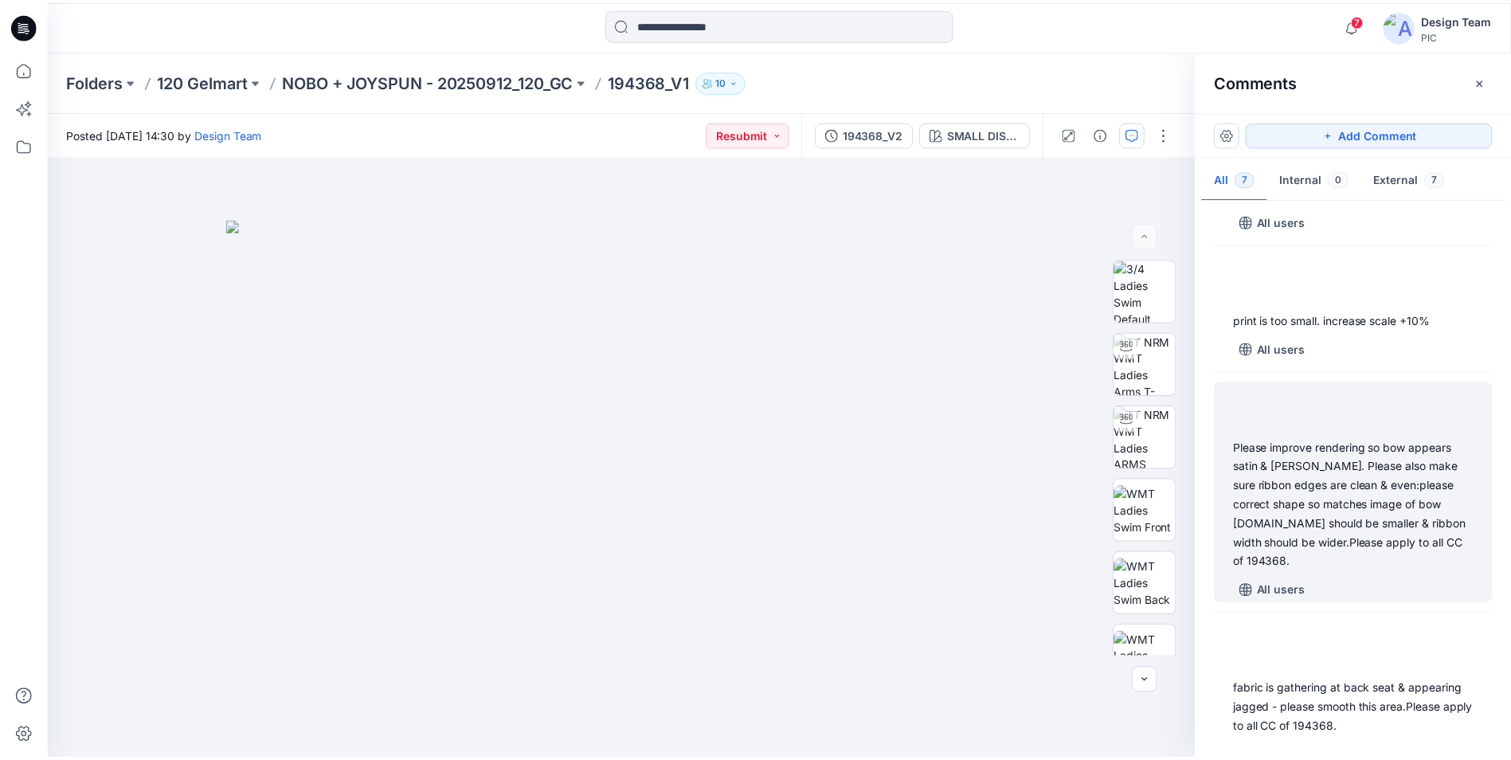
scroll to position [633, 0]
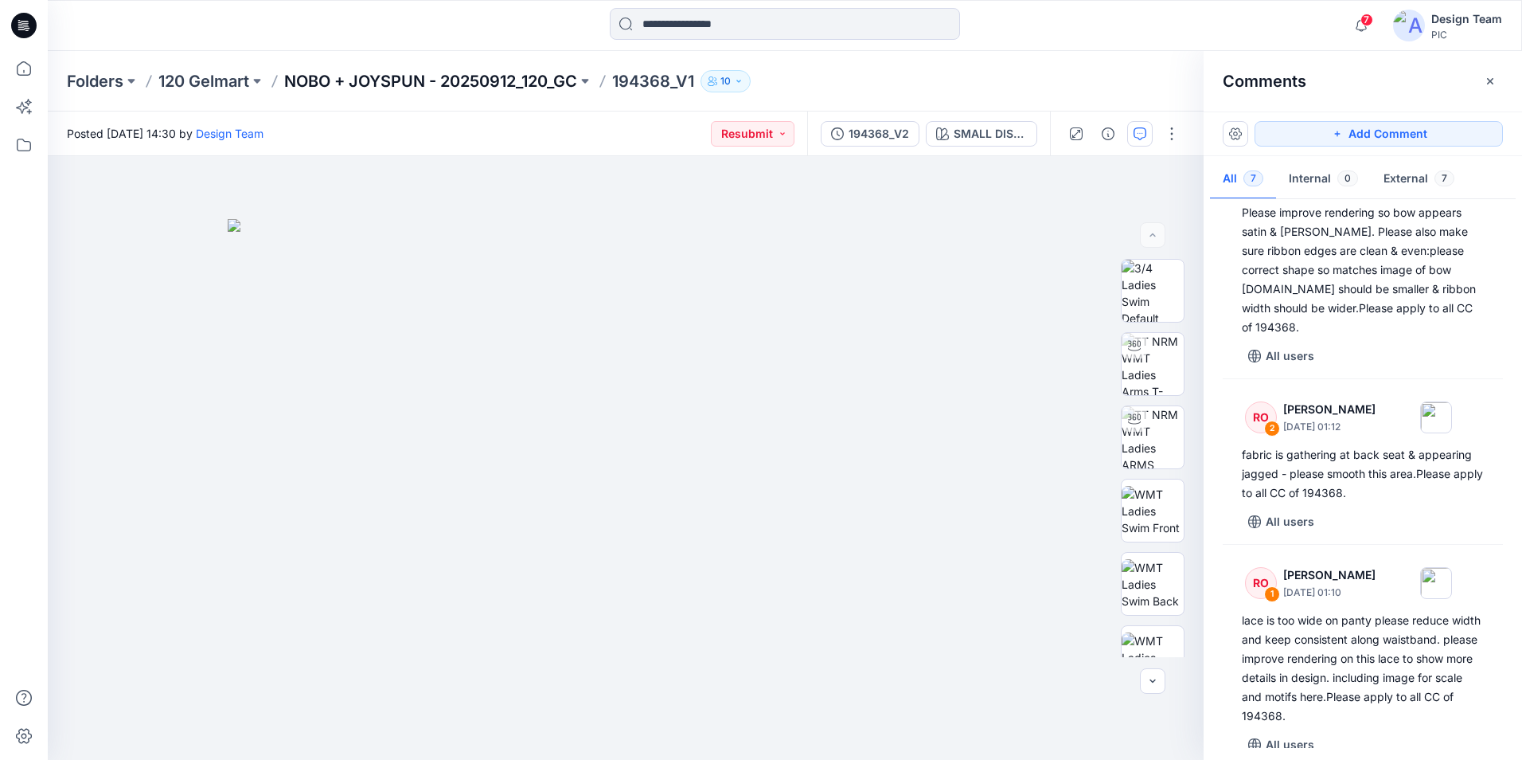
click at [524, 80] on p "NOBO + JOYSPUN - 20250912_120_GC" at bounding box center [430, 81] width 293 height 22
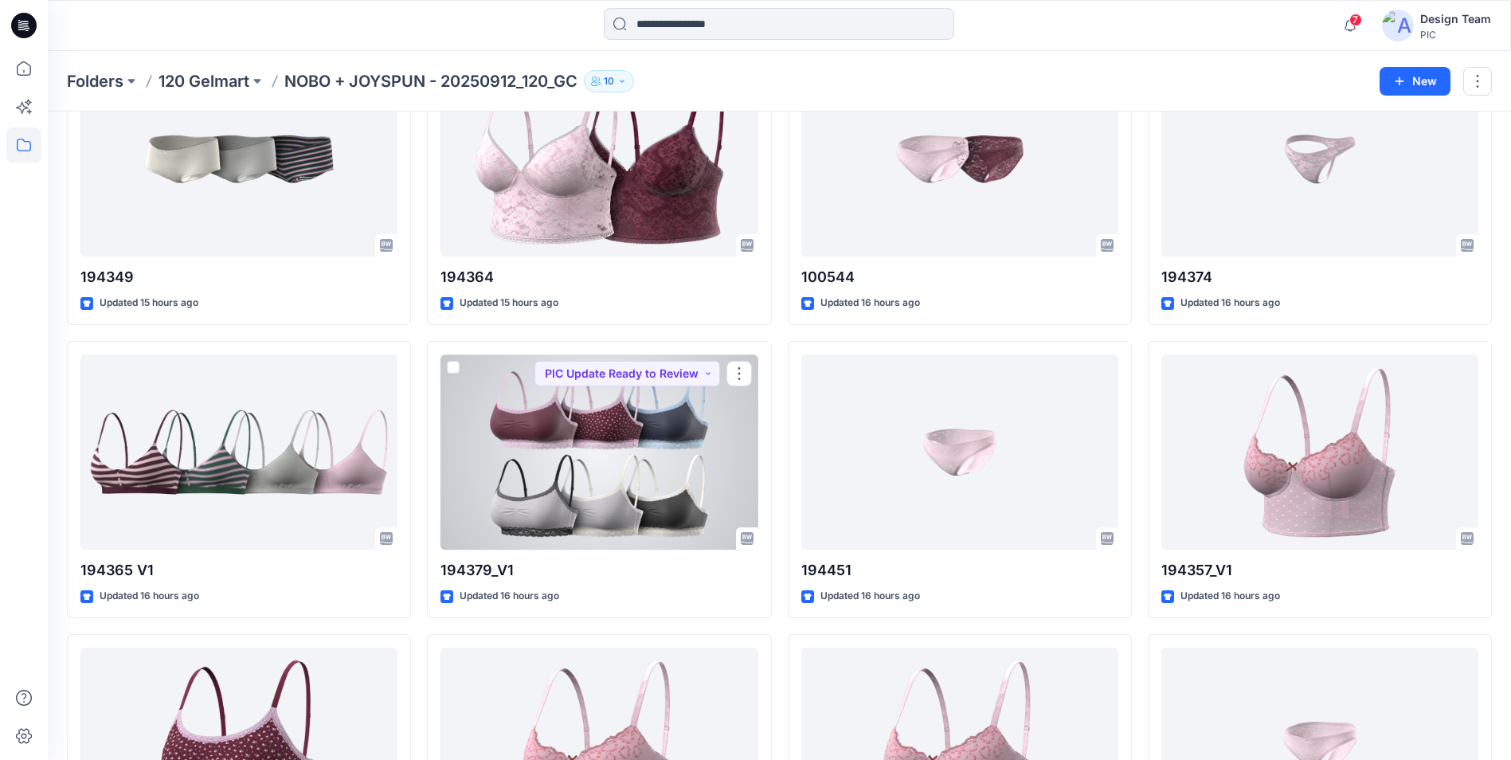
scroll to position [1115, 0]
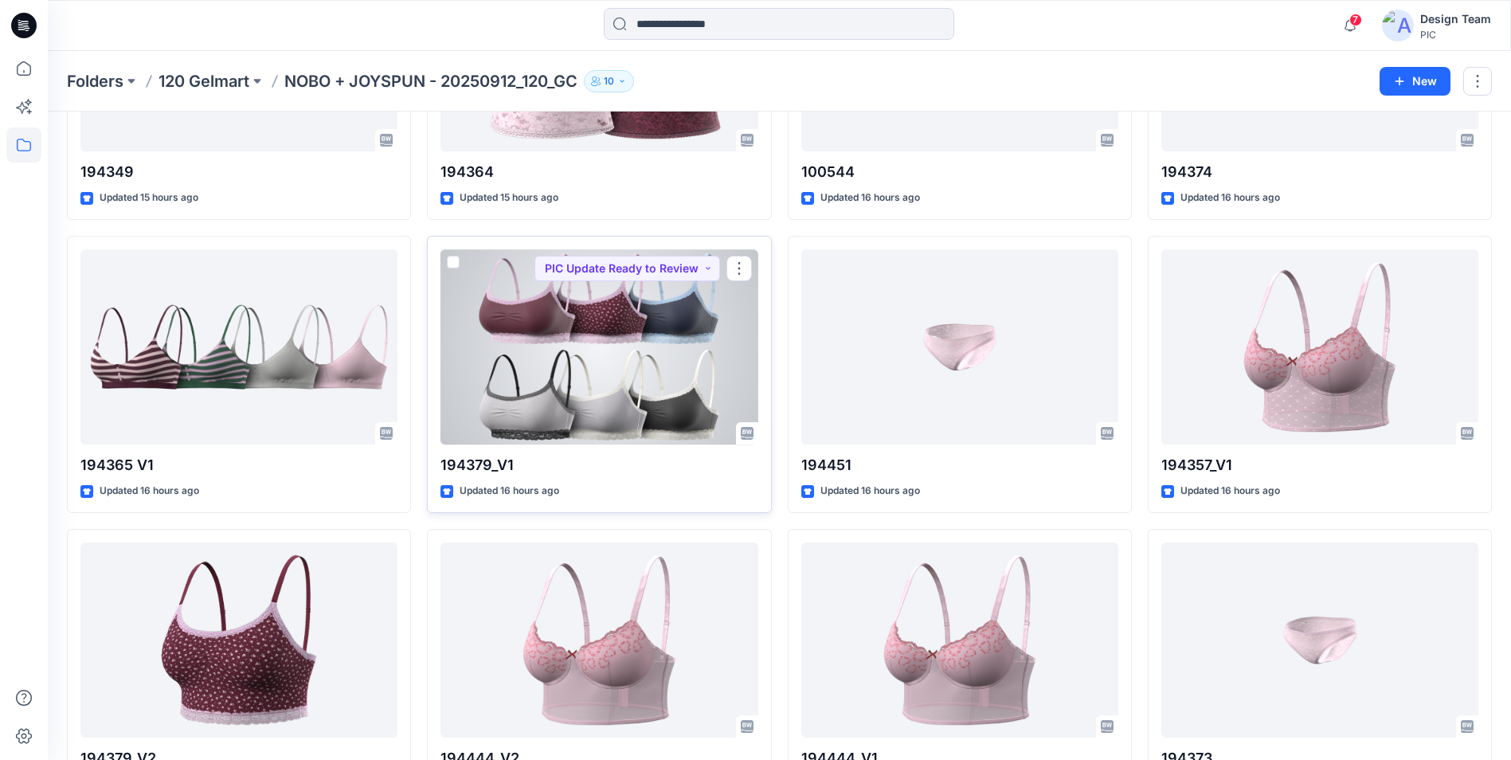
click at [604, 330] on div at bounding box center [598, 346] width 317 height 195
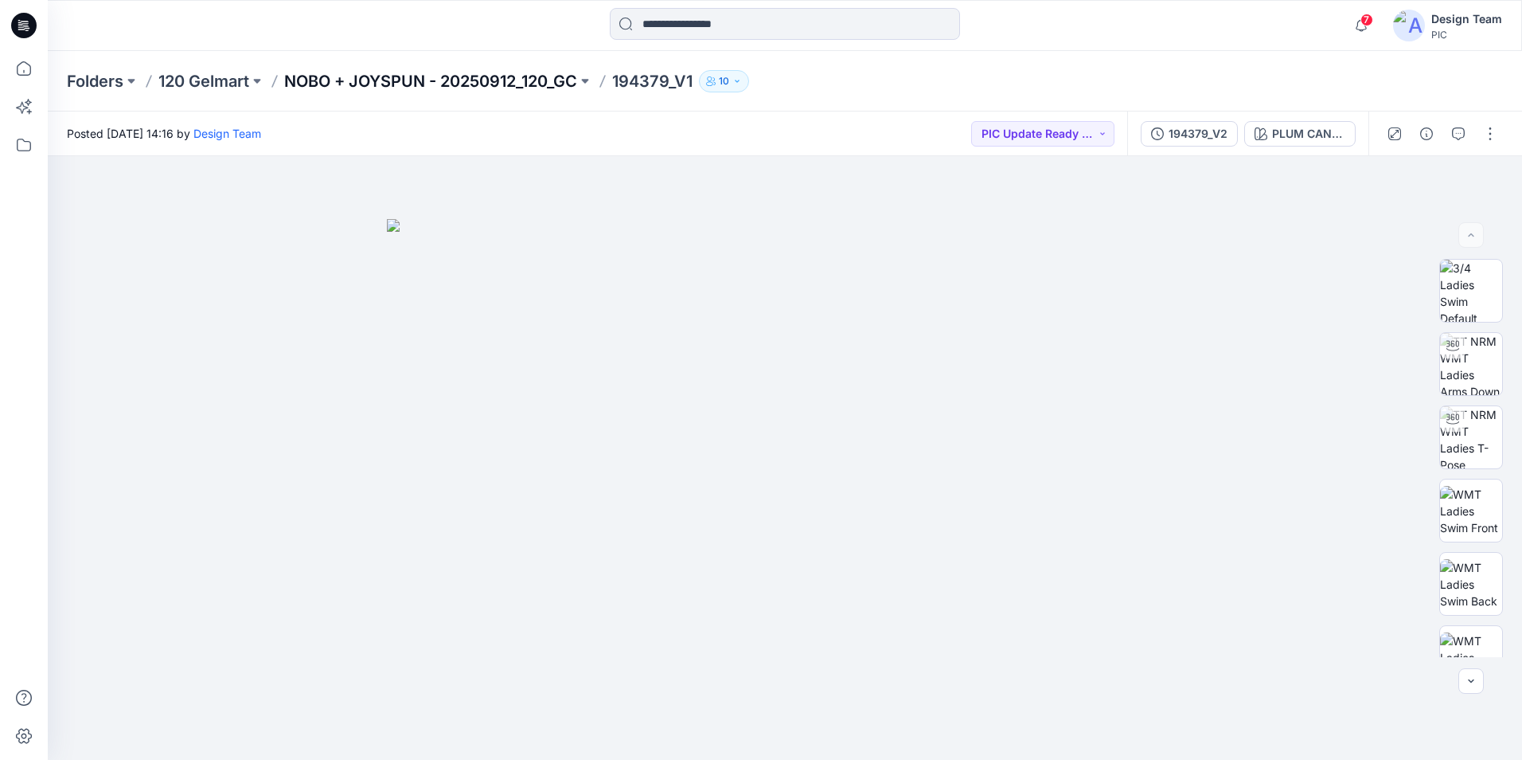
click at [371, 84] on p "NOBO + JOYSPUN - 20250912_120_GC" at bounding box center [430, 81] width 293 height 22
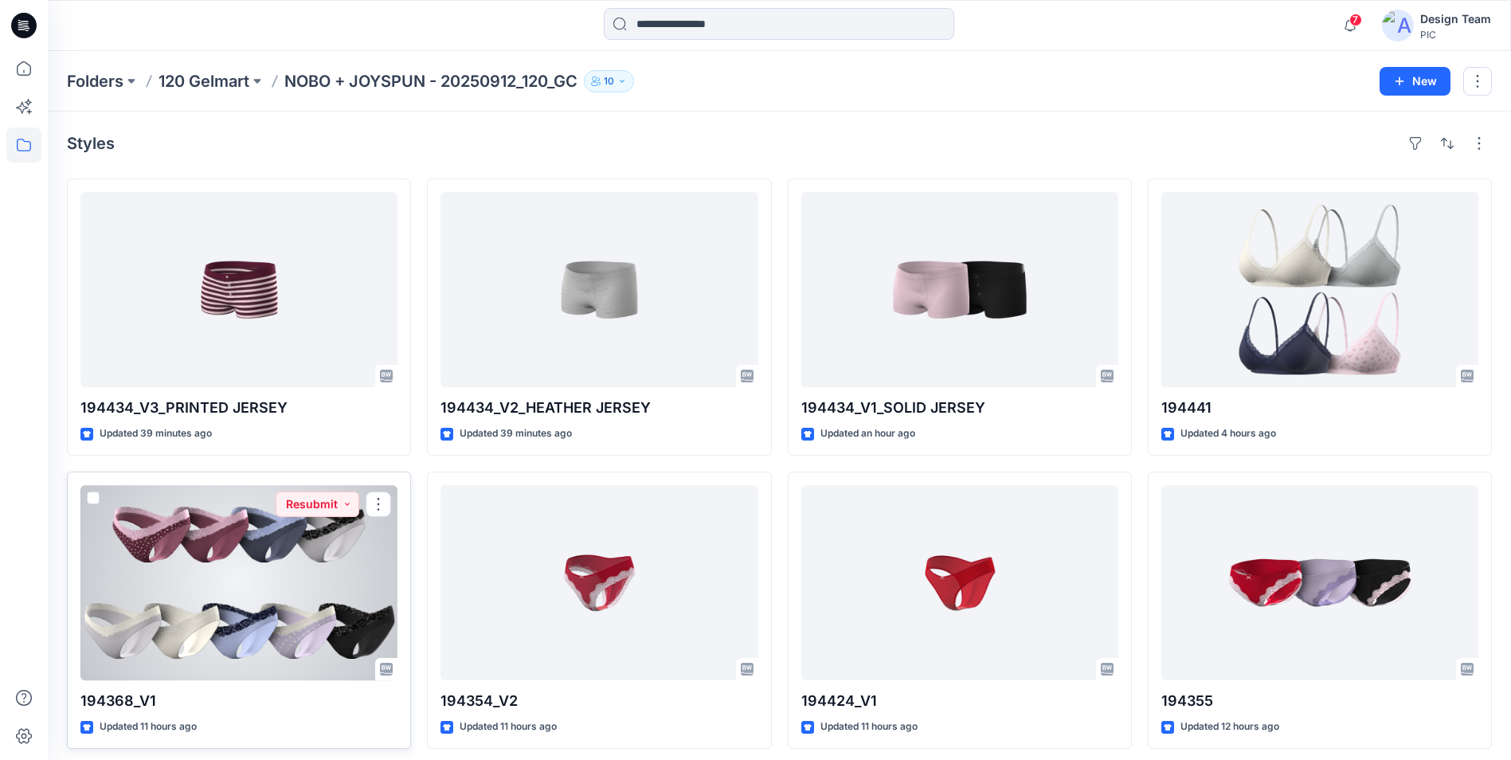
click at [357, 604] on div at bounding box center [238, 582] width 317 height 195
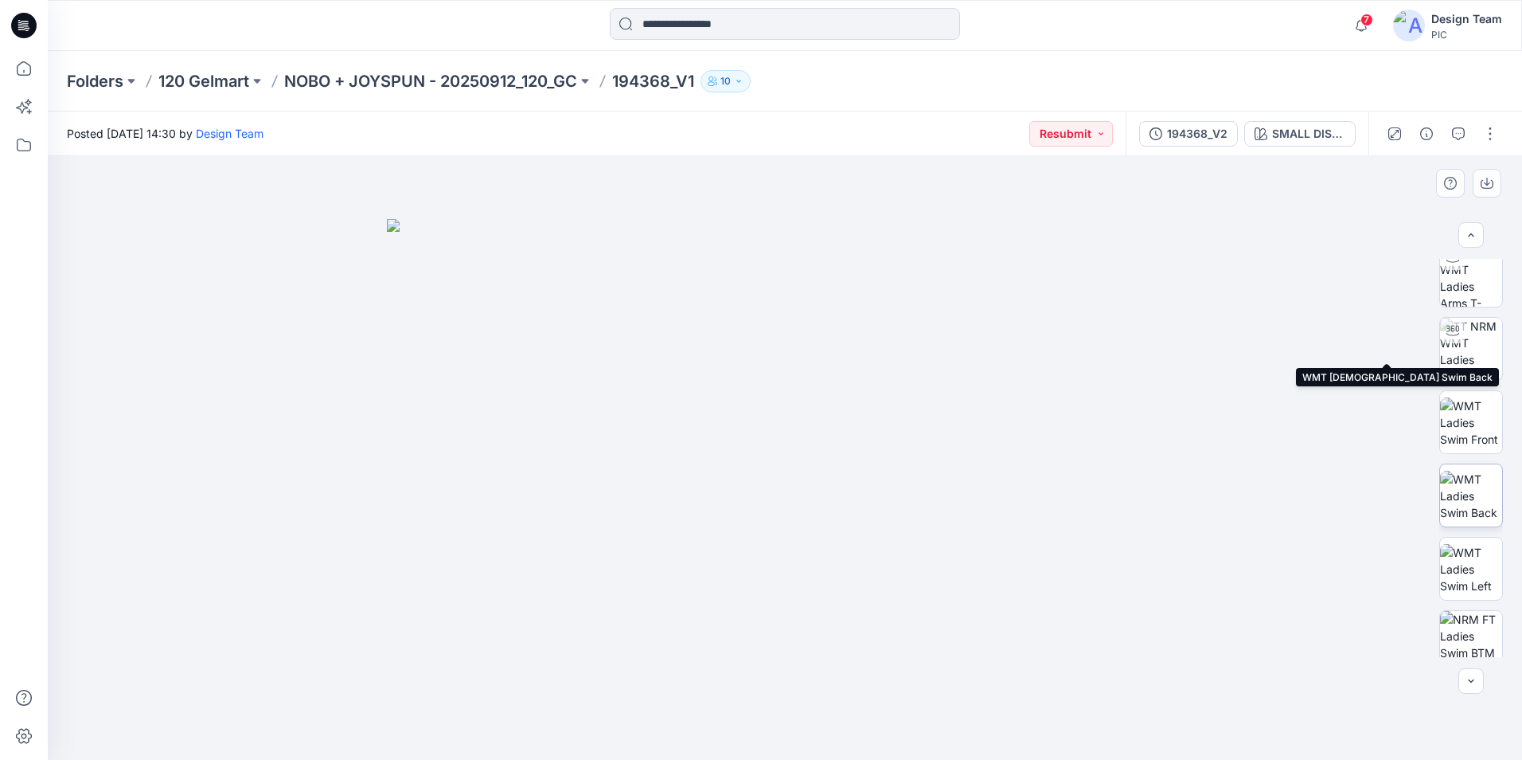
scroll to position [319, 0]
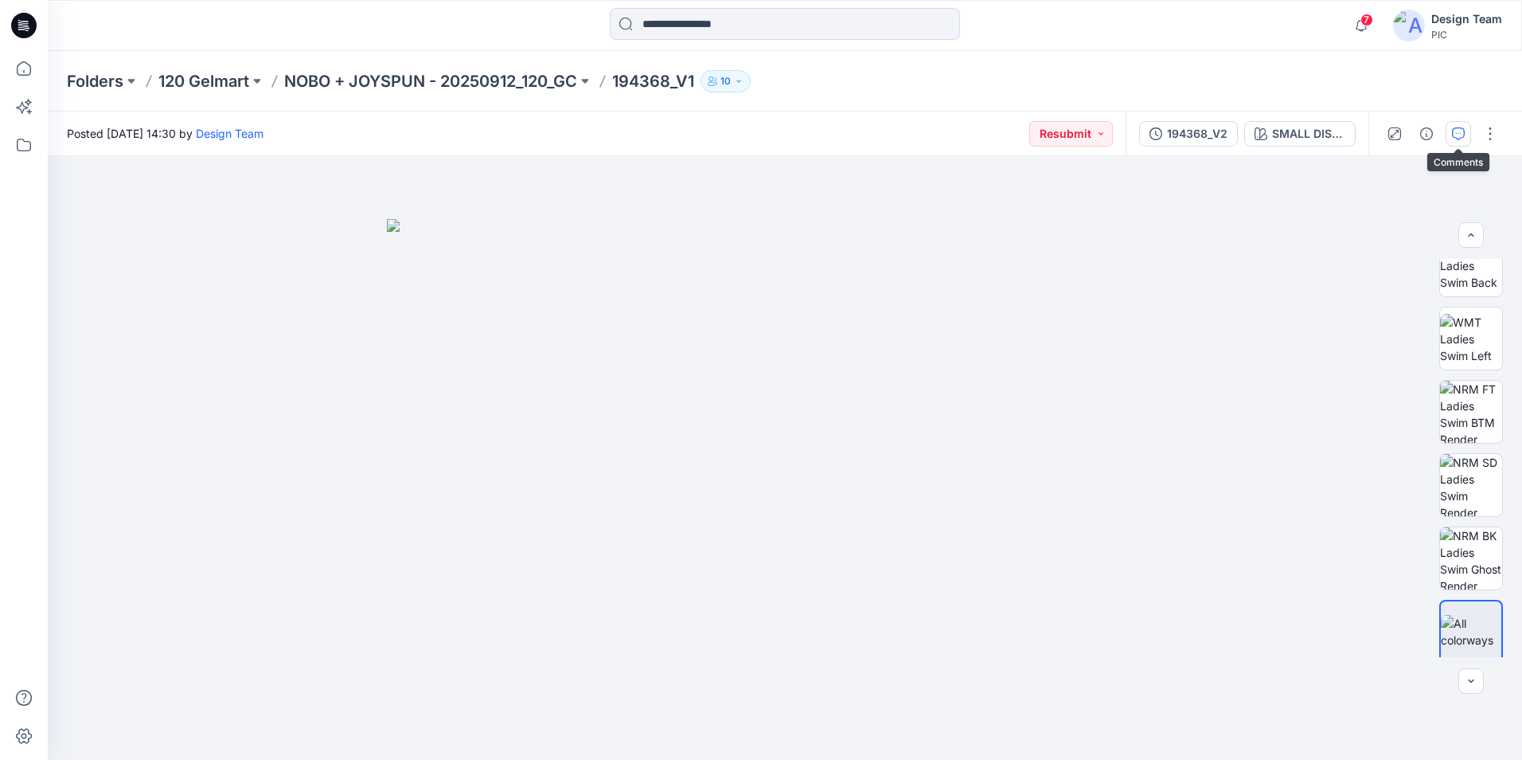
click at [1469, 135] on button "button" at bounding box center [1458, 133] width 25 height 25
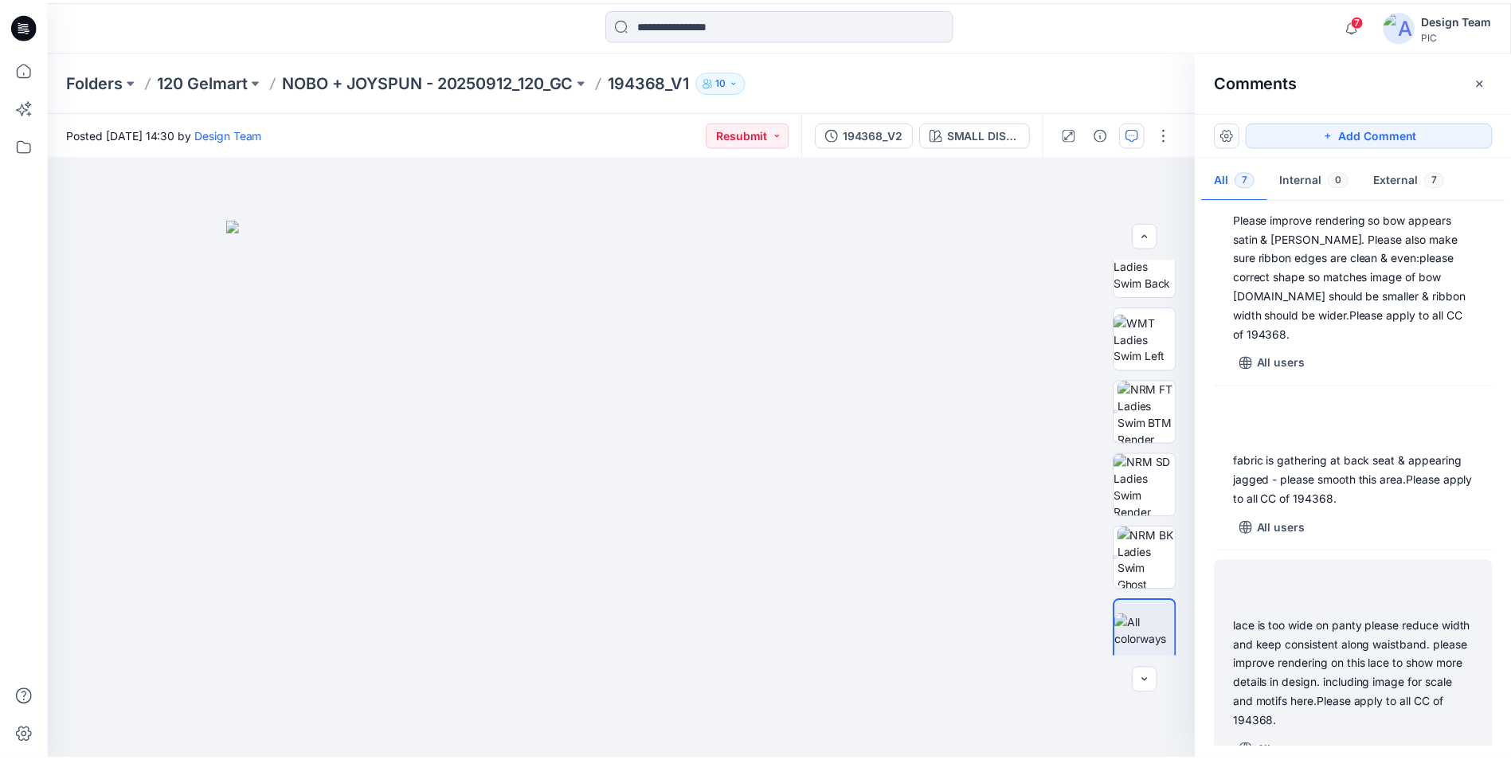
scroll to position [633, 0]
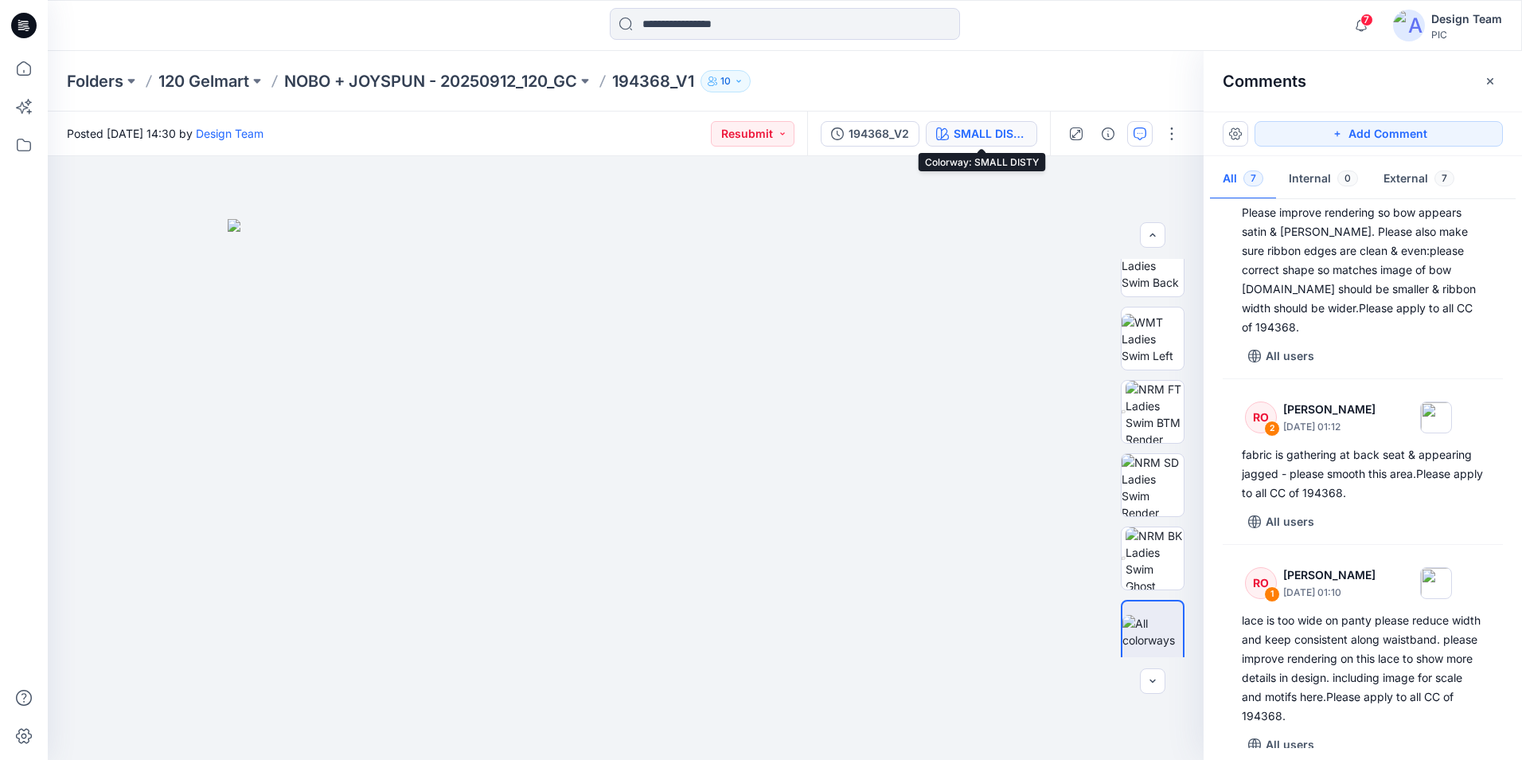
click at [990, 133] on div "SMALL DISTY" at bounding box center [990, 134] width 73 height 18
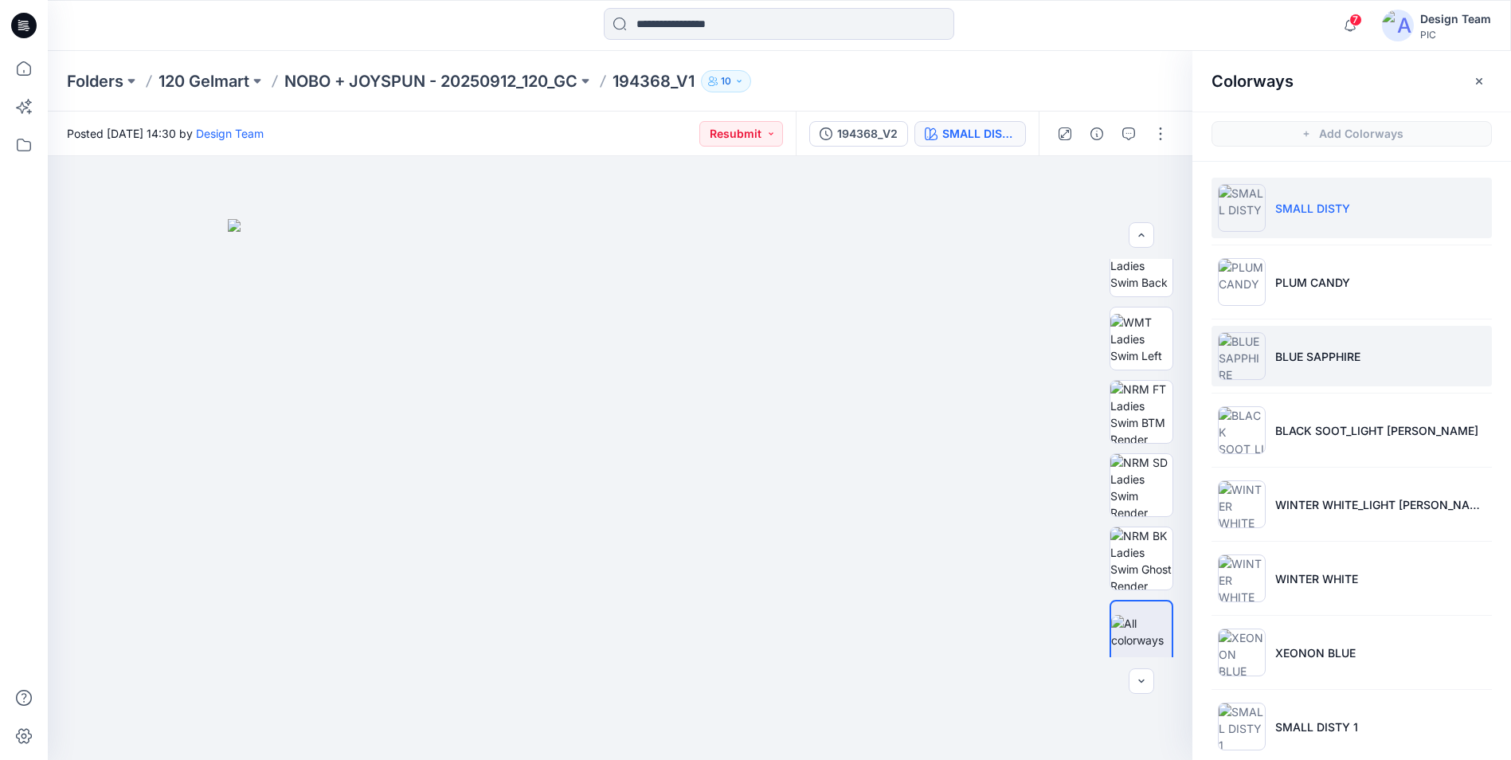
click at [1306, 349] on p "BLUE SAPPHIRE" at bounding box center [1317, 356] width 85 height 17
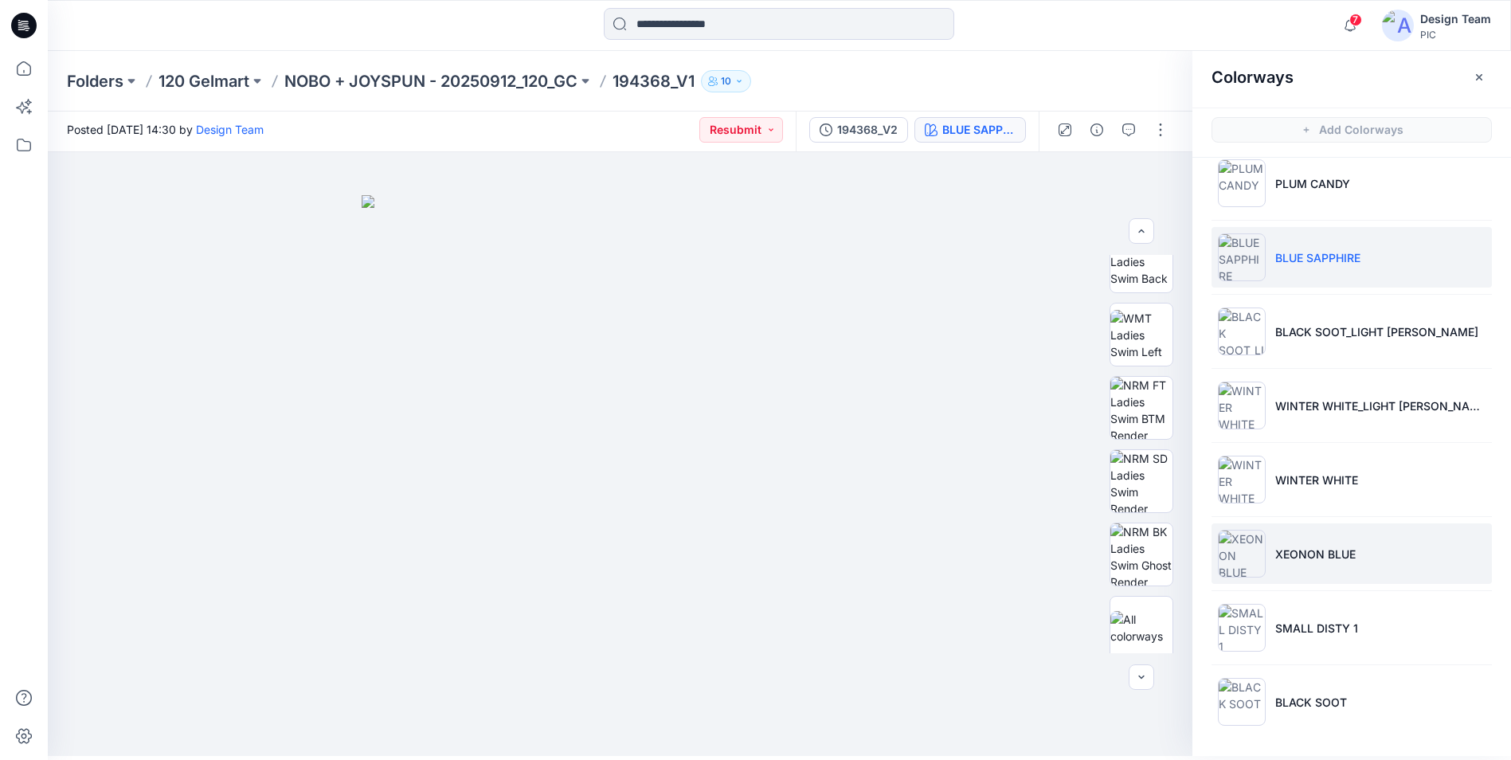
scroll to position [5, 0]
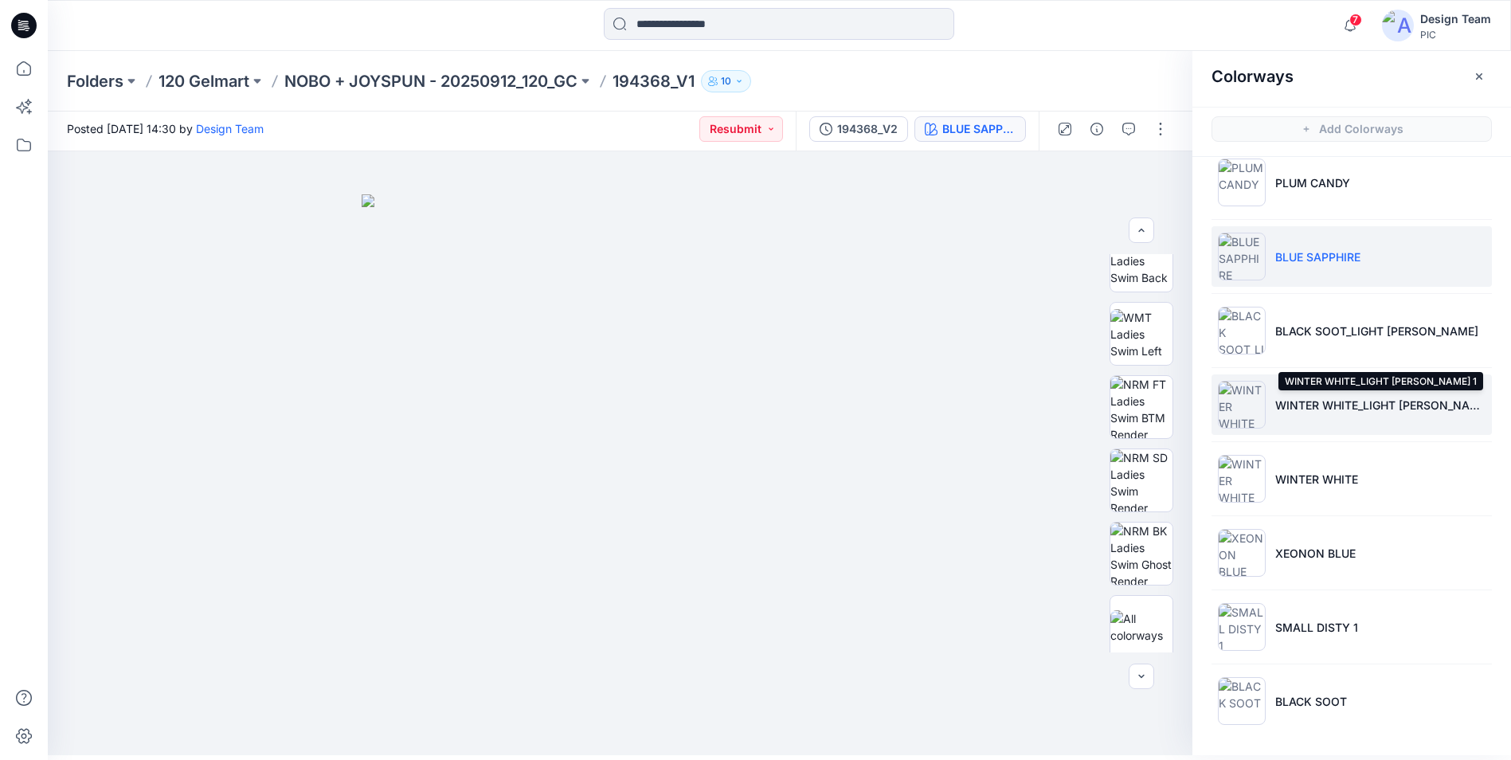
click at [1311, 408] on p "WINTER WHITE_LIGHT [PERSON_NAME] 1" at bounding box center [1380, 405] width 210 height 17
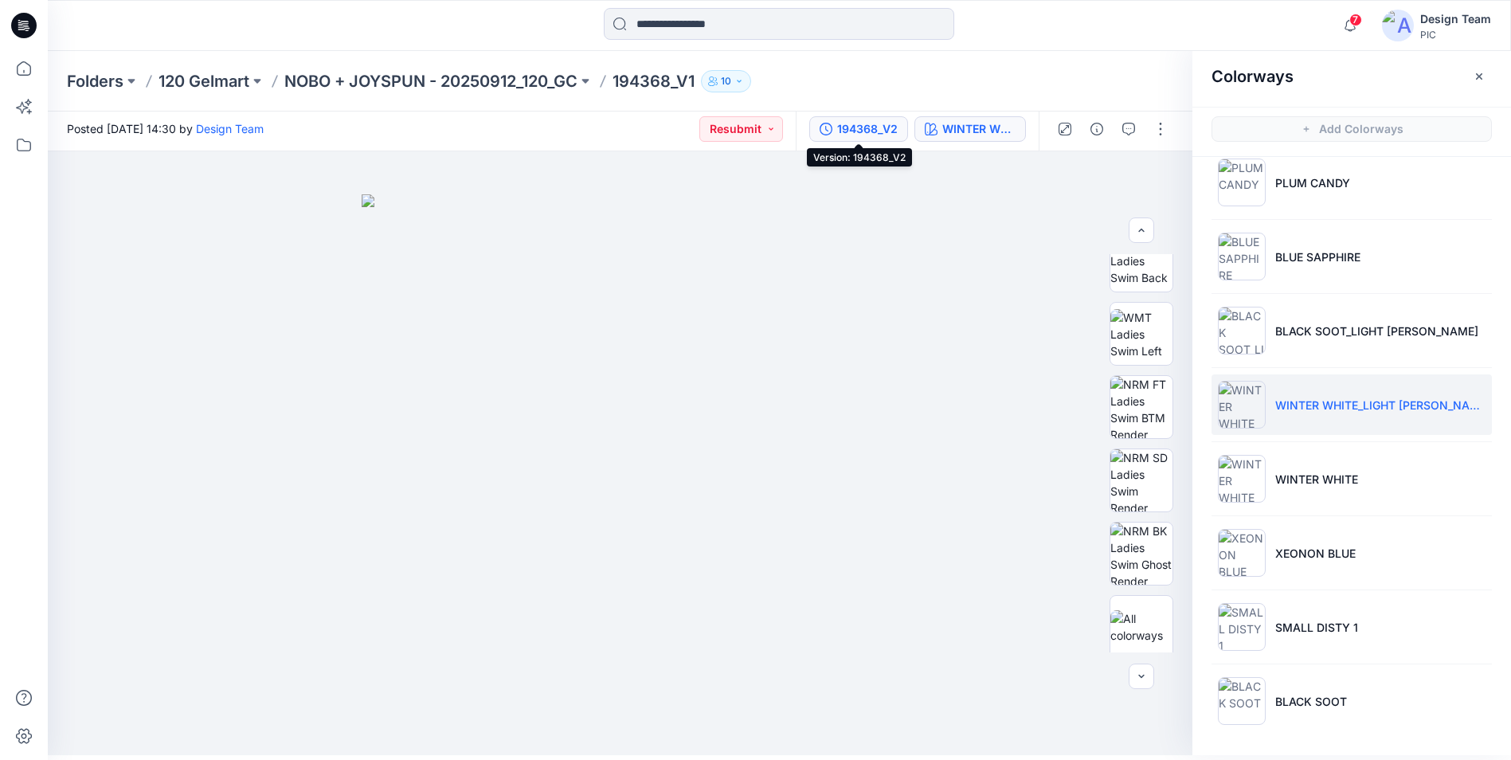
click at [891, 134] on div "194368_V2" at bounding box center [867, 129] width 61 height 18
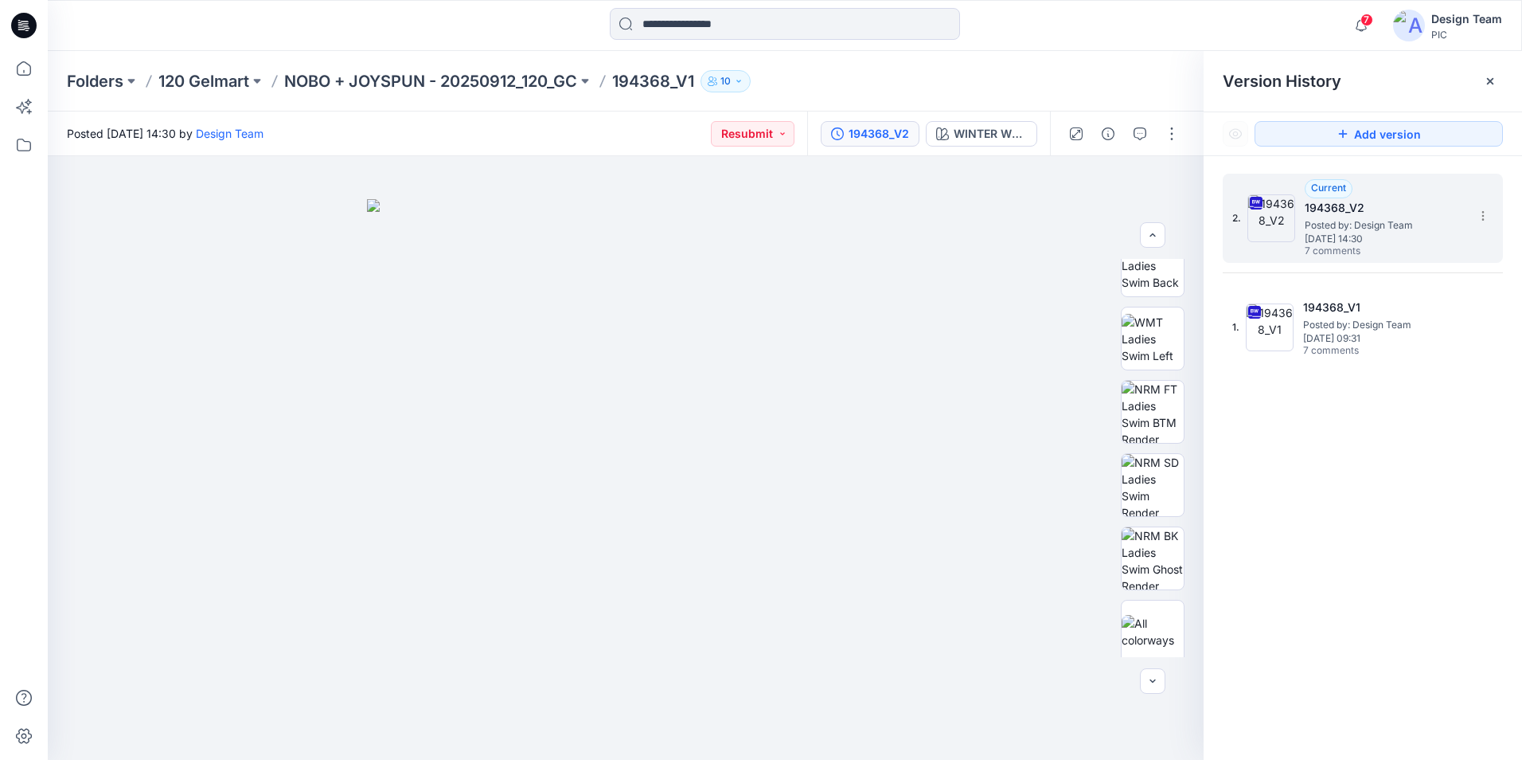
click at [1366, 249] on span "7 comments" at bounding box center [1360, 251] width 111 height 13
click at [1146, 132] on icon "button" at bounding box center [1140, 133] width 13 height 13
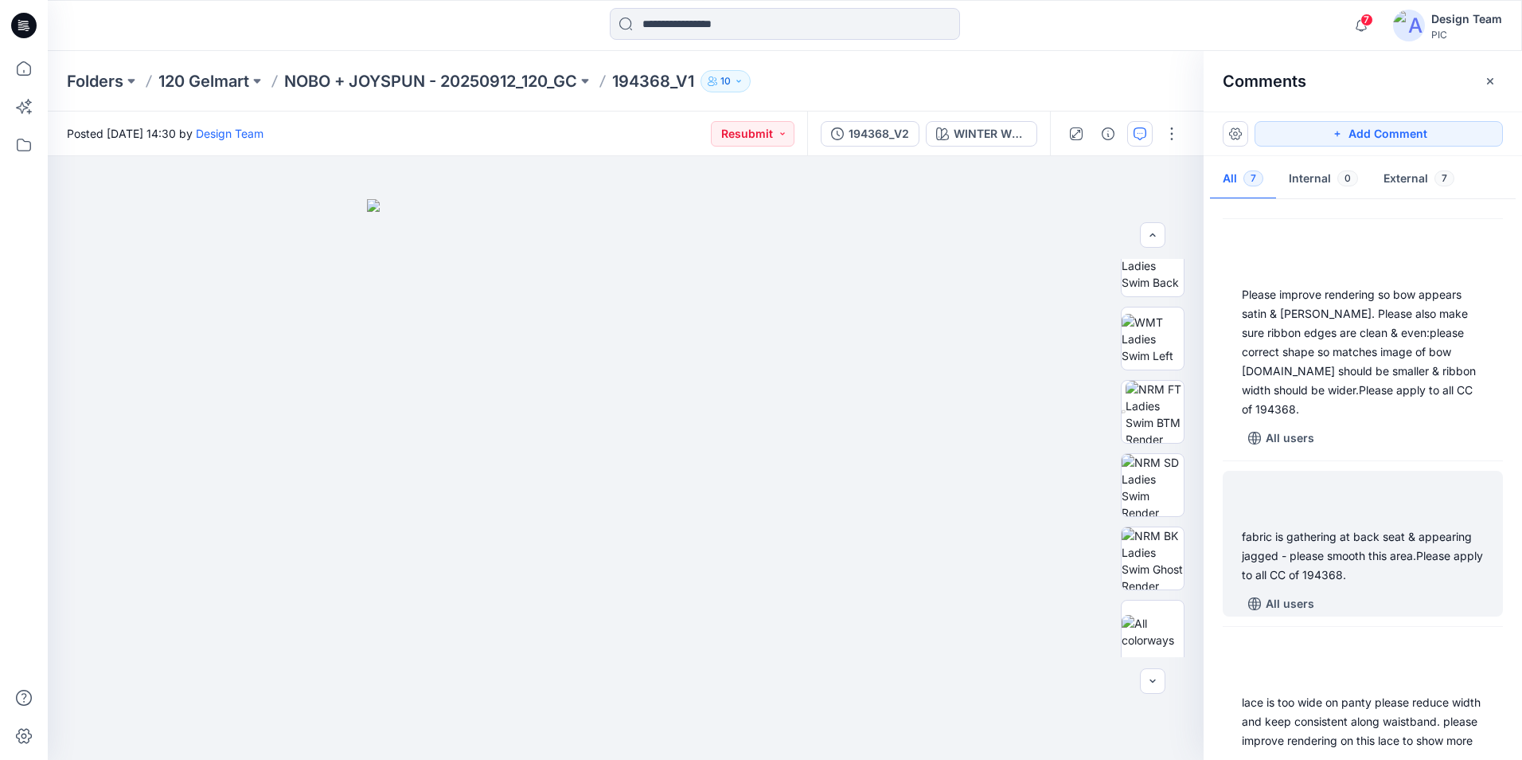
scroll to position [633, 0]
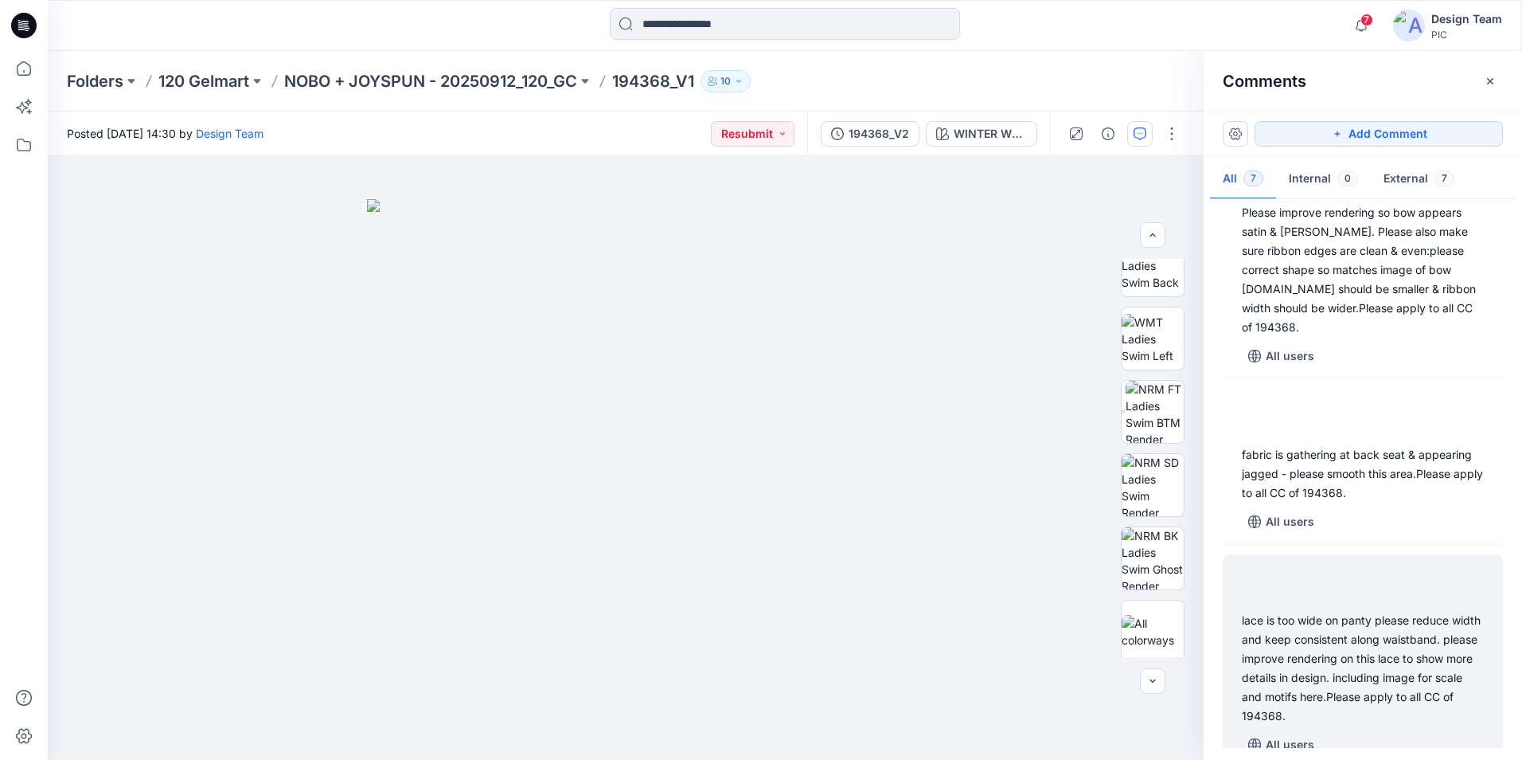
click at [1446, 686] on div "lace is too wide on panty please reduce width and keep consistent along waistba…" at bounding box center [1363, 668] width 242 height 115
